Goal: Task Accomplishment & Management: Complete application form

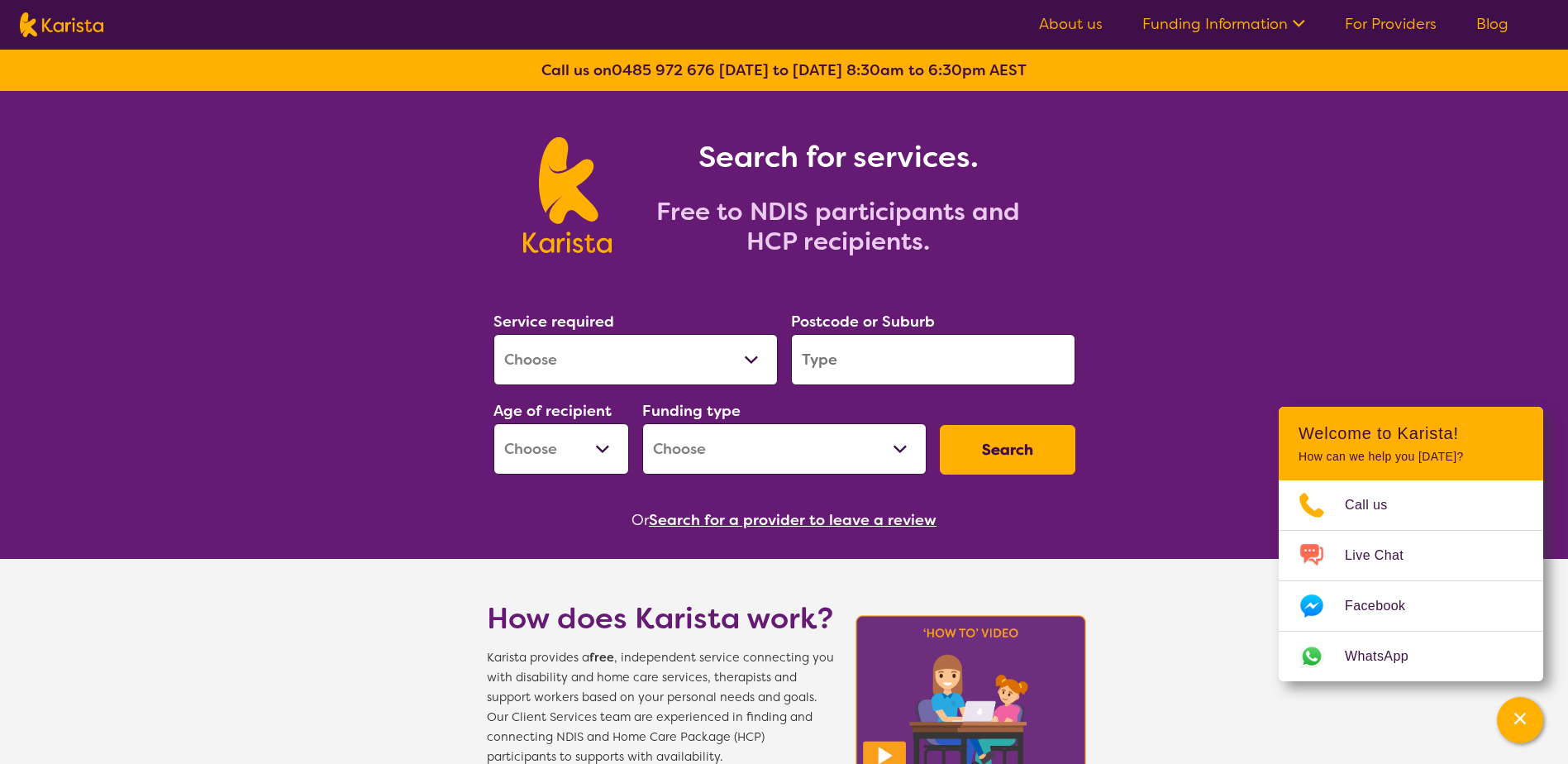
click at [751, 369] on select "Allied Health Assistant Assessment (ADHD or Autism) Behaviour support Counselli…" at bounding box center [635, 359] width 284 height 51
select select "Allied Health Assistant"
click at [493, 334] on select "Allied Health Assistant Assessment (ADHD or Autism) Behaviour support Counselli…" at bounding box center [635, 359] width 284 height 51
click at [899, 359] on input "search" at bounding box center [933, 359] width 284 height 51
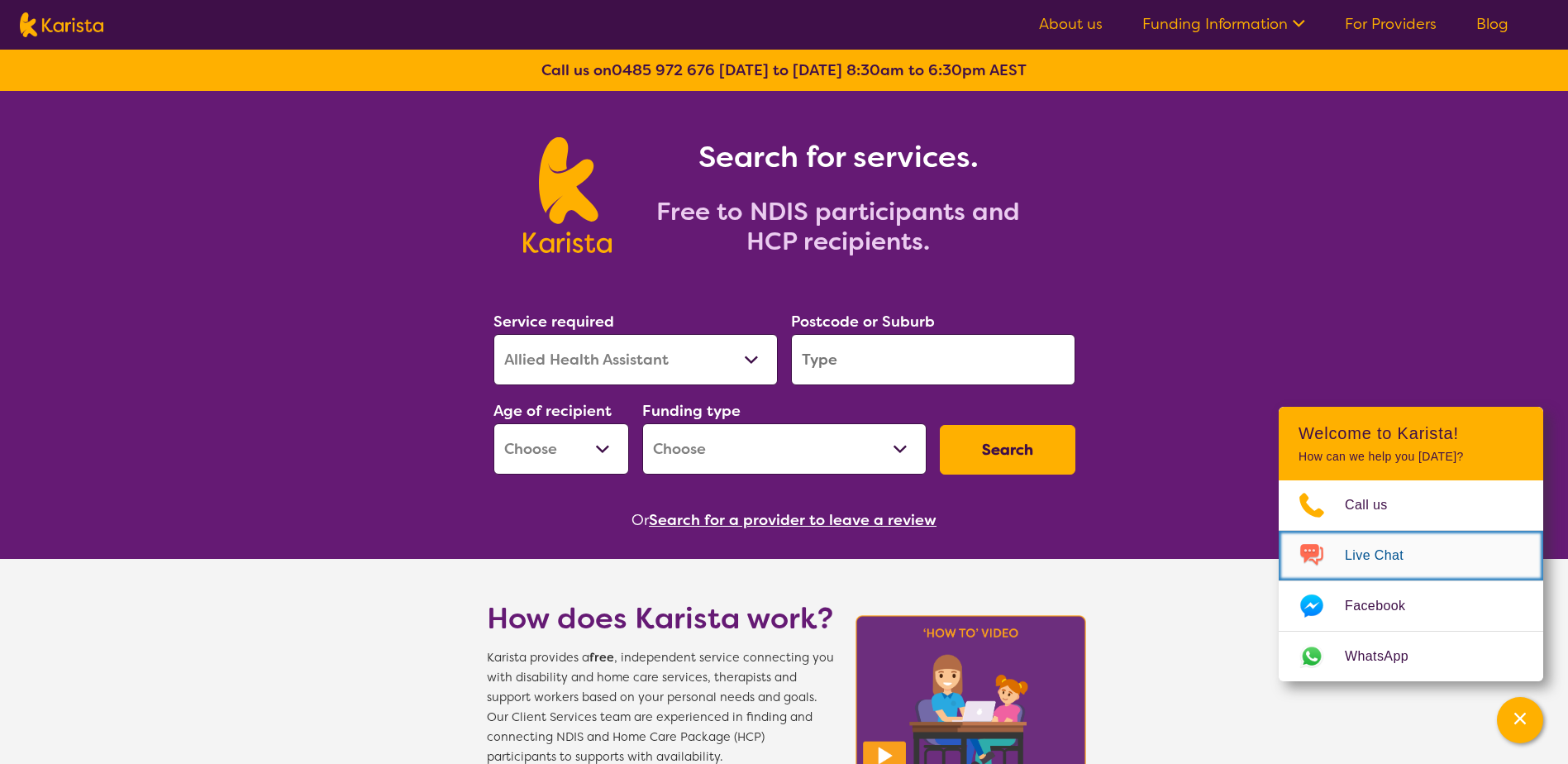
click at [1377, 548] on span "Live Chat" at bounding box center [1383, 555] width 78 height 25
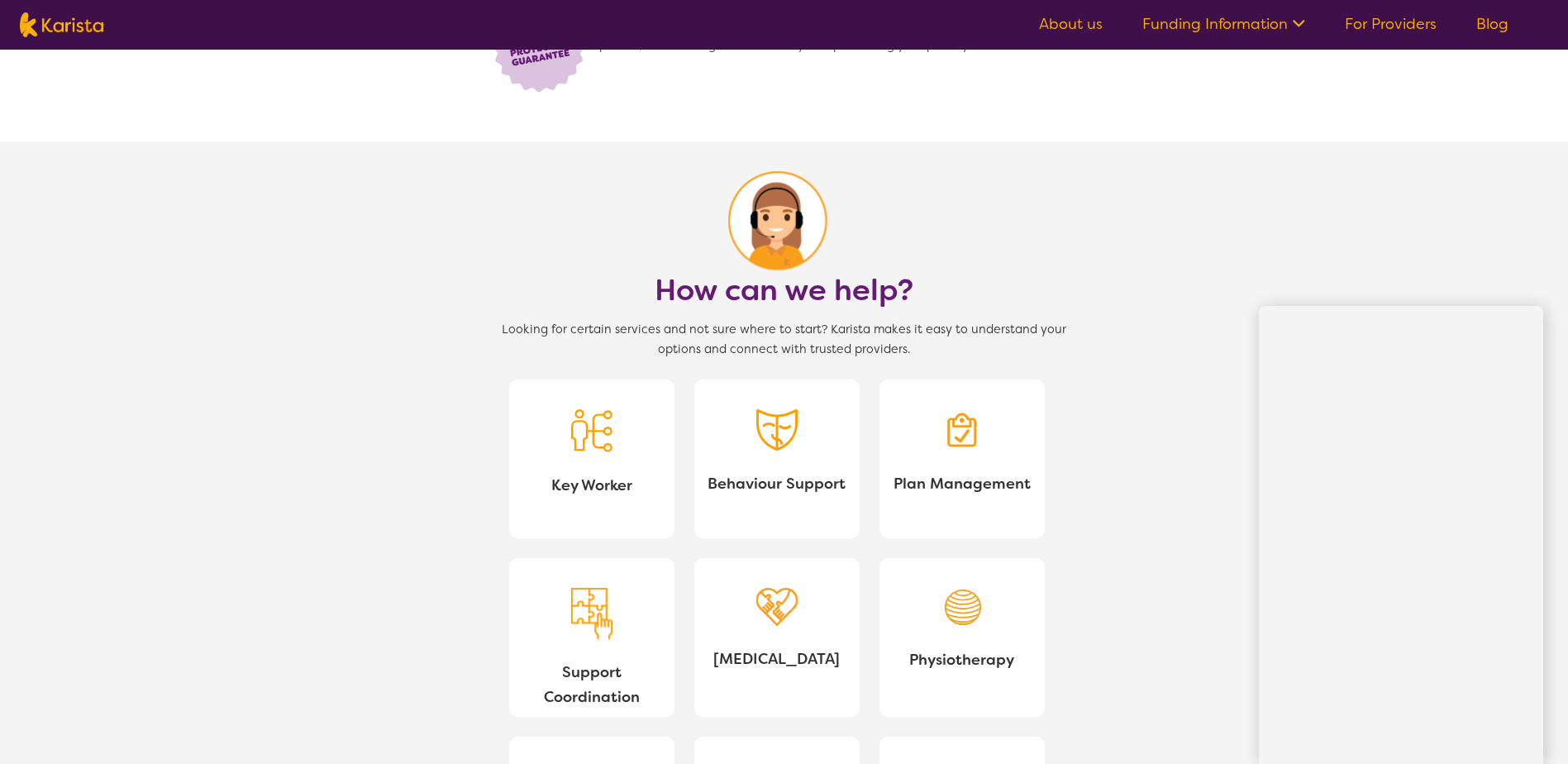
scroll to position [1323, 0]
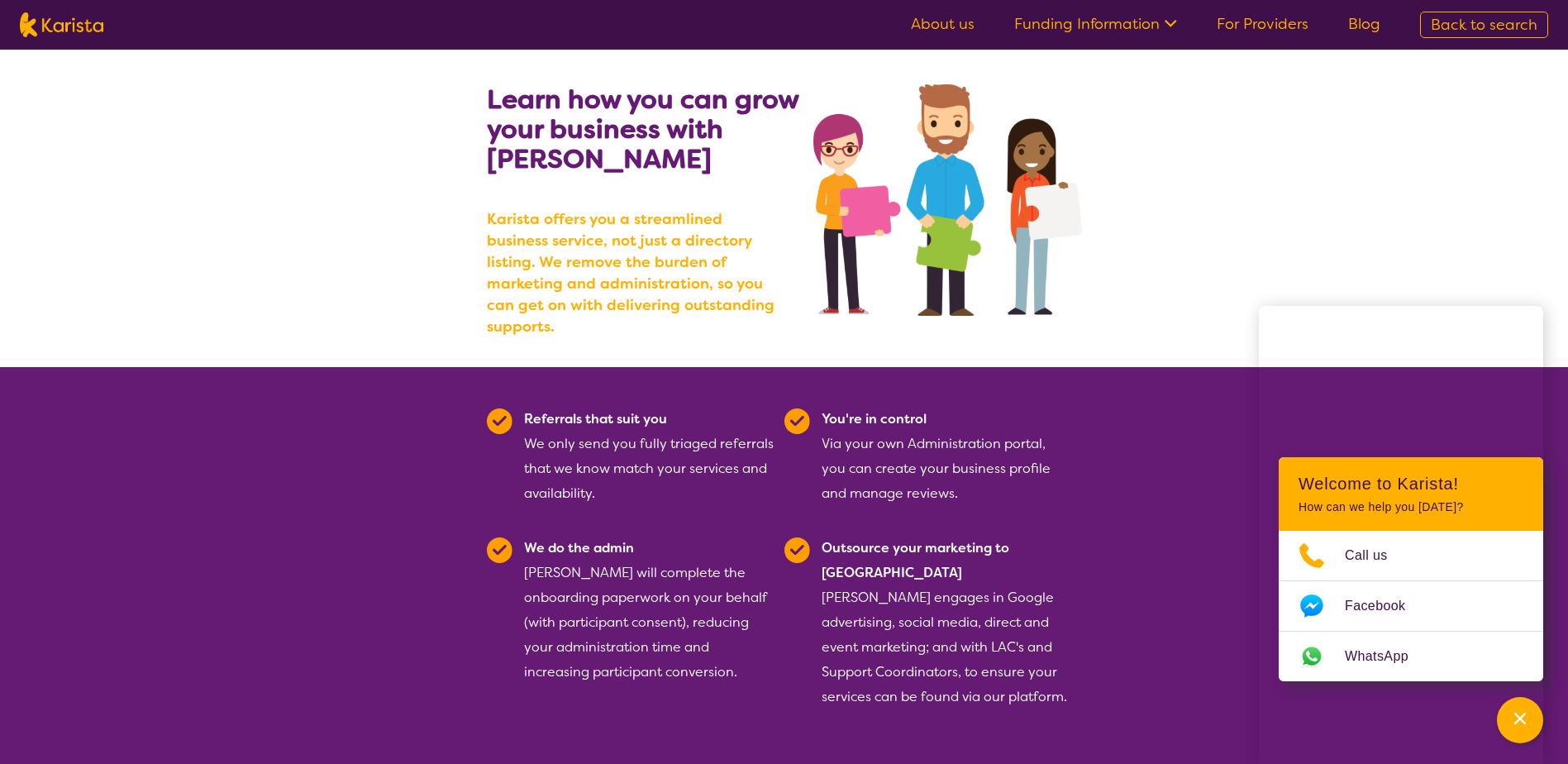
scroll to position [82, 0]
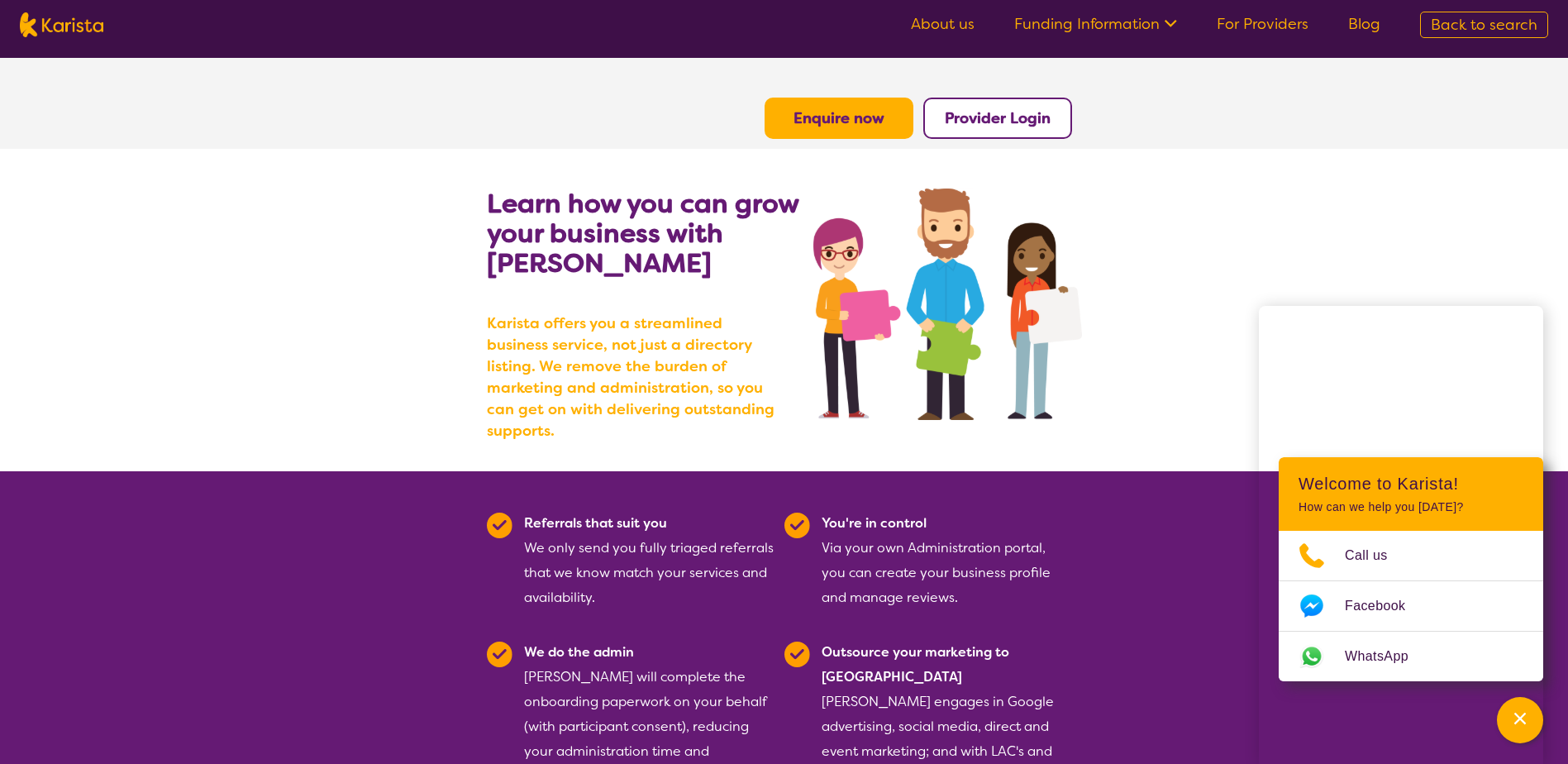
click at [975, 122] on b "Provider Login" at bounding box center [997, 117] width 106 height 19
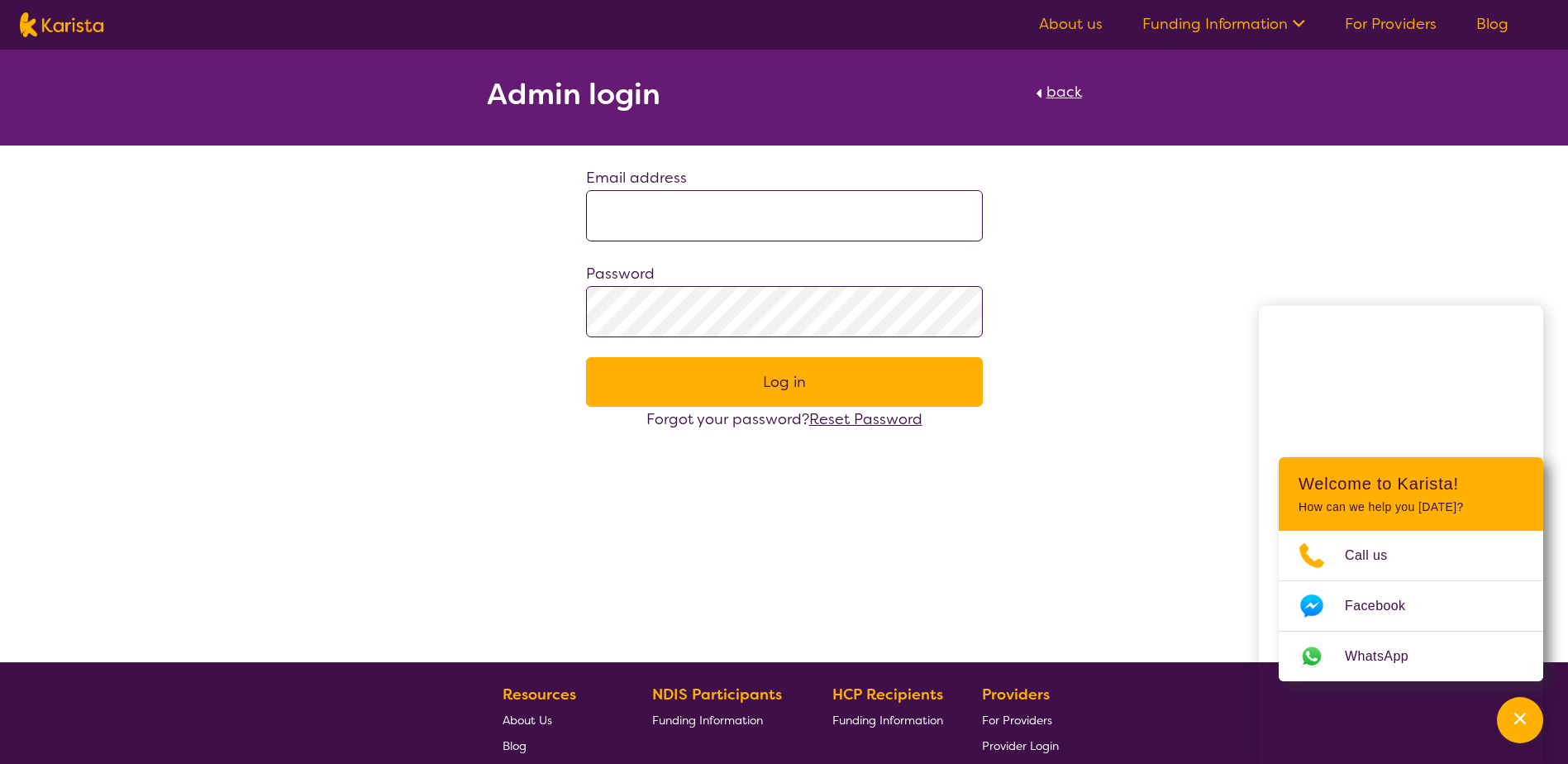
click at [702, 231] on input at bounding box center [784, 215] width 397 height 51
type input "**********"
click at [869, 418] on span "Reset Password" at bounding box center [865, 418] width 114 height 19
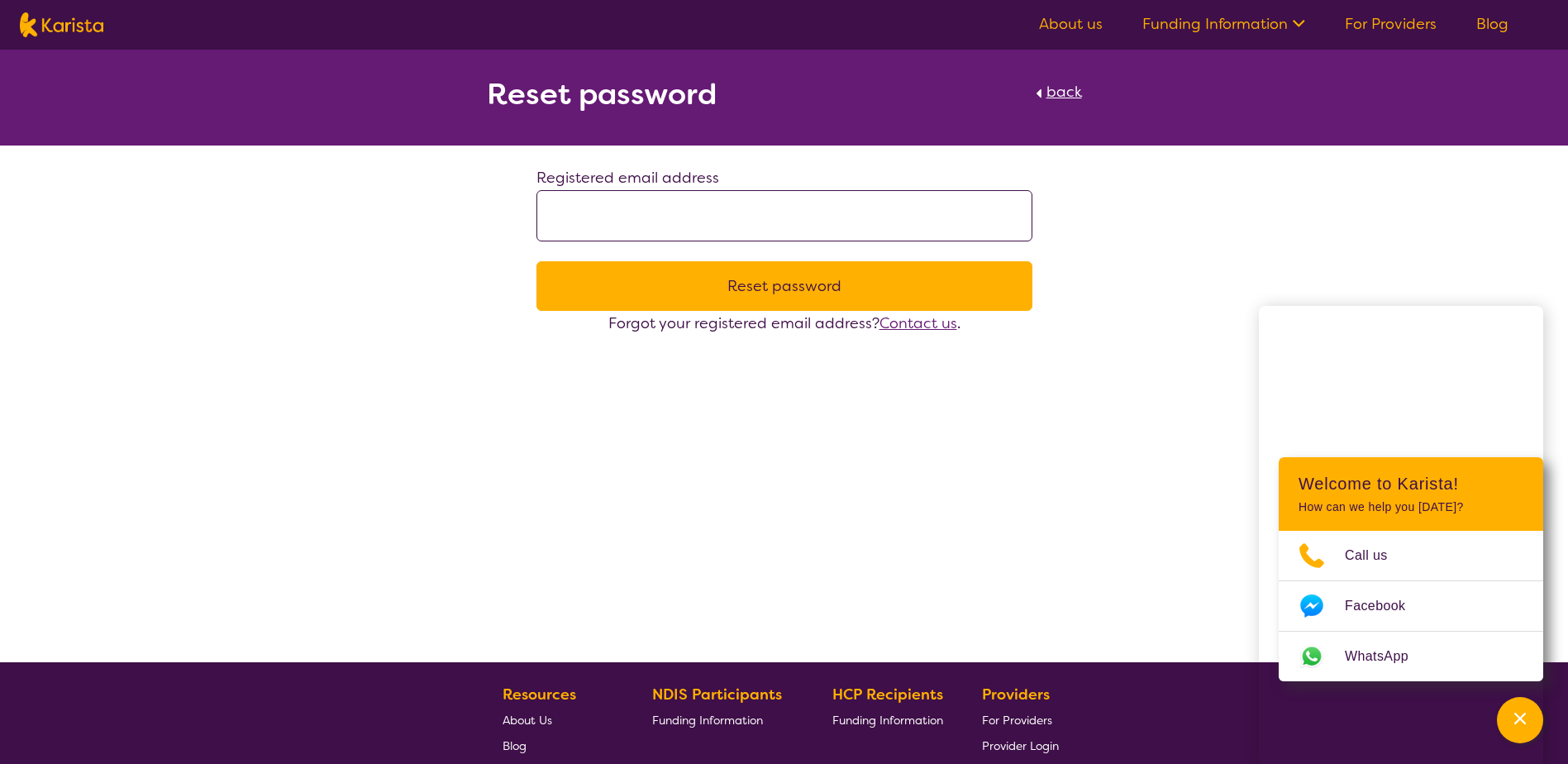
click at [612, 215] on input at bounding box center [784, 215] width 496 height 51
type input "**********"
click at [790, 284] on button "Reset password" at bounding box center [784, 286] width 496 height 50
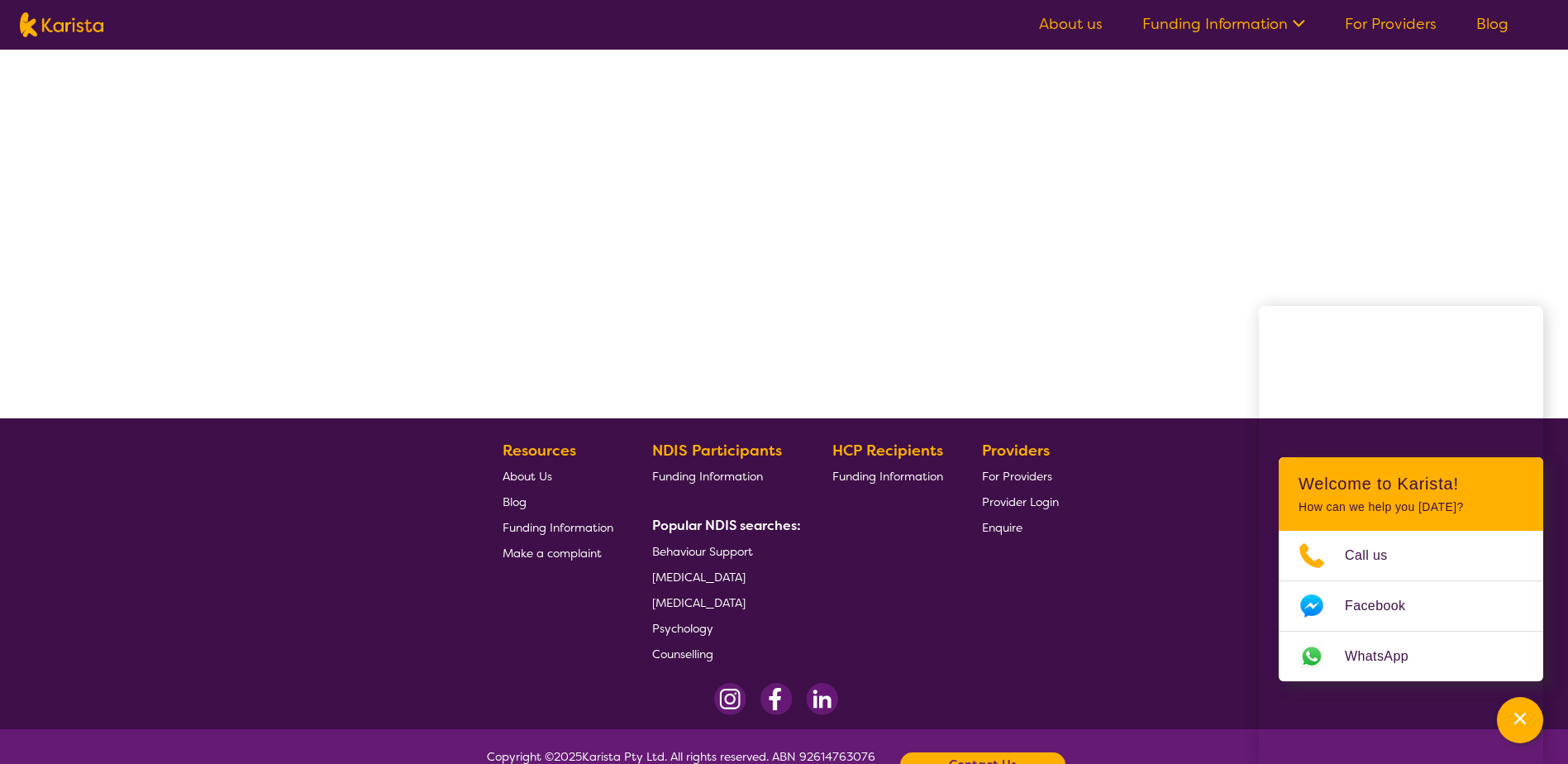
scroll to position [214, 0]
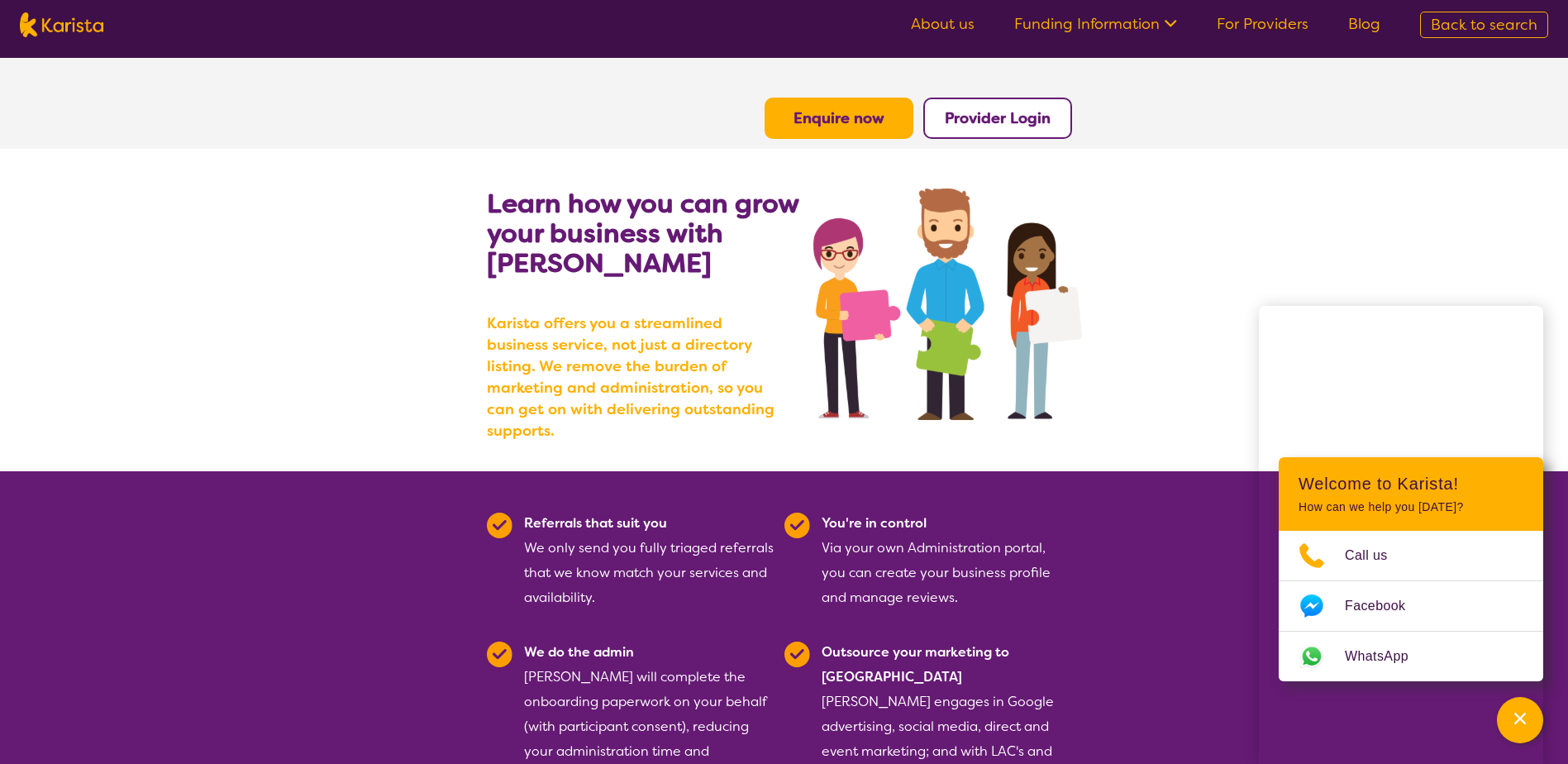
drag, startPoint x: 1286, startPoint y: 28, endPoint x: 1278, endPoint y: 30, distance: 8.2
click at [1285, 28] on link "For Providers" at bounding box center [1261, 23] width 91 height 19
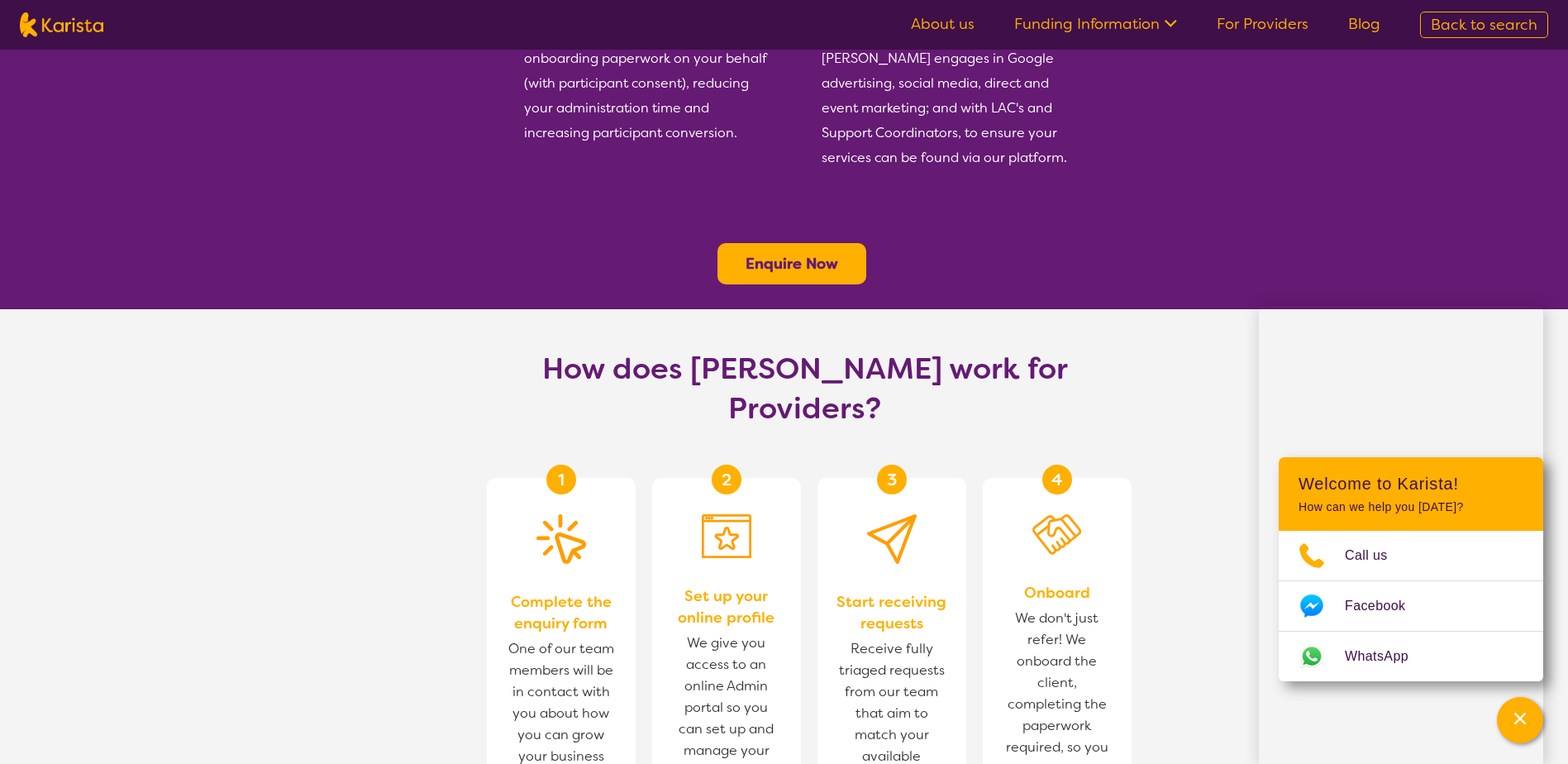
scroll to position [661, 0]
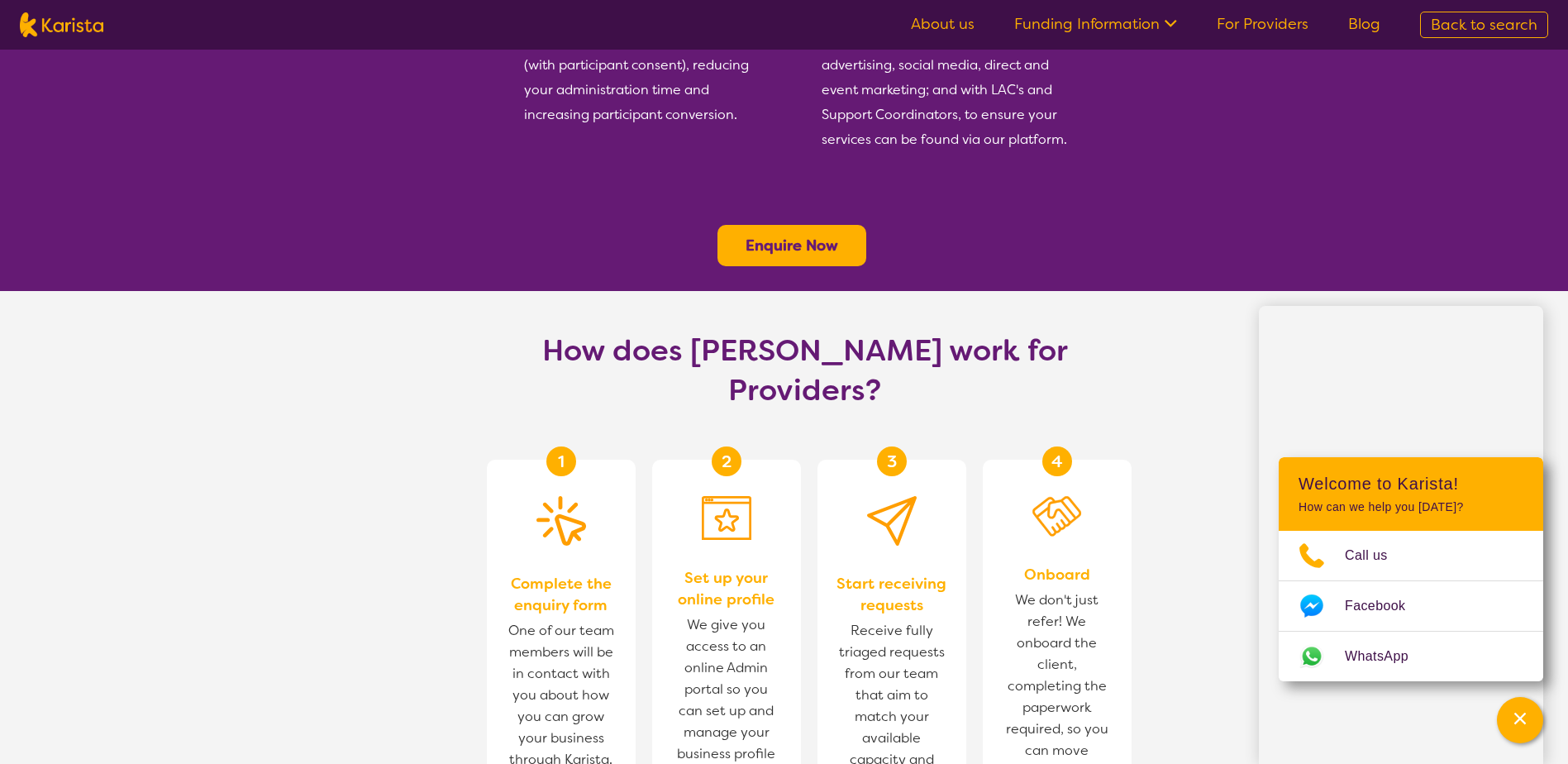
click at [782, 236] on b "Enquire Now" at bounding box center [791, 245] width 92 height 19
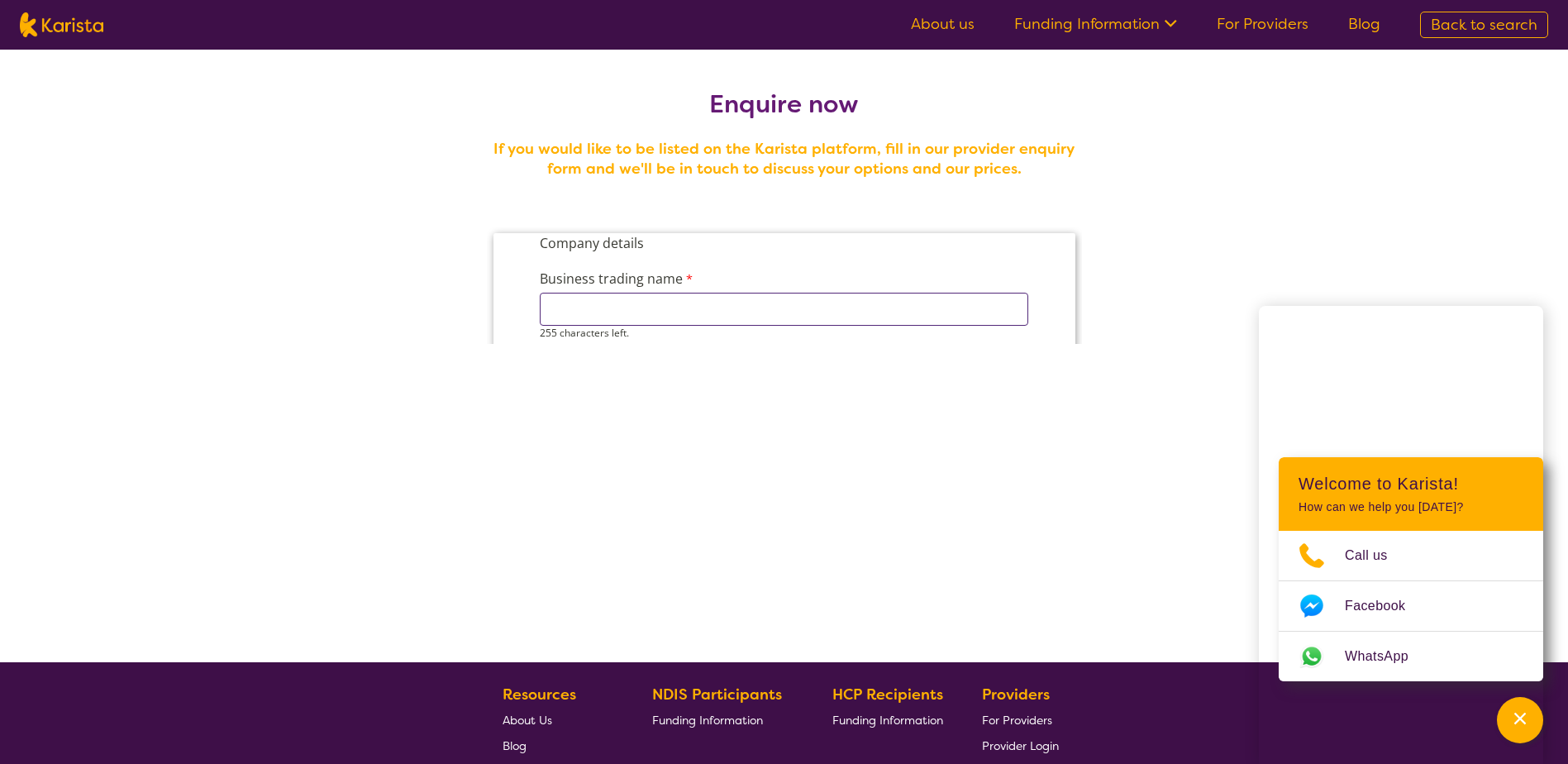
click at [608, 314] on input "Business trading name" at bounding box center [782, 309] width 488 height 33
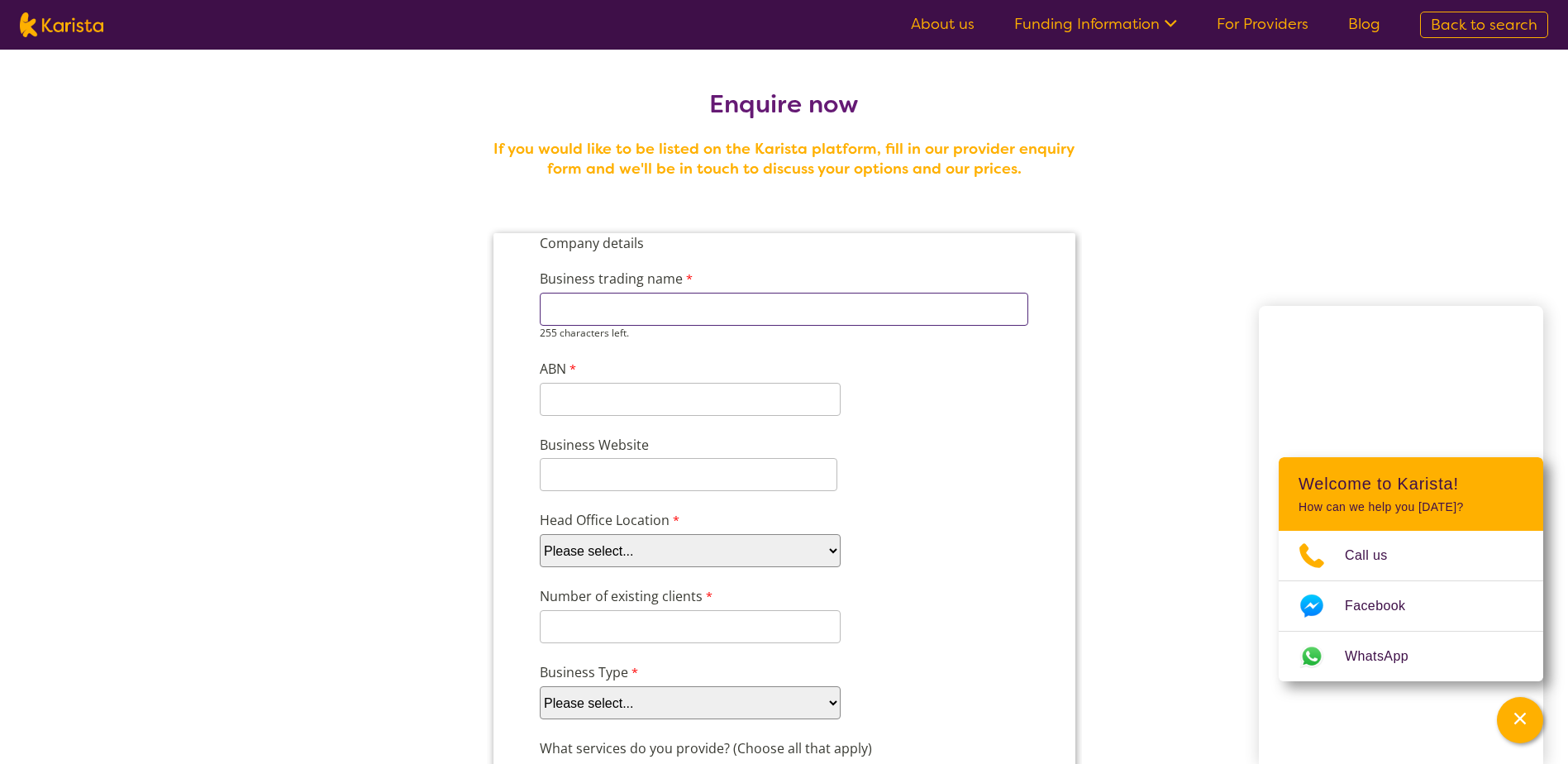
type input "Apex Care Services"
click at [582, 407] on div "11 characters left." at bounding box center [689, 392] width 301 height 47
click at [588, 373] on input "ABN" at bounding box center [689, 385] width 301 height 33
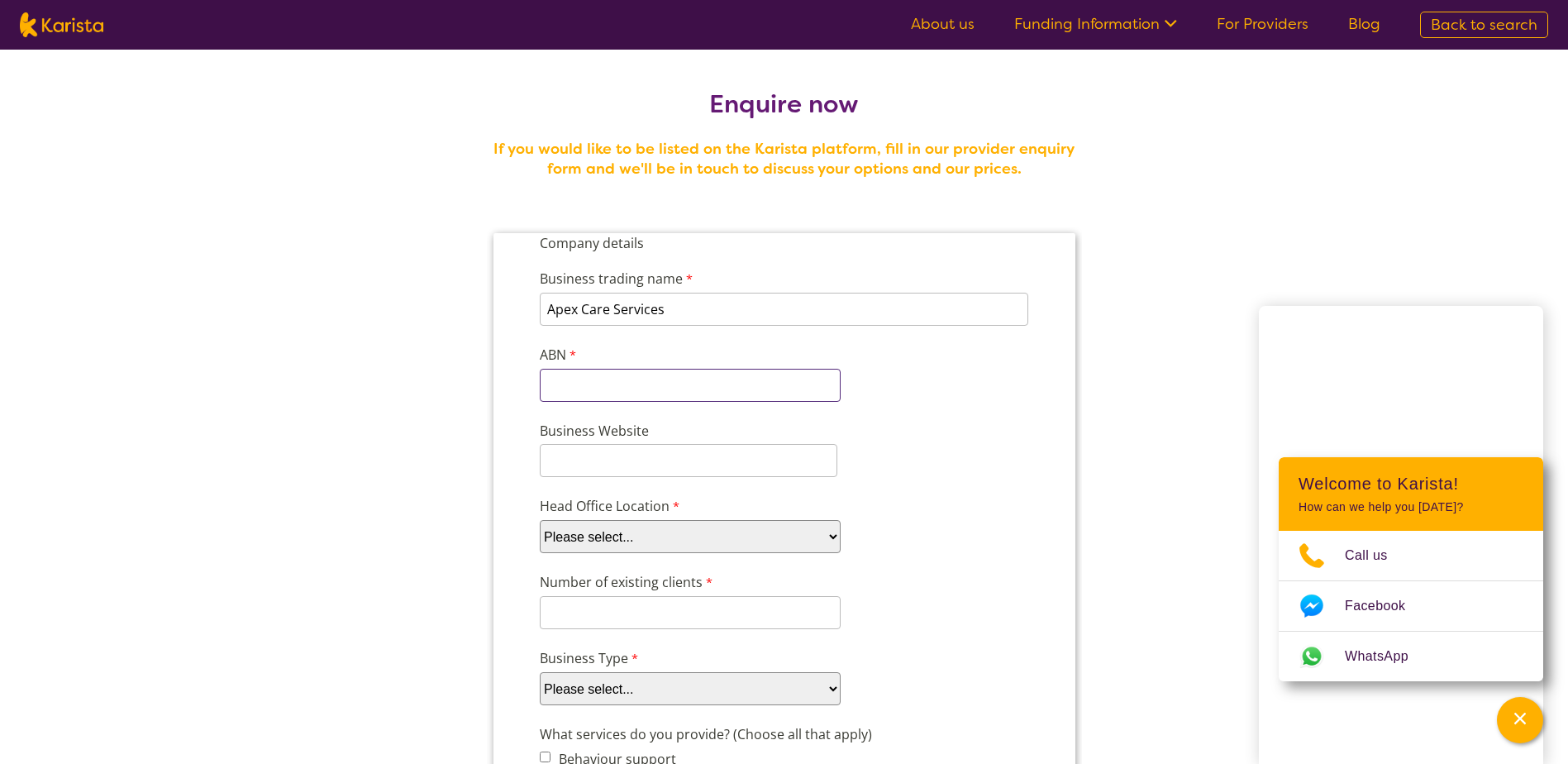
type input "8"
click at [601, 383] on input "8" at bounding box center [689, 385] width 301 height 33
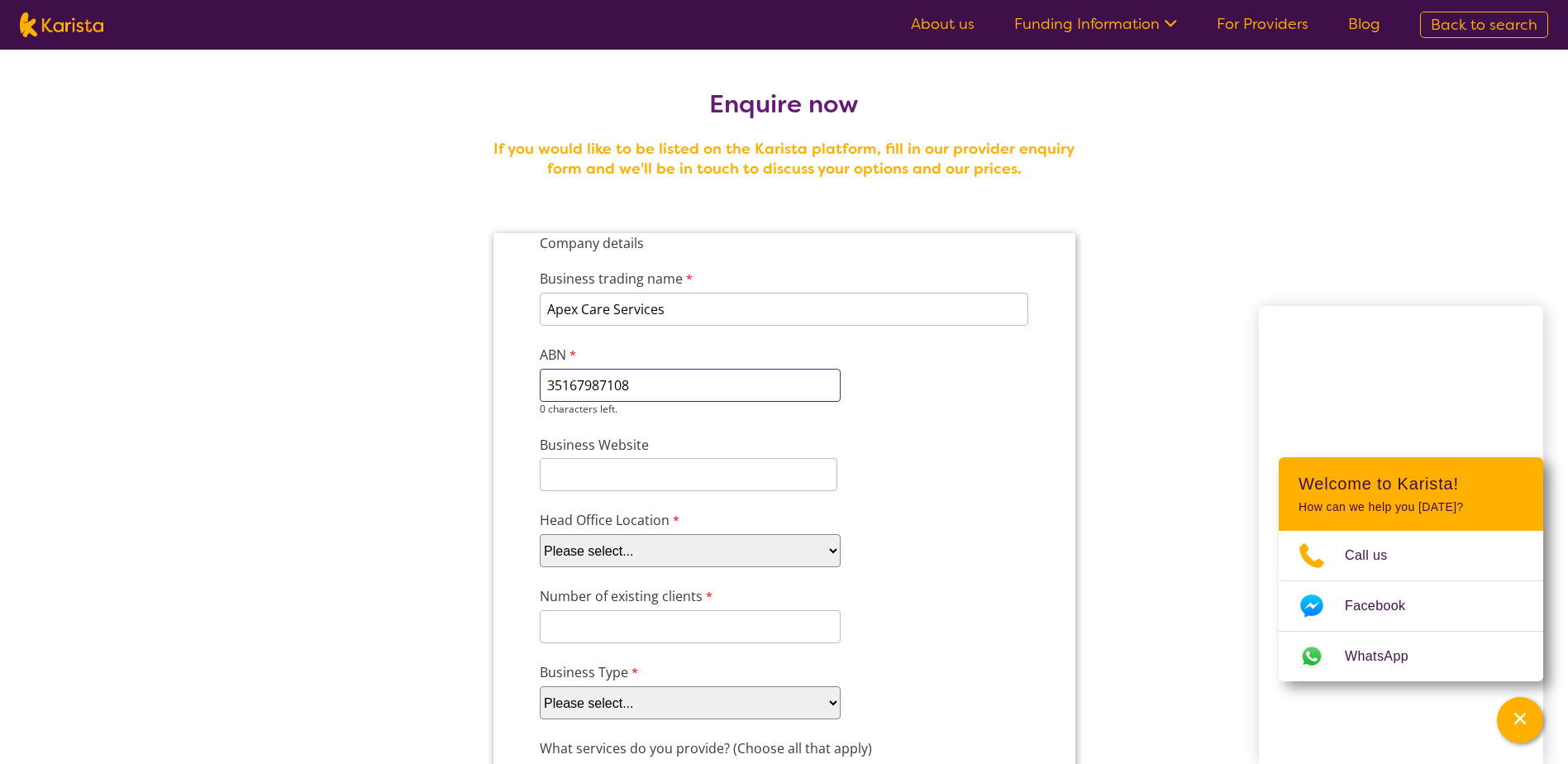
type input "35167987108"
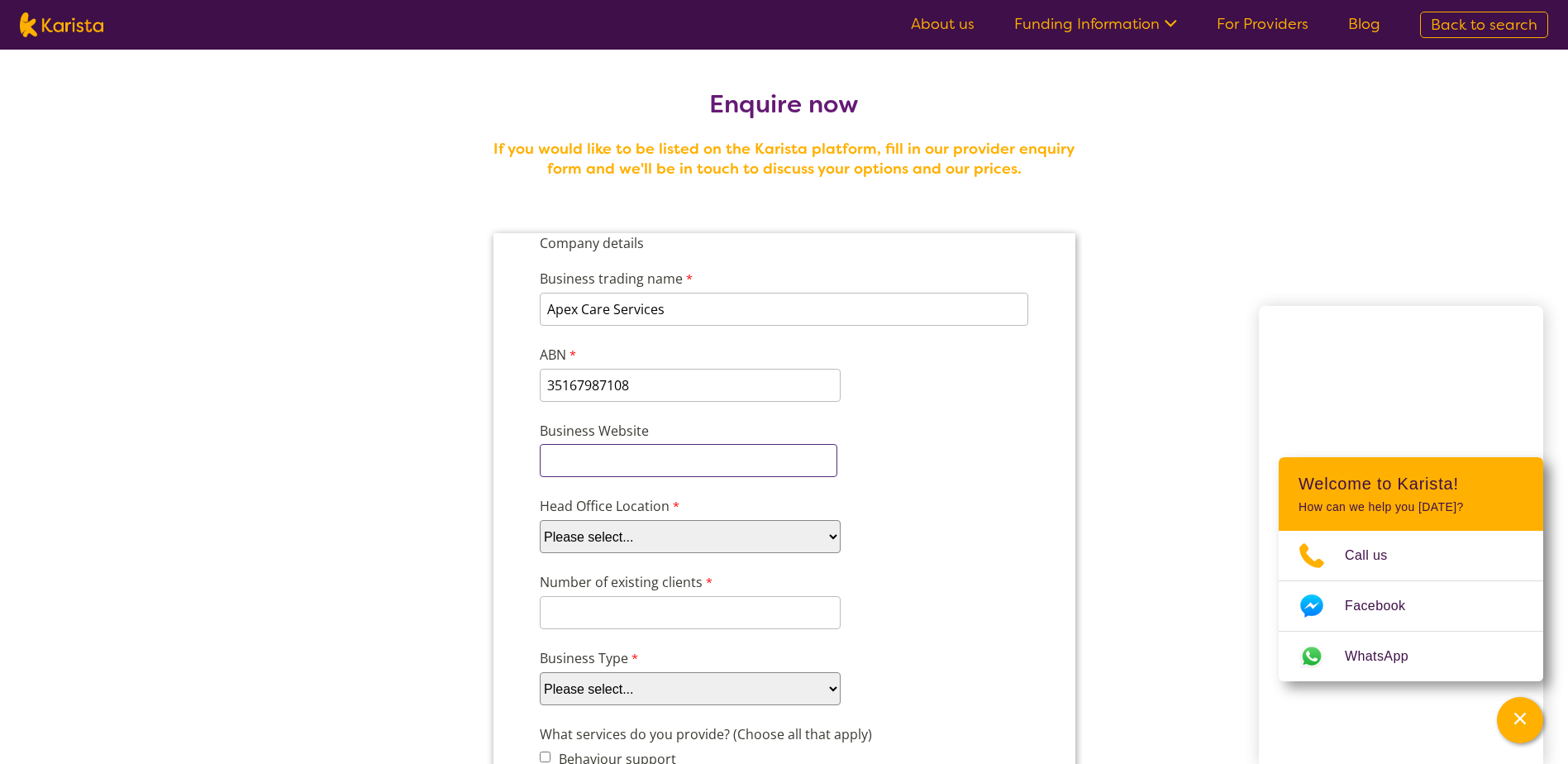
click at [584, 462] on input "Business Website" at bounding box center [687, 461] width 297 height 33
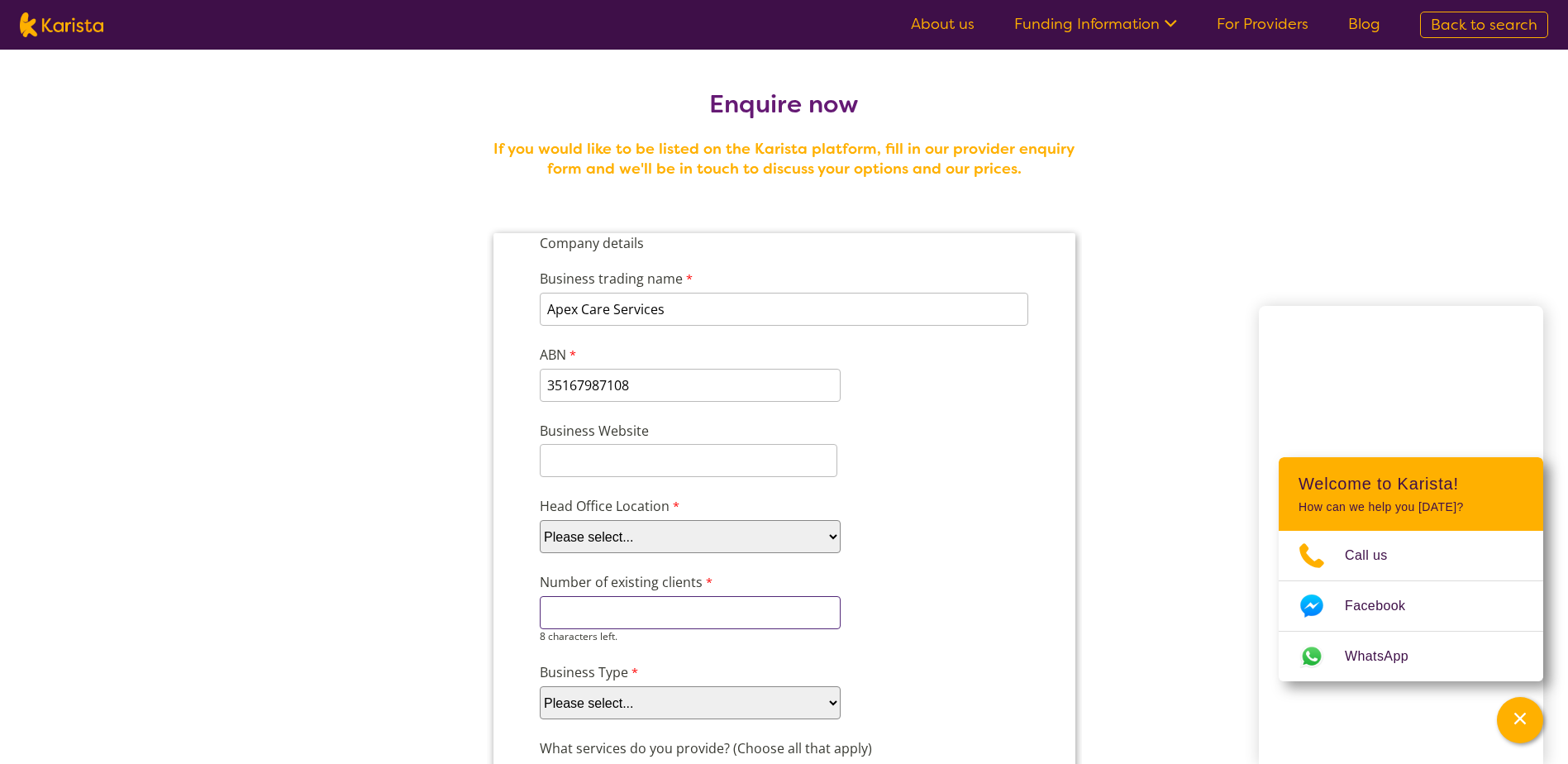
click at [605, 620] on input "Number of existing clients" at bounding box center [689, 612] width 301 height 33
type input "4"
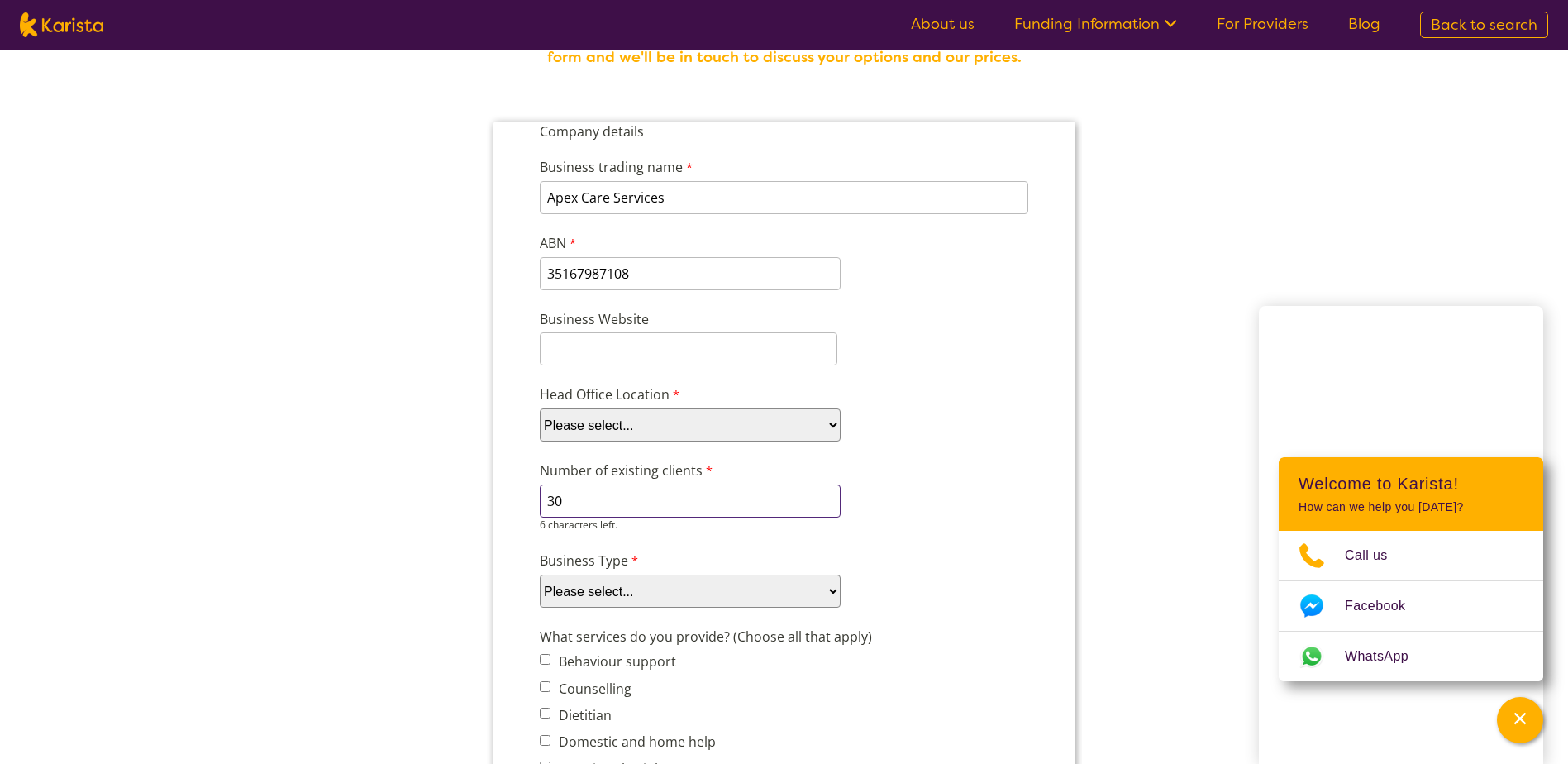
scroll to position [165, 0]
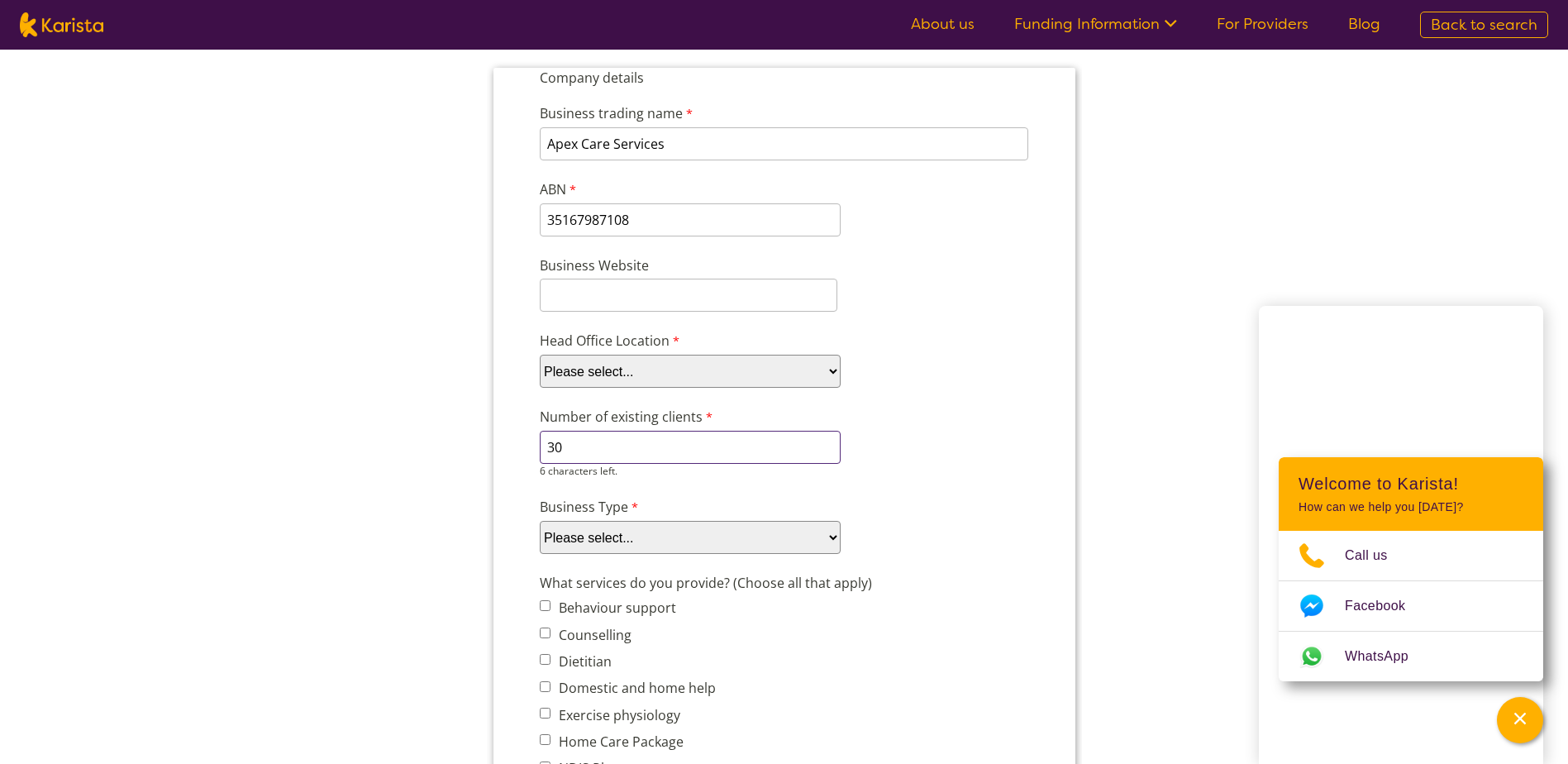
type input "30"
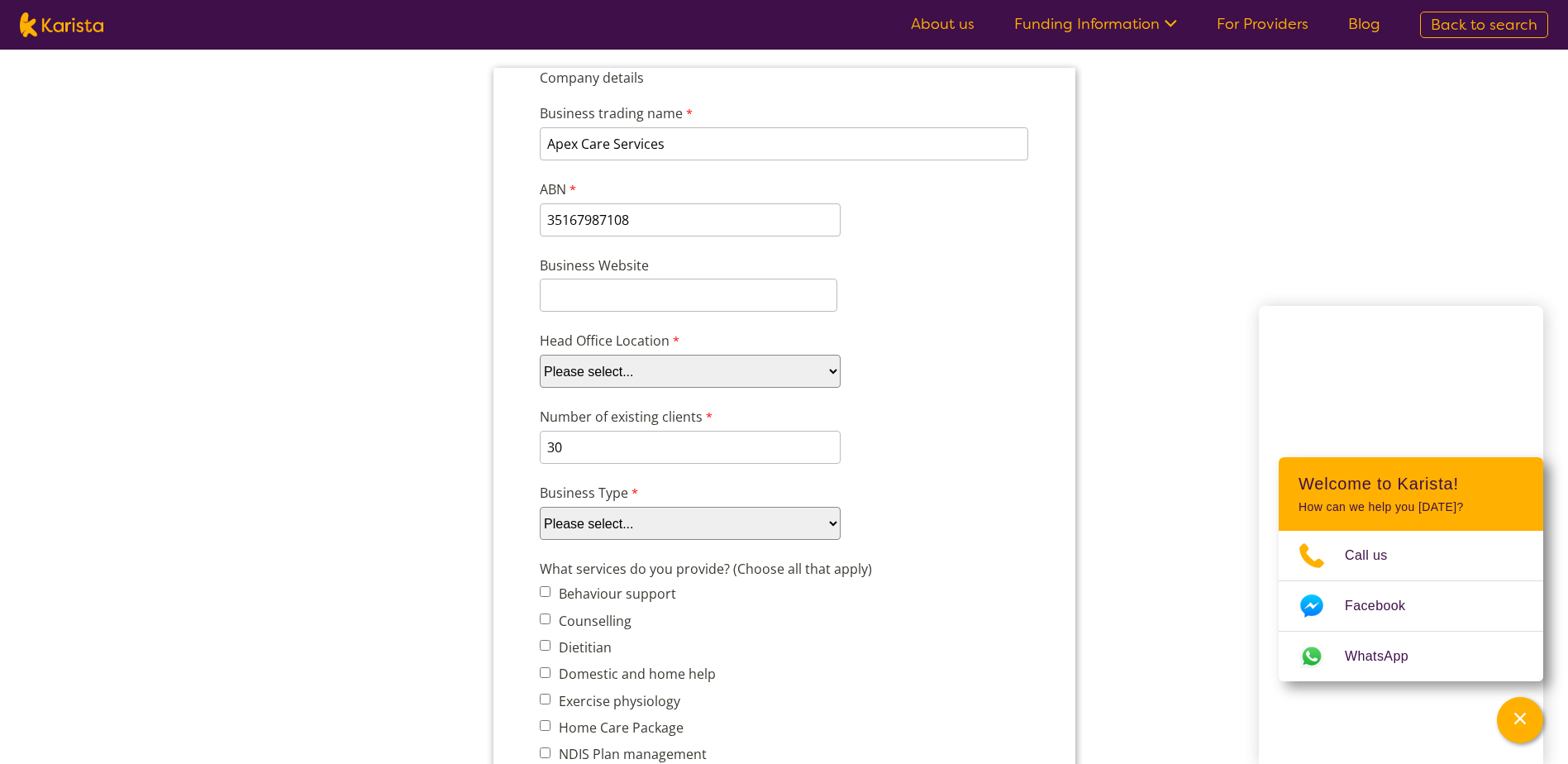
click at [789, 531] on select "Please select... Company Individual/Sole Trader Other (please specify)" at bounding box center [689, 524] width 301 height 33
select select "tfa_87"
click at [538, 507] on select "Please select... Company Individual/Sole Trader Other (please specify)" at bounding box center [689, 524] width 301 height 33
click at [547, 595] on input "Behaviour support" at bounding box center [544, 591] width 11 height 11
checkbox input "true"
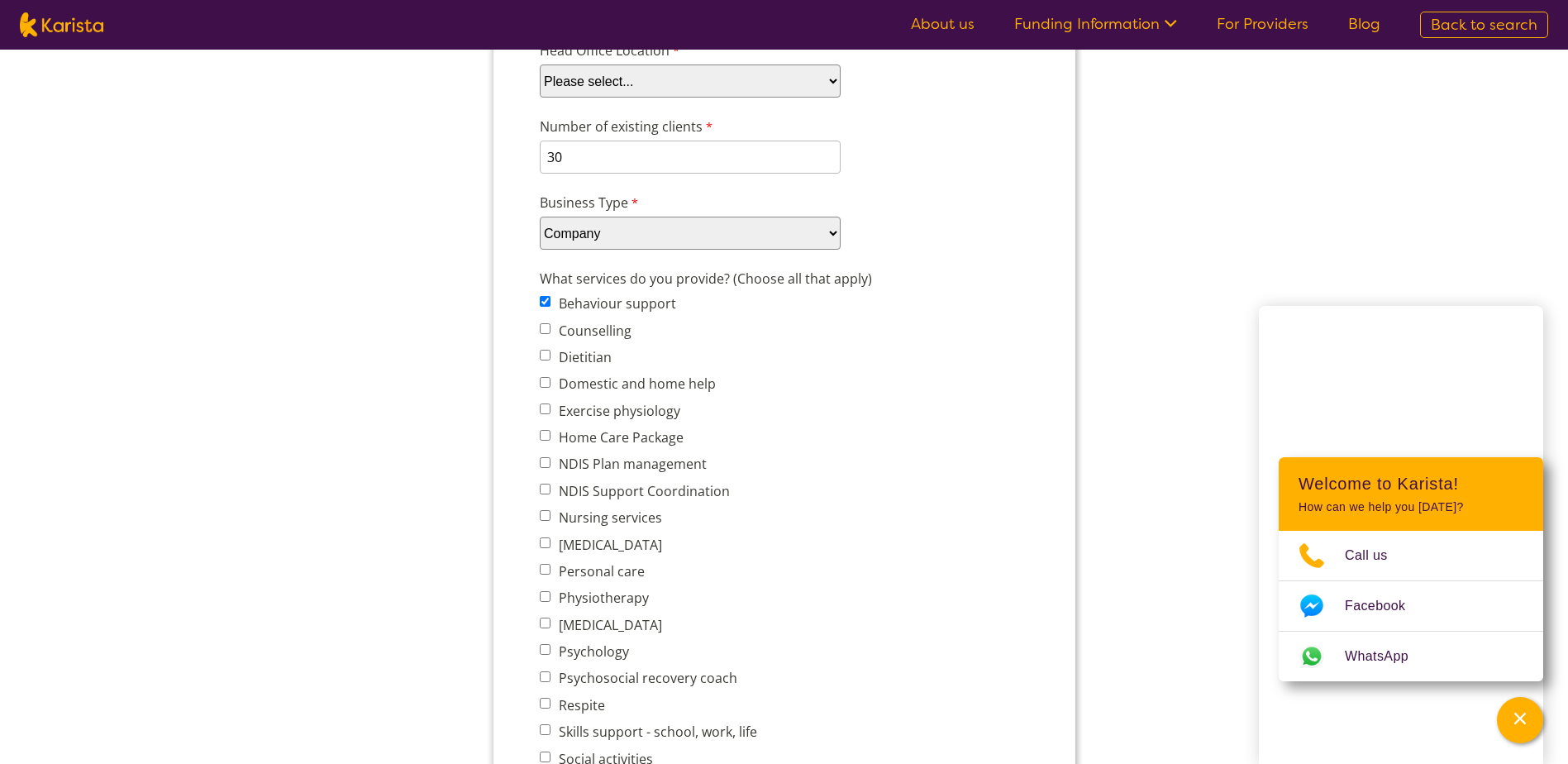
scroll to position [496, 0]
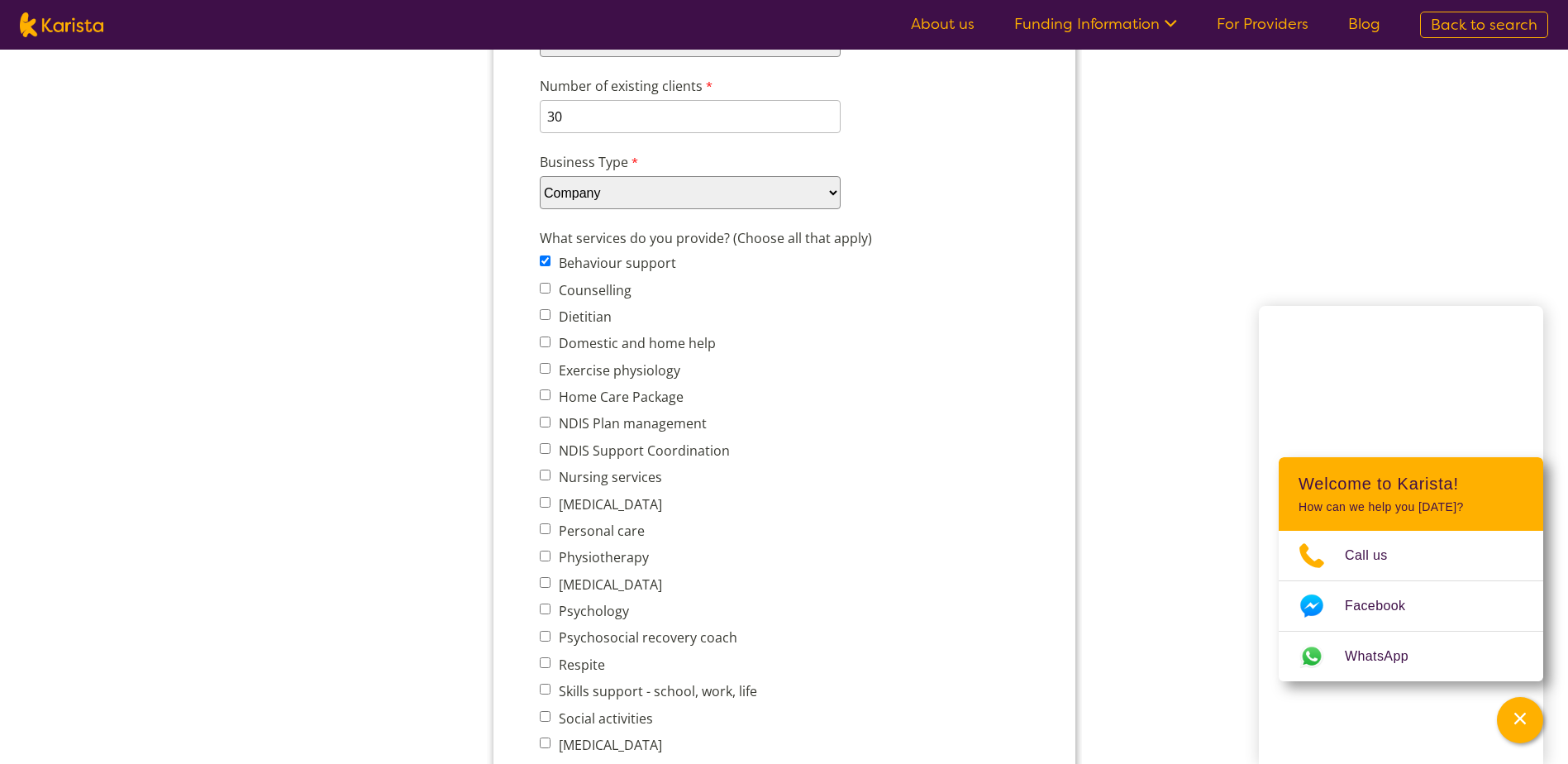
click at [544, 451] on input "NDIS Support Coordination" at bounding box center [544, 449] width 11 height 11
checkbox input "true"
click at [549, 478] on span "Nursing services" at bounding box center [652, 477] width 227 height 23
click at [546, 475] on input "Nursing services" at bounding box center [544, 475] width 11 height 11
checkbox input "true"
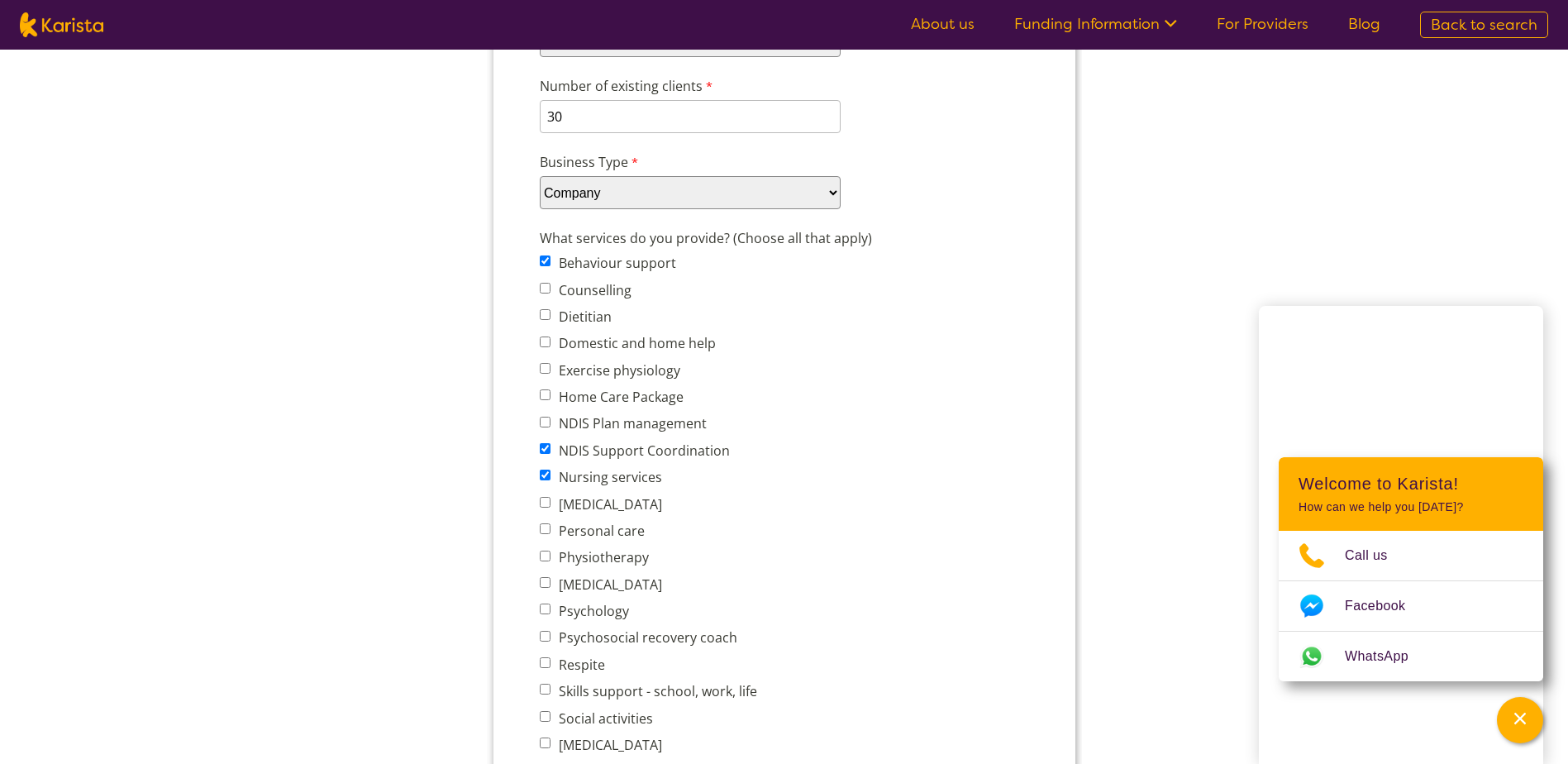
click at [540, 497] on input "[MEDICAL_DATA]" at bounding box center [544, 503] width 11 height 11
checkbox input "true"
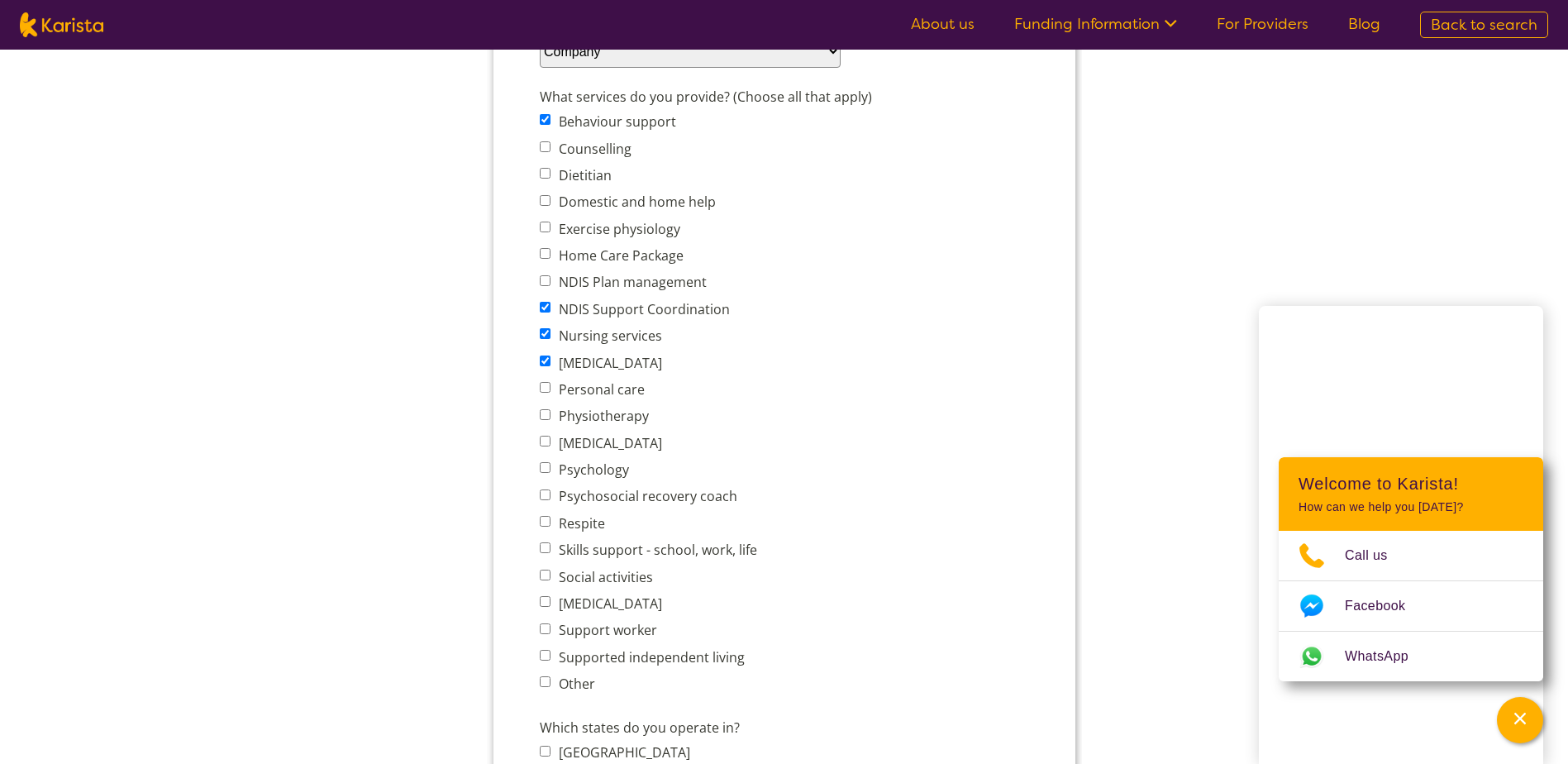
scroll to position [661, 0]
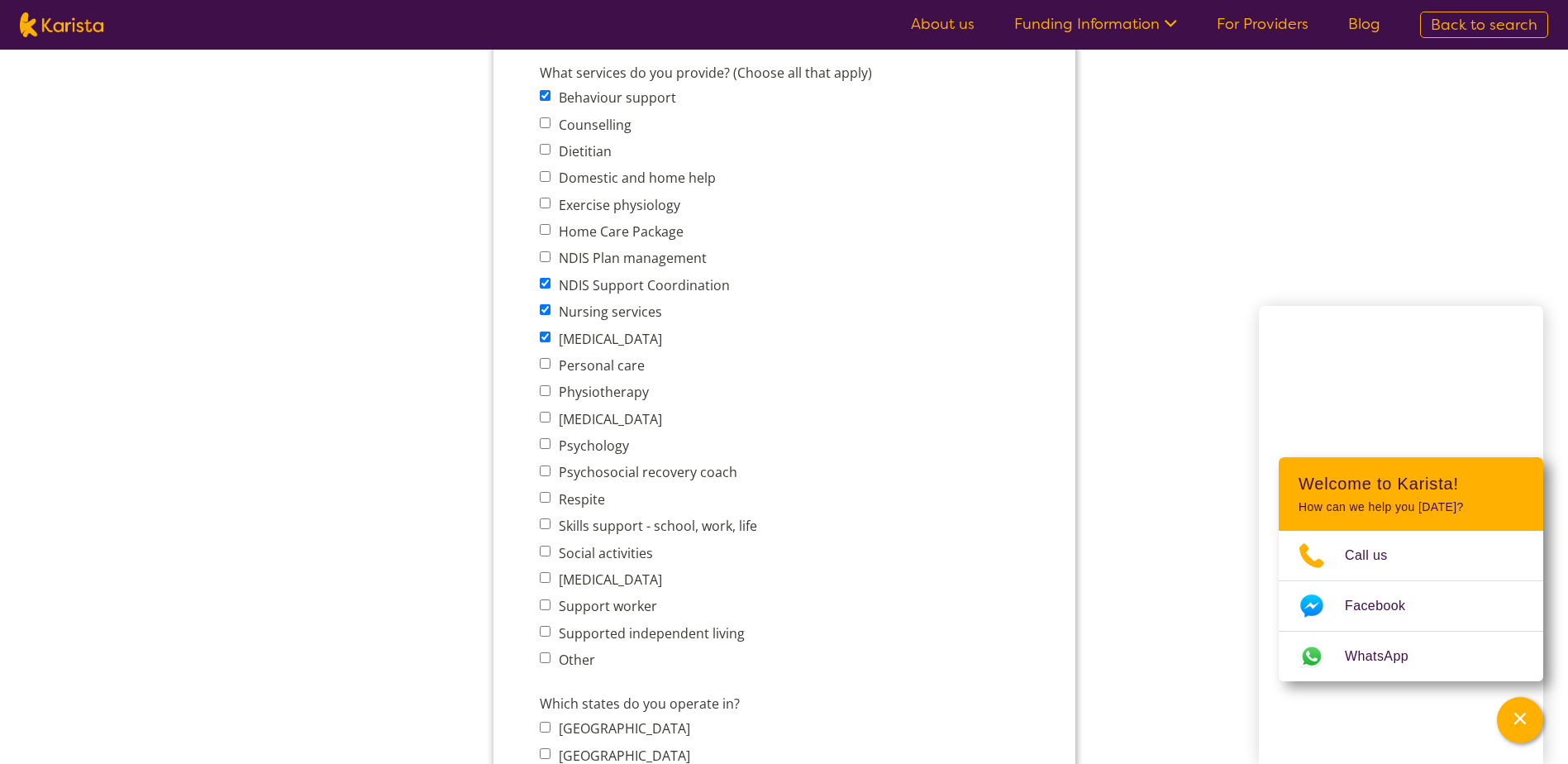
click at [547, 474] on input "Psychosocial recovery coach" at bounding box center [544, 471] width 11 height 11
checkbox input "true"
click at [543, 496] on input "Respite" at bounding box center [544, 497] width 11 height 11
checkbox input "true"
click at [549, 525] on span "Skills support - school, work, life" at bounding box center [652, 526] width 227 height 23
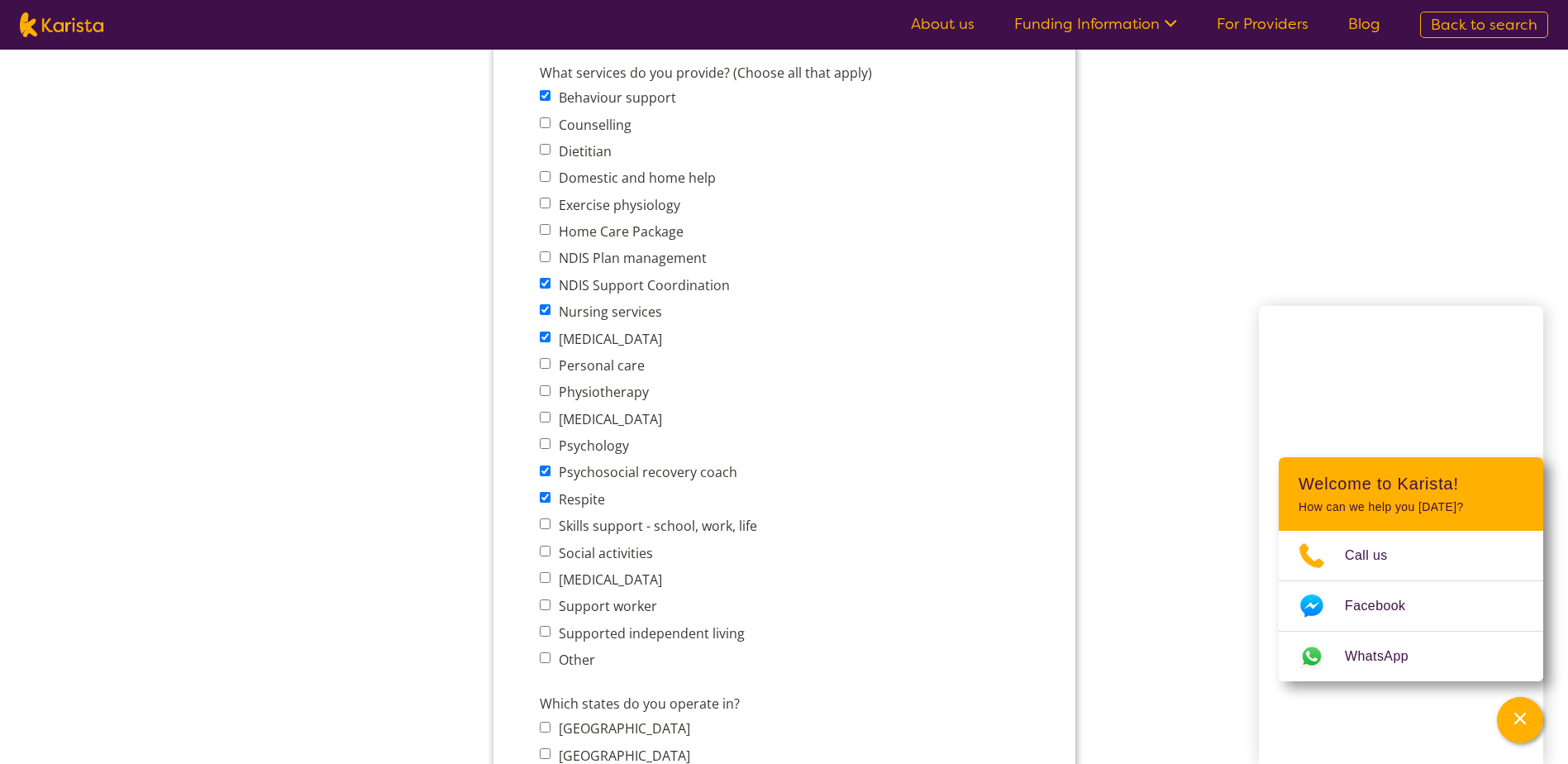
drag, startPoint x: 549, startPoint y: 525, endPoint x: 541, endPoint y: 601, distance: 76.4
click at [541, 601] on input "Support worker" at bounding box center [544, 605] width 11 height 11
checkbox input "true"
click at [541, 632] on input "Supported independent living" at bounding box center [544, 631] width 11 height 11
checkbox input "true"
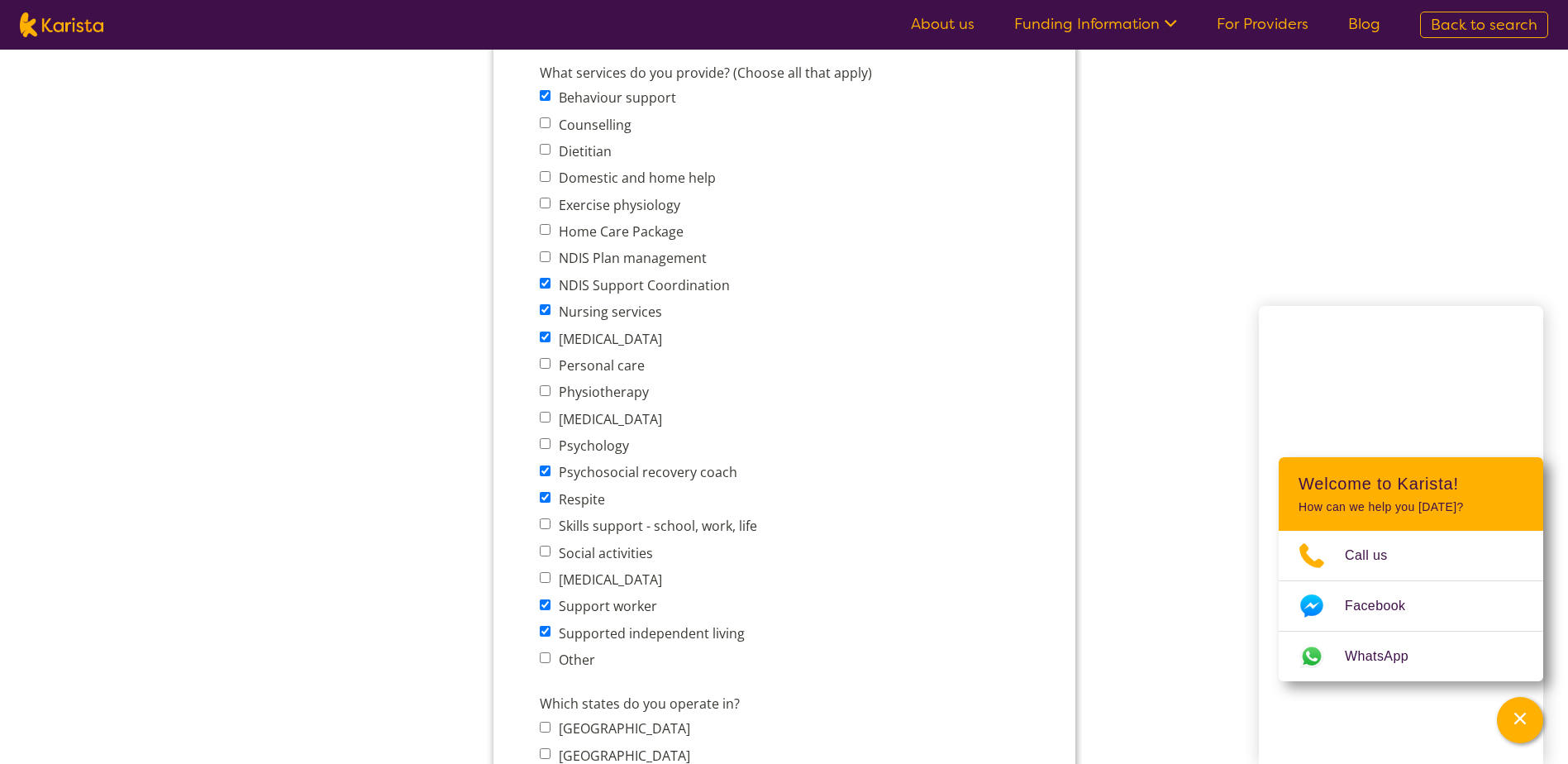
click at [546, 371] on span "Personal care" at bounding box center [652, 365] width 227 height 23
click at [546, 358] on span "Personal care" at bounding box center [652, 365] width 227 height 23
click at [545, 178] on input "Domestic and home help" at bounding box center [544, 176] width 11 height 11
checkbox input "true"
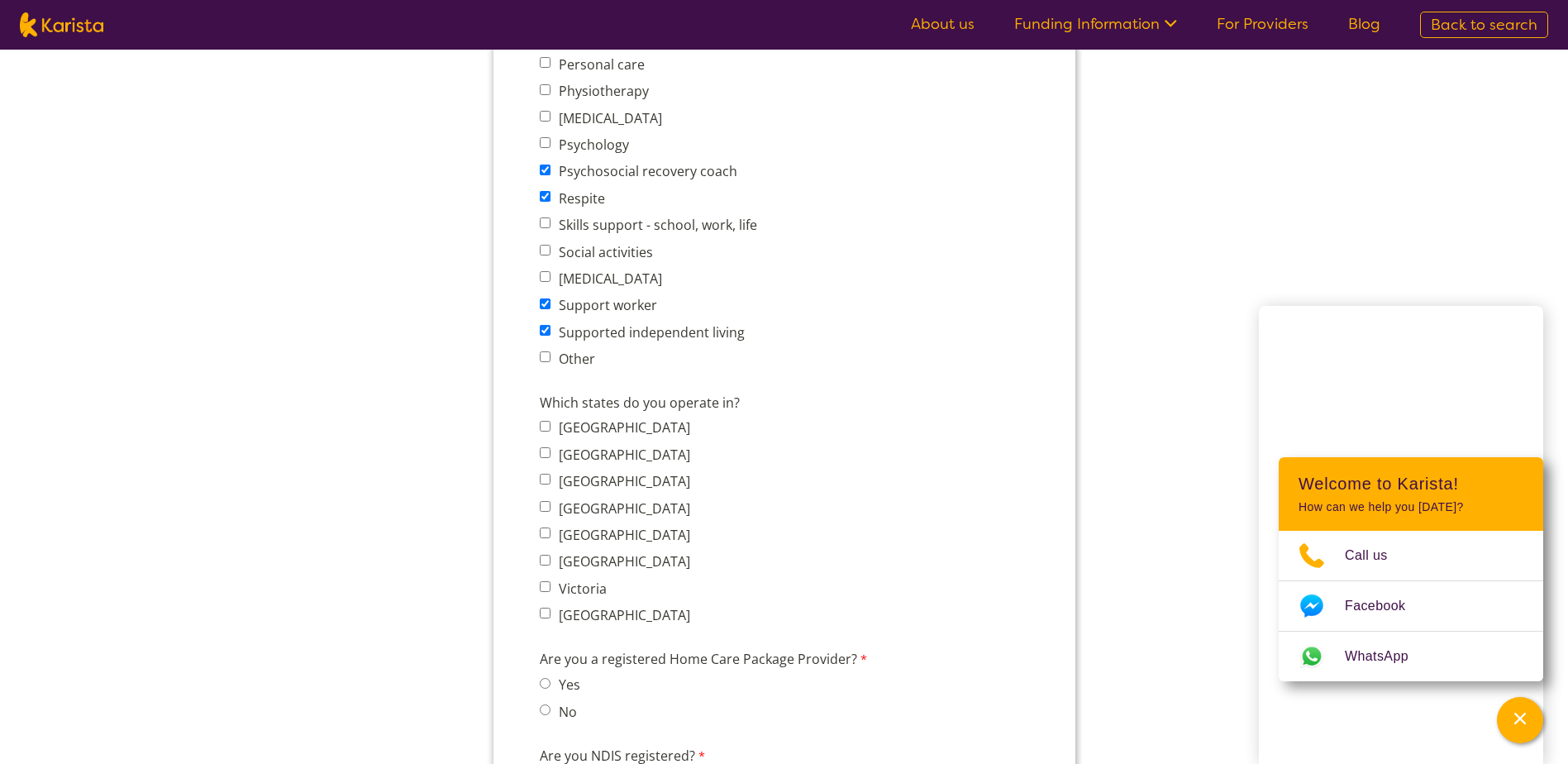
scroll to position [992, 0]
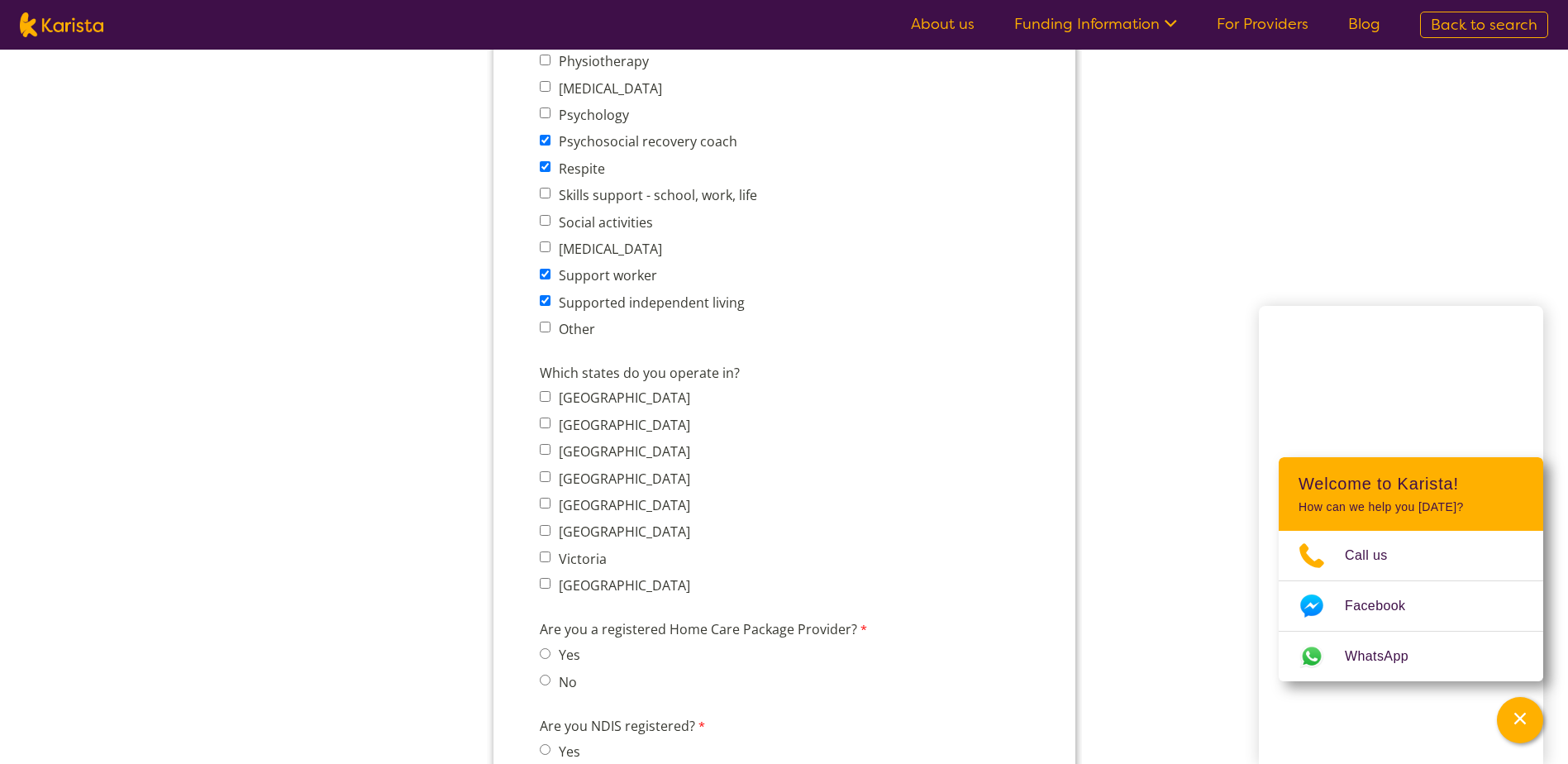
click at [546, 477] on input "Queensland" at bounding box center [544, 477] width 11 height 11
checkbox input "true"
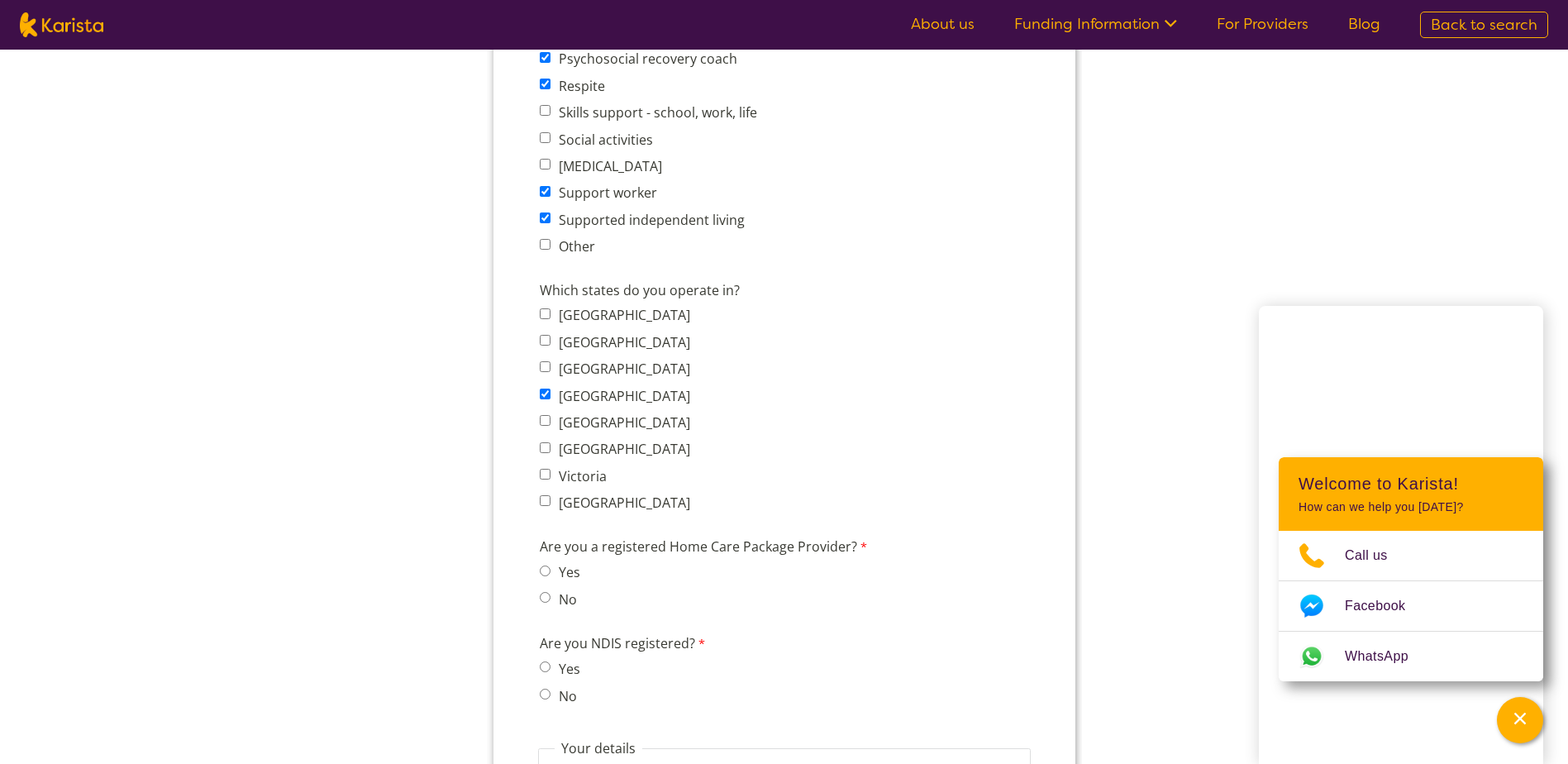
click at [544, 594] on input "No" at bounding box center [544, 598] width 11 height 11
radio input "true"
click at [548, 670] on input "Yes" at bounding box center [544, 667] width 11 height 11
radio input "true"
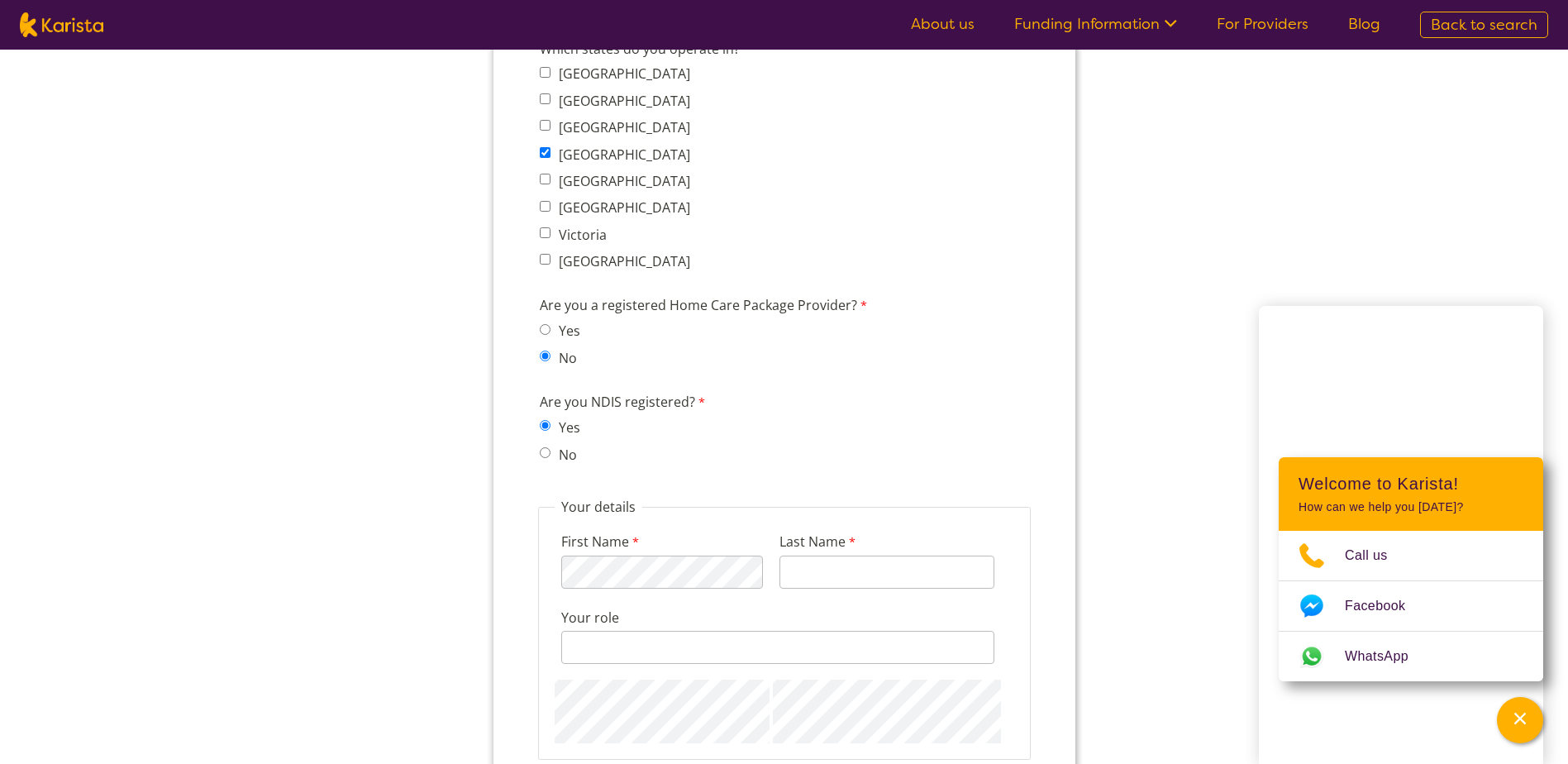
scroll to position [1323, 0]
type input "Apex Care Services"
type input "Marufu"
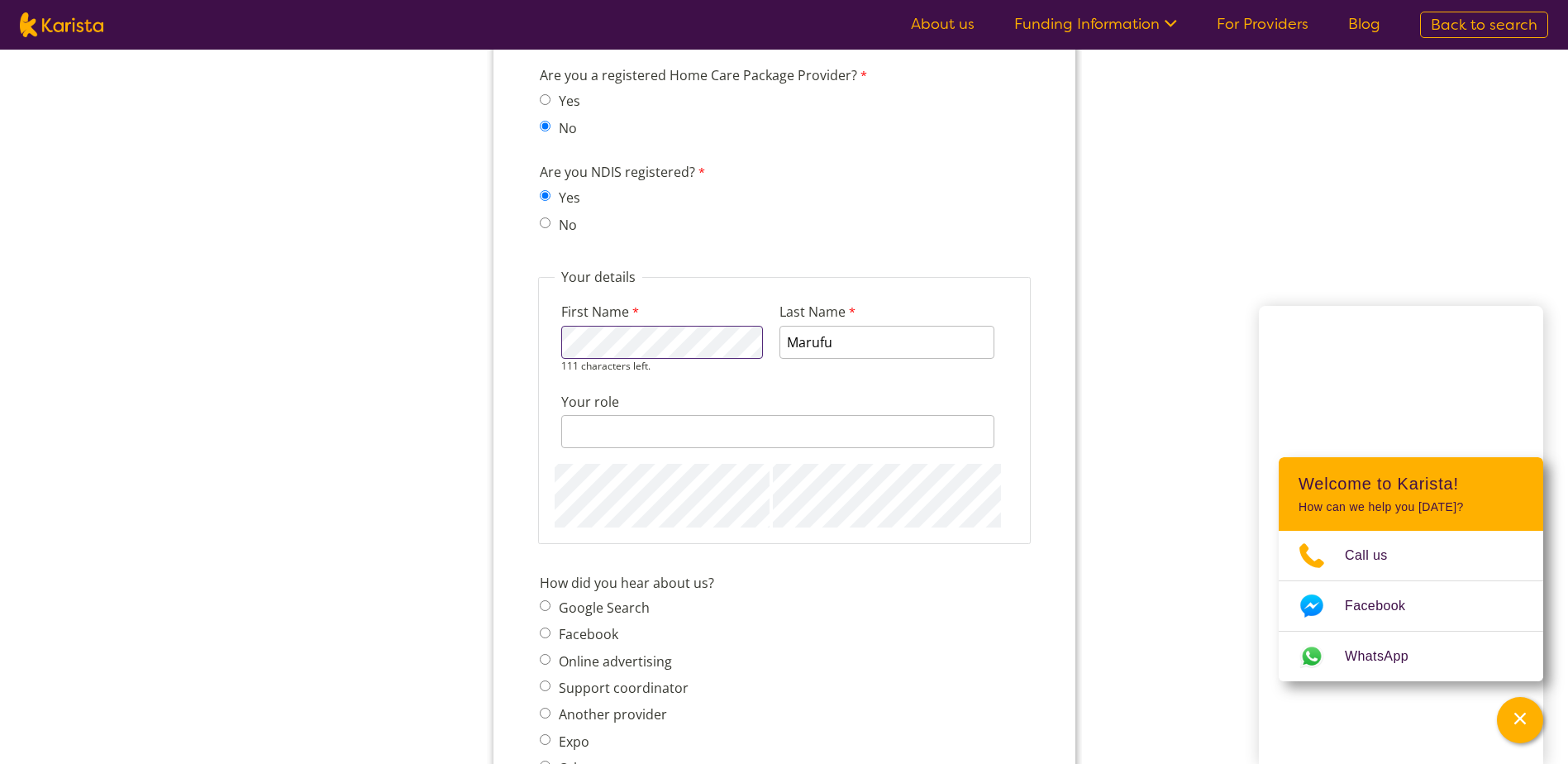
scroll to position [1570, 0]
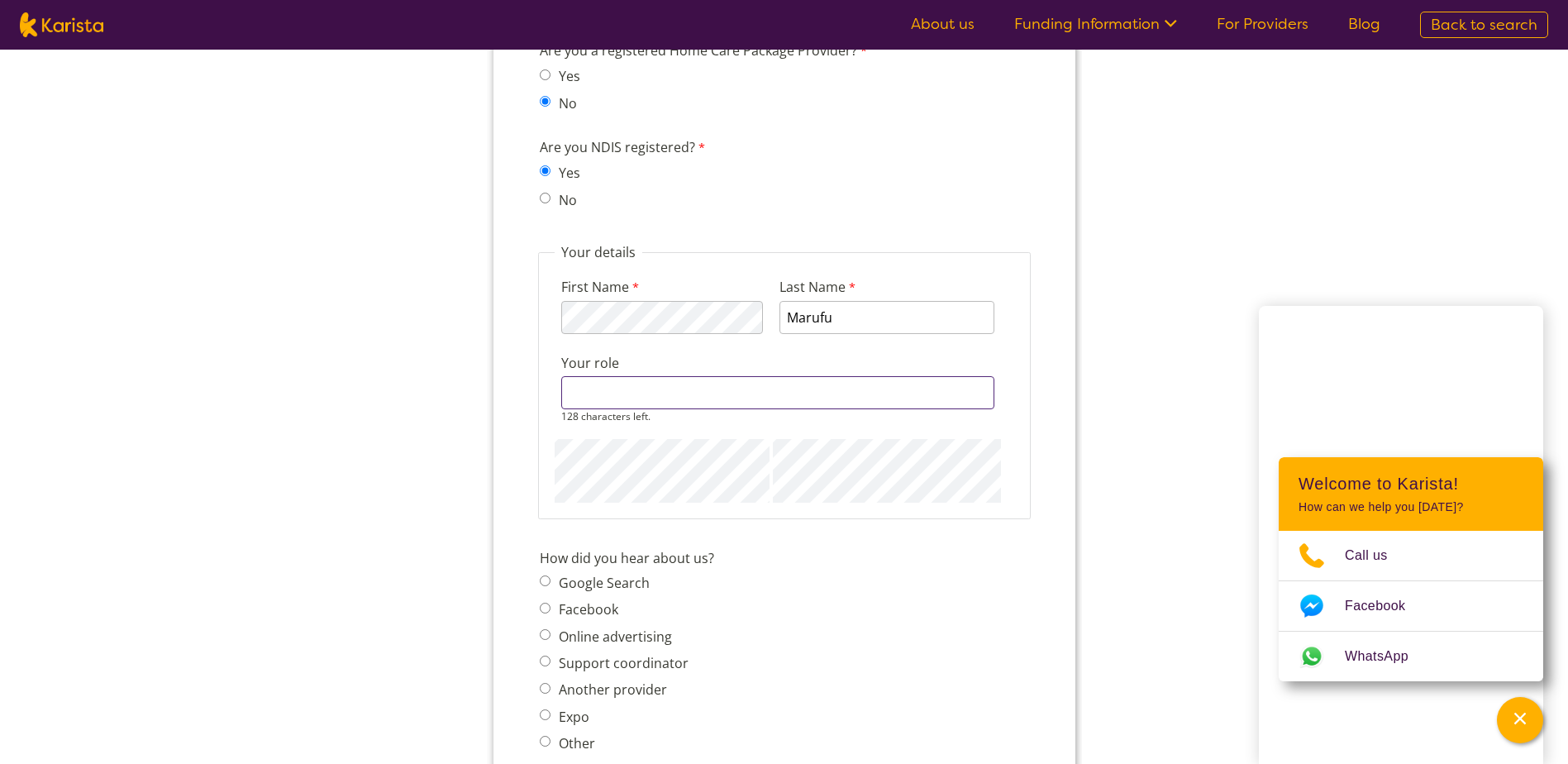
click at [599, 413] on div "128 characters left." at bounding box center [777, 399] width 433 height 47
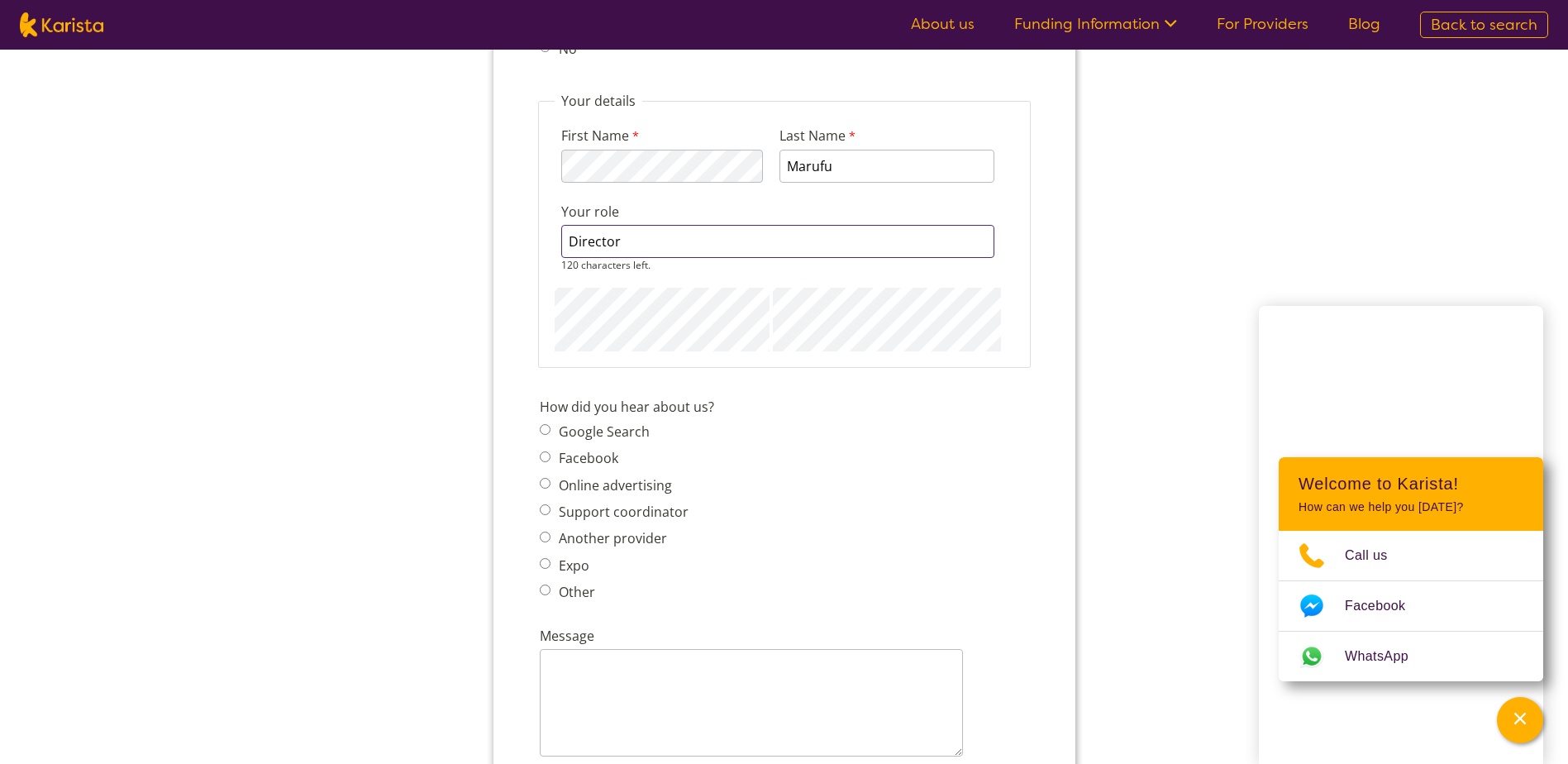
scroll to position [1736, 0]
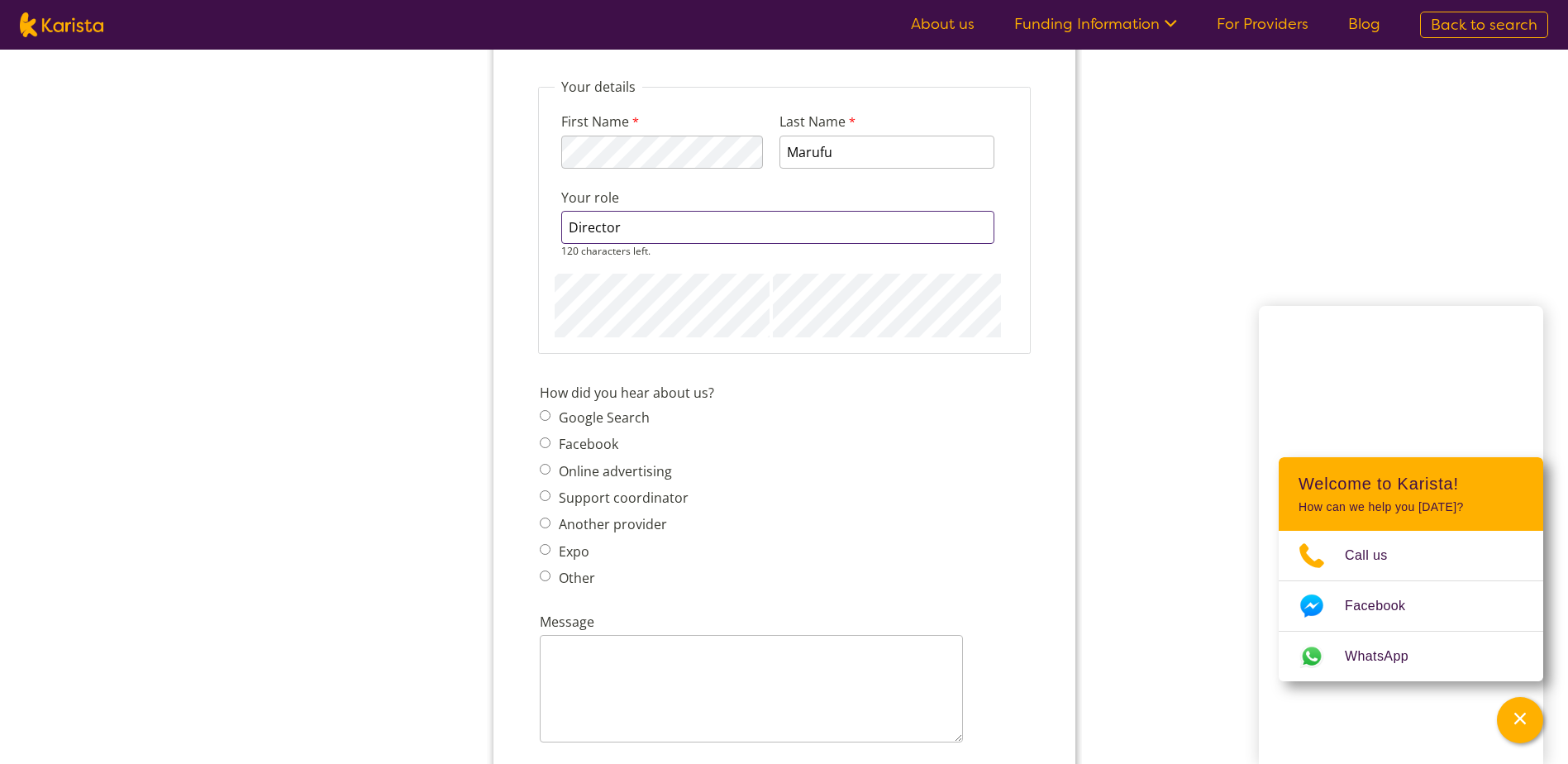
type input "Director"
click at [542, 526] on span "Google Search Facebook Online advertising Support coordinator Another provider …" at bounding box center [618, 498] width 159 height 185
click at [548, 514] on input "Another provider" at bounding box center [544, 509] width 11 height 11
radio input "true"
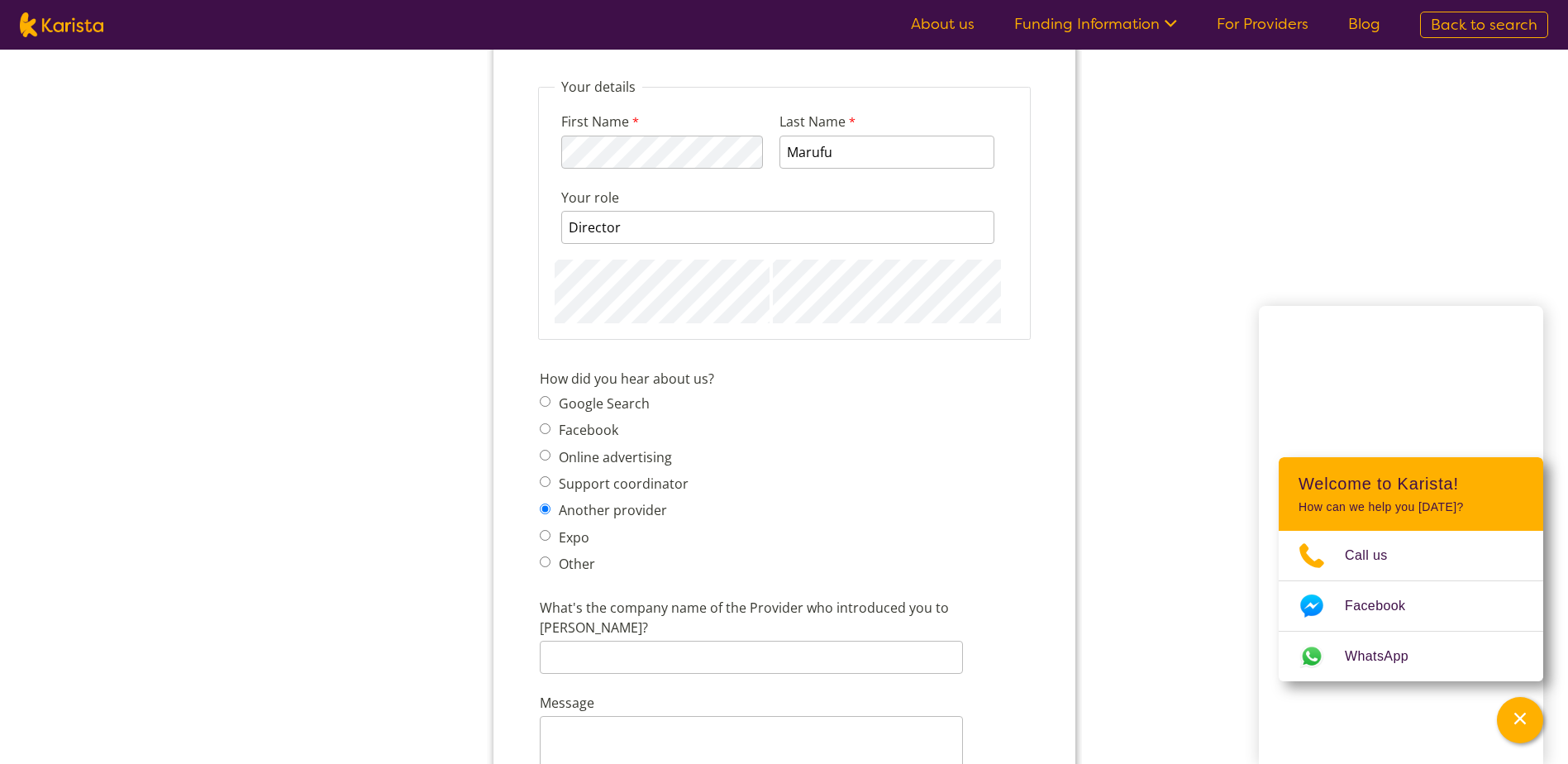
click at [543, 559] on input "Other" at bounding box center [544, 562] width 11 height 11
radio input "true"
click at [543, 397] on input "Google Search" at bounding box center [544, 402] width 11 height 11
radio input "true"
click at [546, 655] on textarea "Message" at bounding box center [750, 674] width 423 height 107
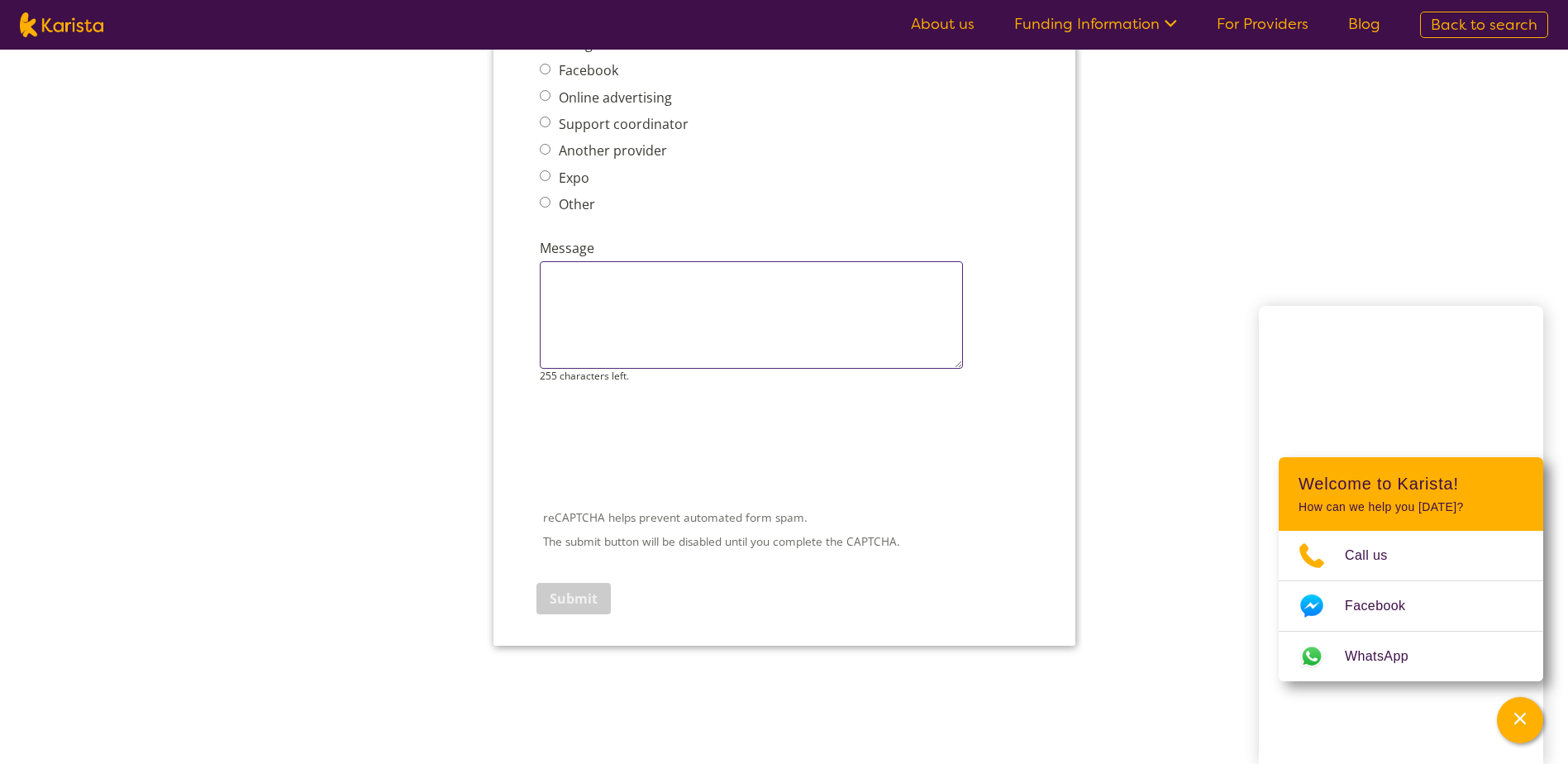
scroll to position [2067, 0]
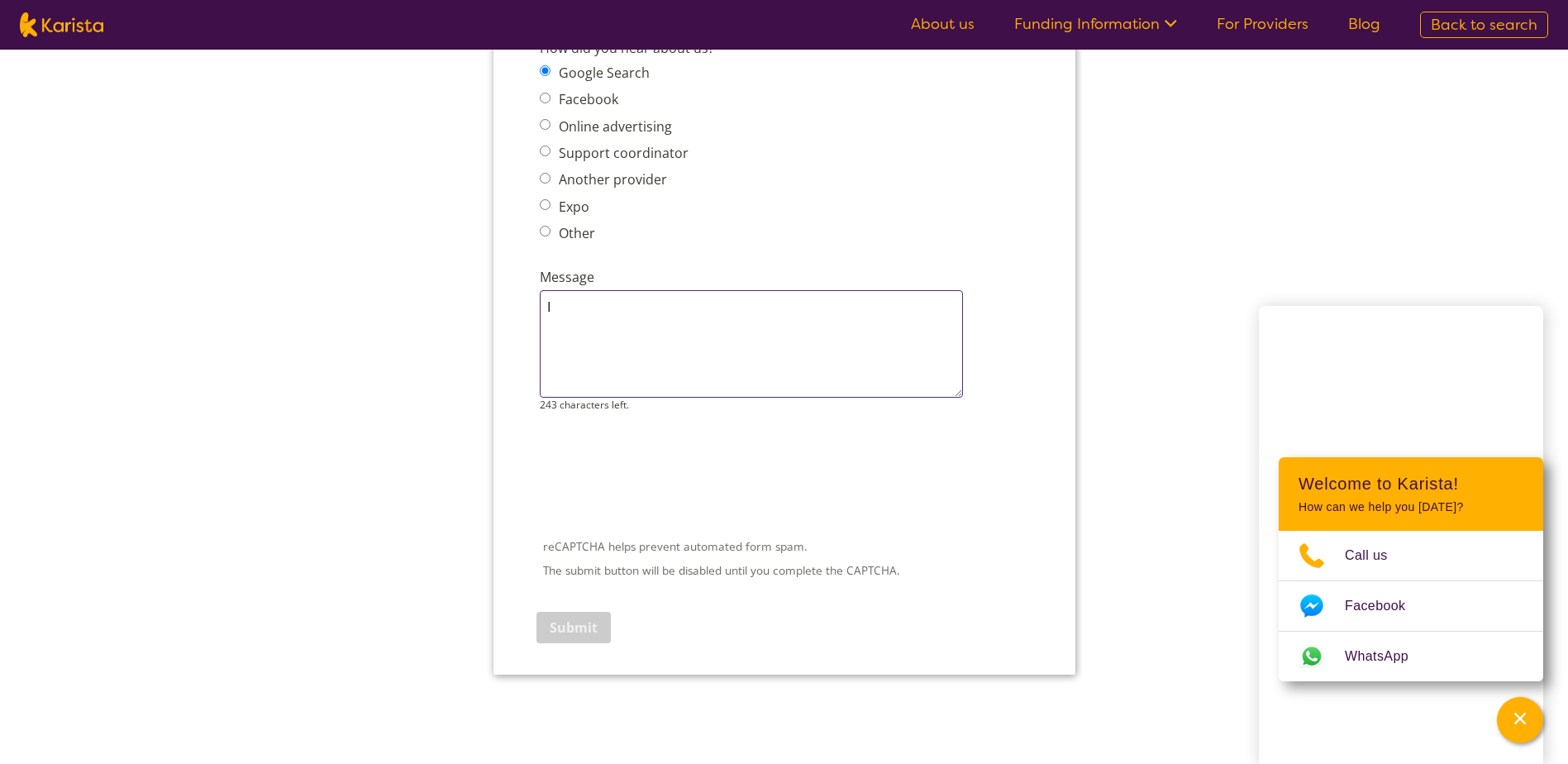
type textarea "I"
type textarea "I also got great feedback from a person by the name Sa kusi"
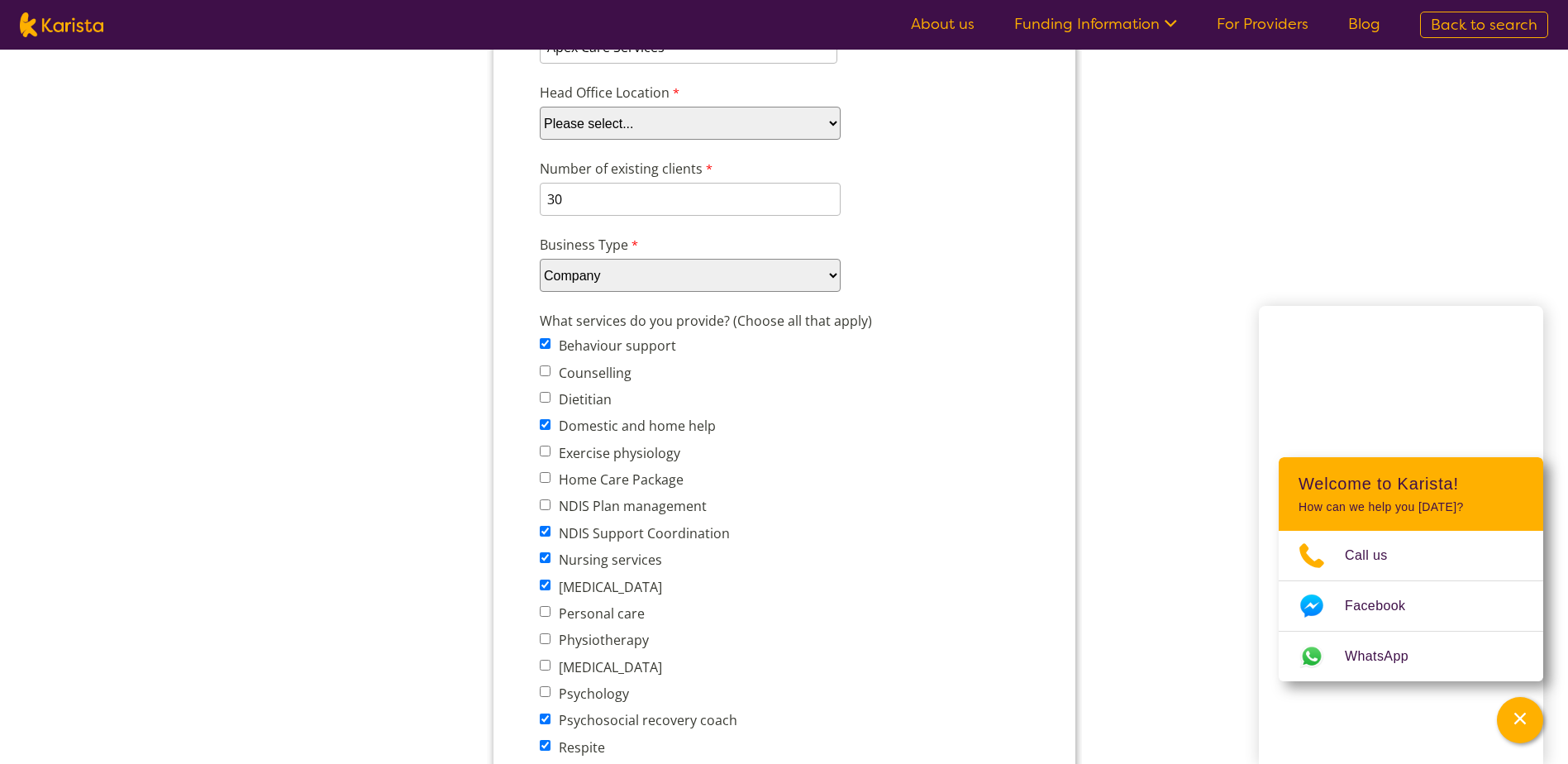
scroll to position [331, 0]
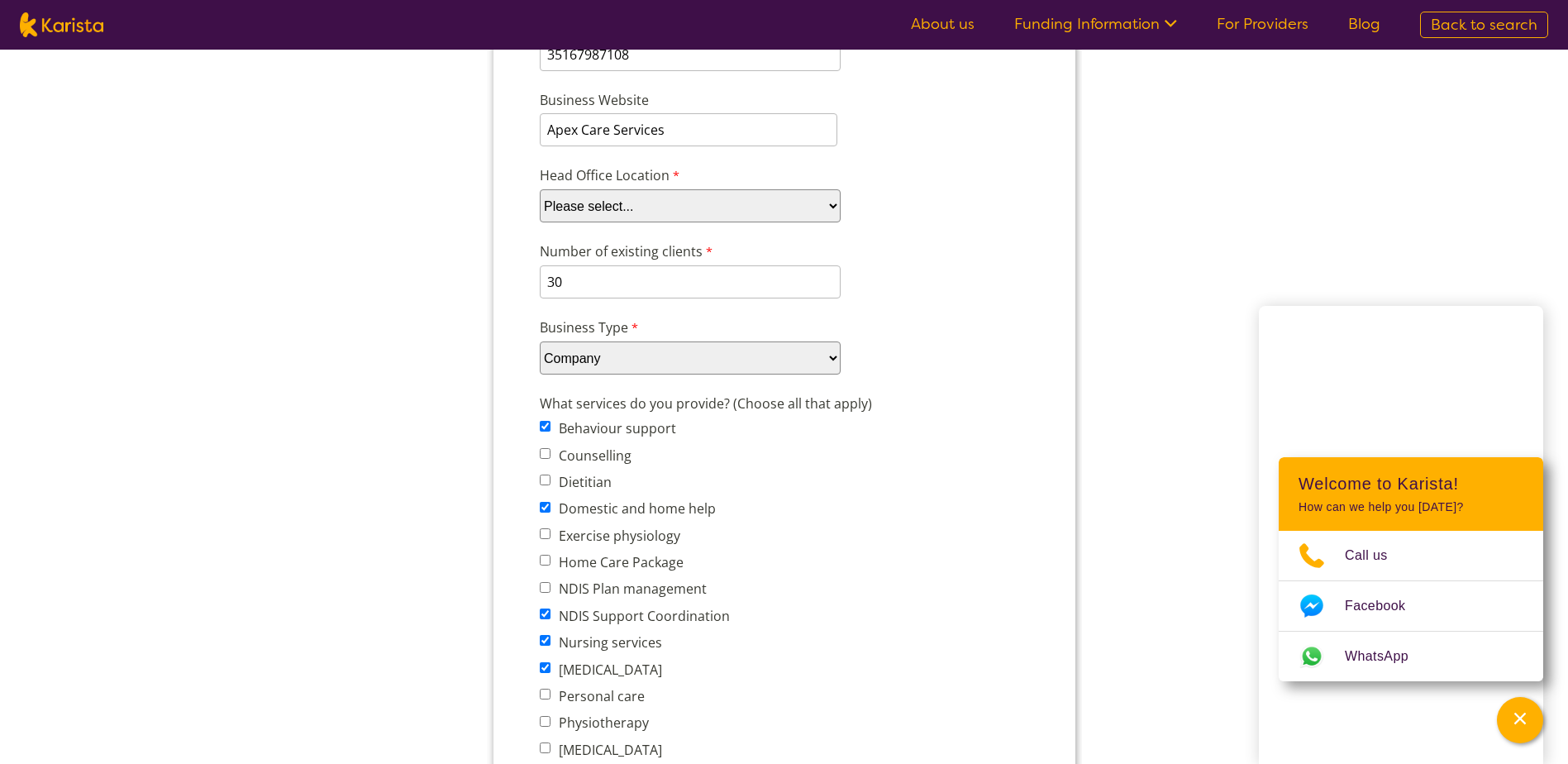
click at [828, 201] on select "Please select... ACT NSW NT QLD SA TAS VIC WA" at bounding box center [689, 206] width 301 height 33
select select "tfa_97"
click at [538, 223] on select "Please select... ACT NSW NT QLD SA TAS VIC WA" at bounding box center [689, 206] width 301 height 33
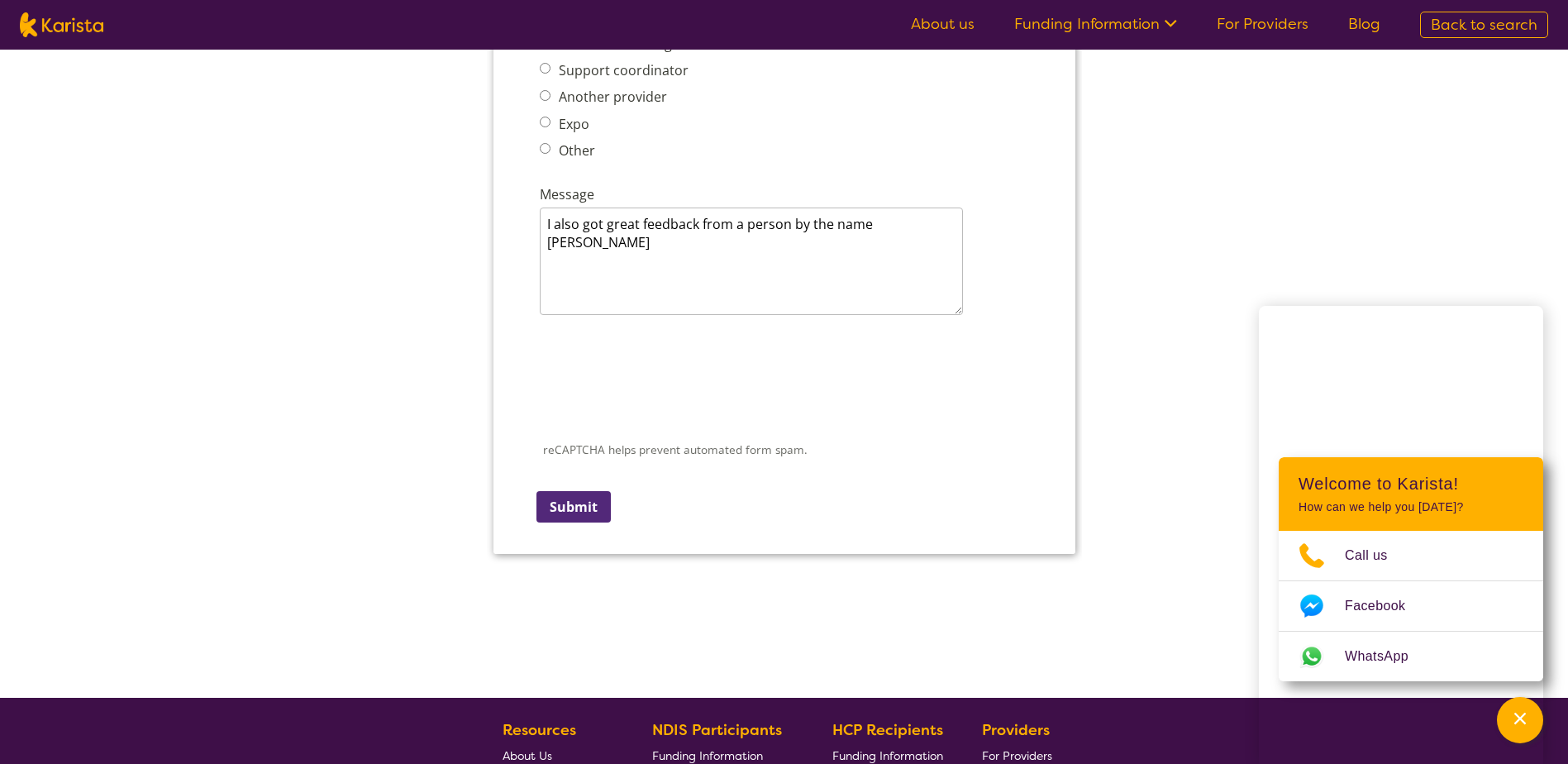
scroll to position [2232, 0]
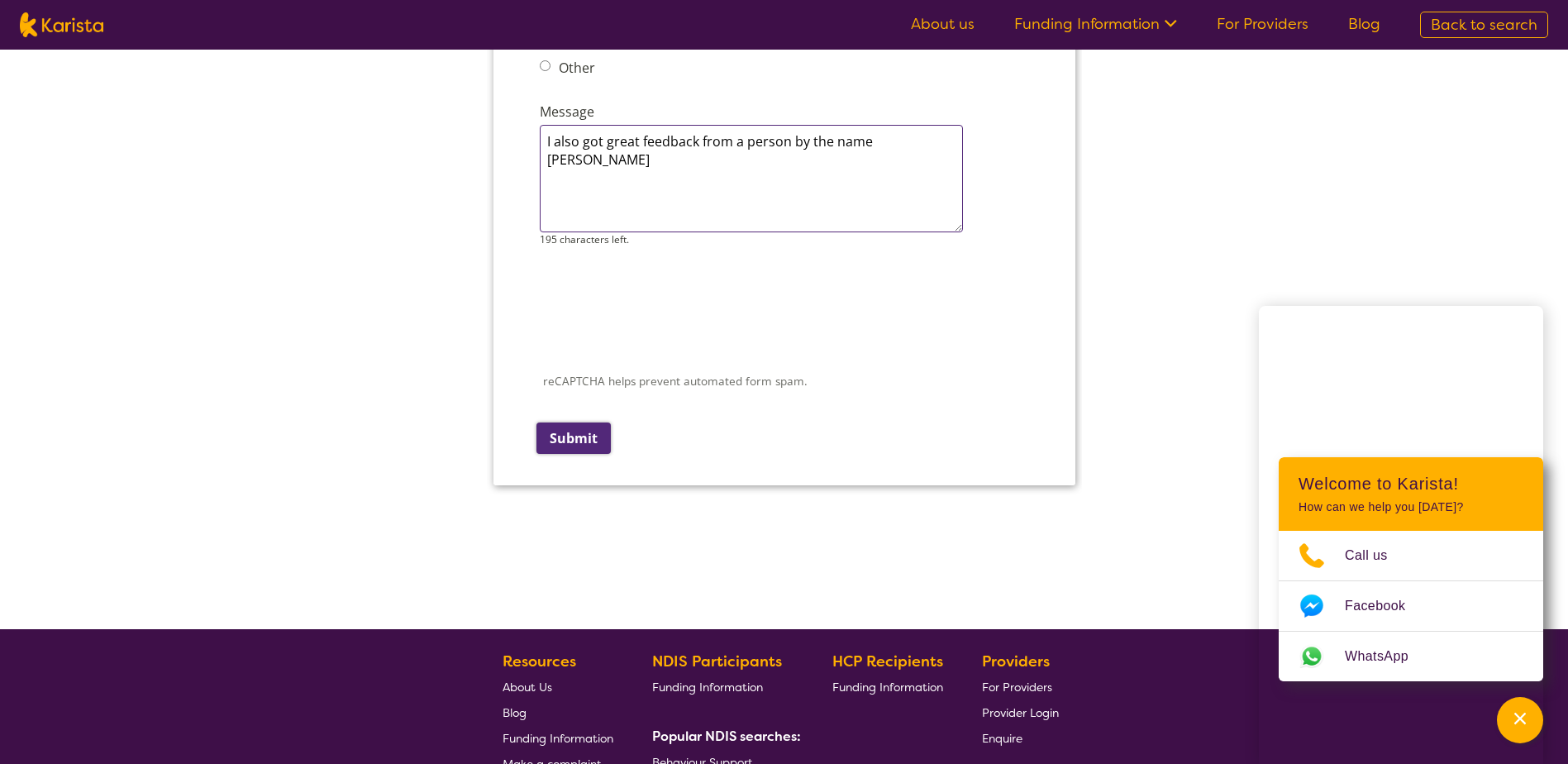
type textarea "I also got great feedback from a person by the name Sam Kusi"
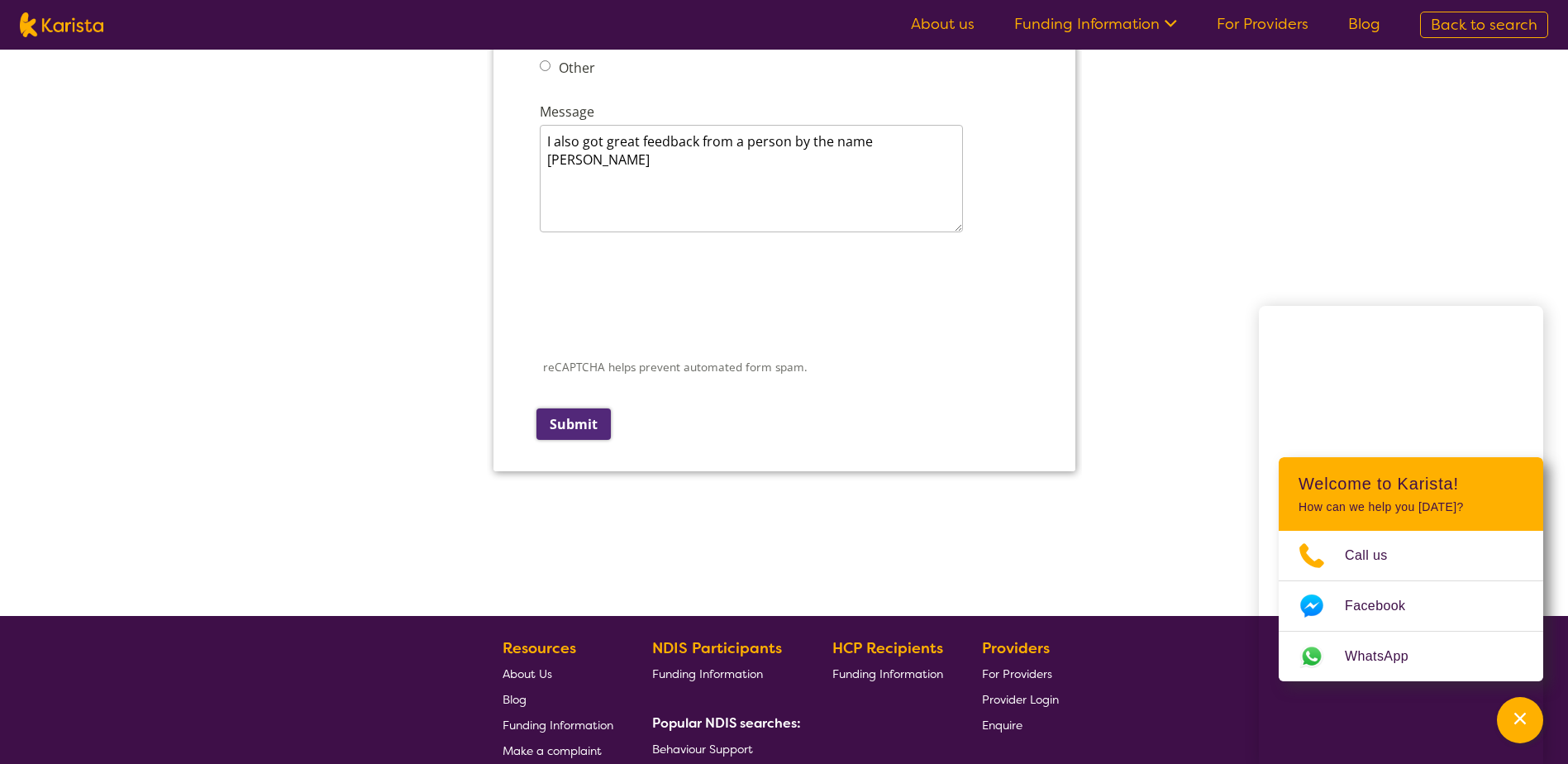
click at [582, 442] on div "reCAPTCHA helps prevent automated form spam. The submit button will be disabled…" at bounding box center [783, 343] width 502 height 214
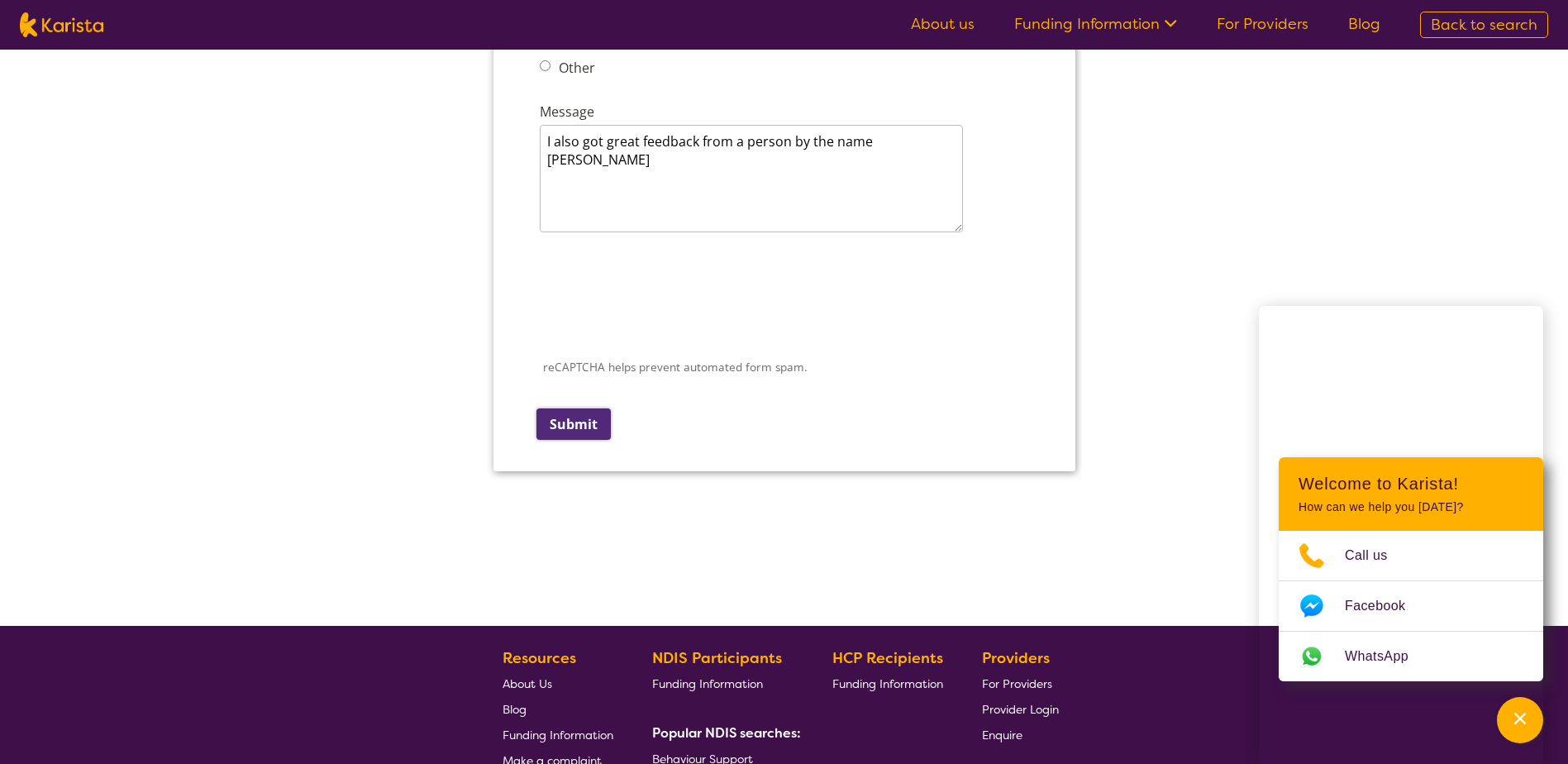
click at [578, 427] on input "Submit" at bounding box center [573, 424] width 75 height 31
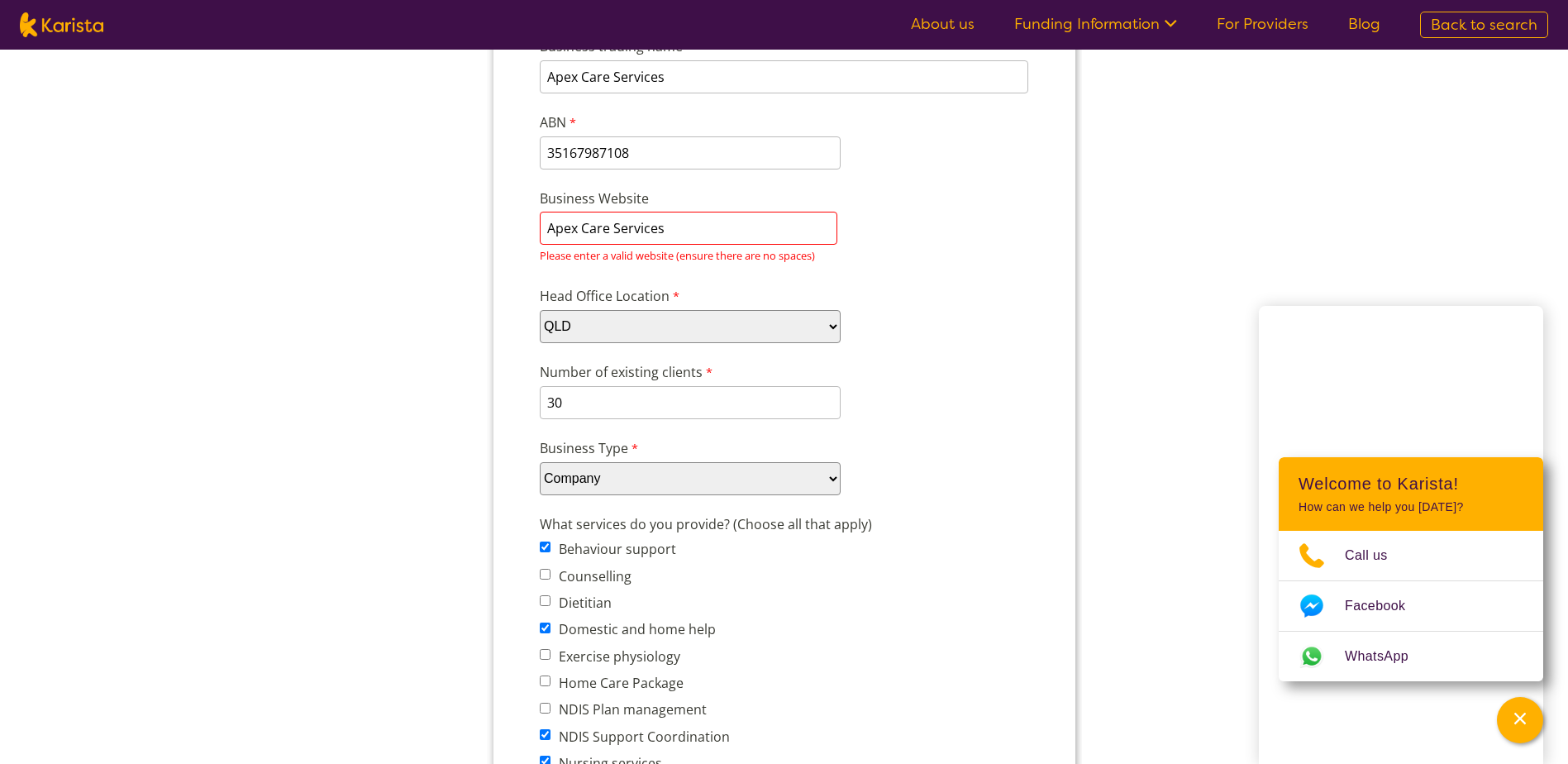
scroll to position [171, 0]
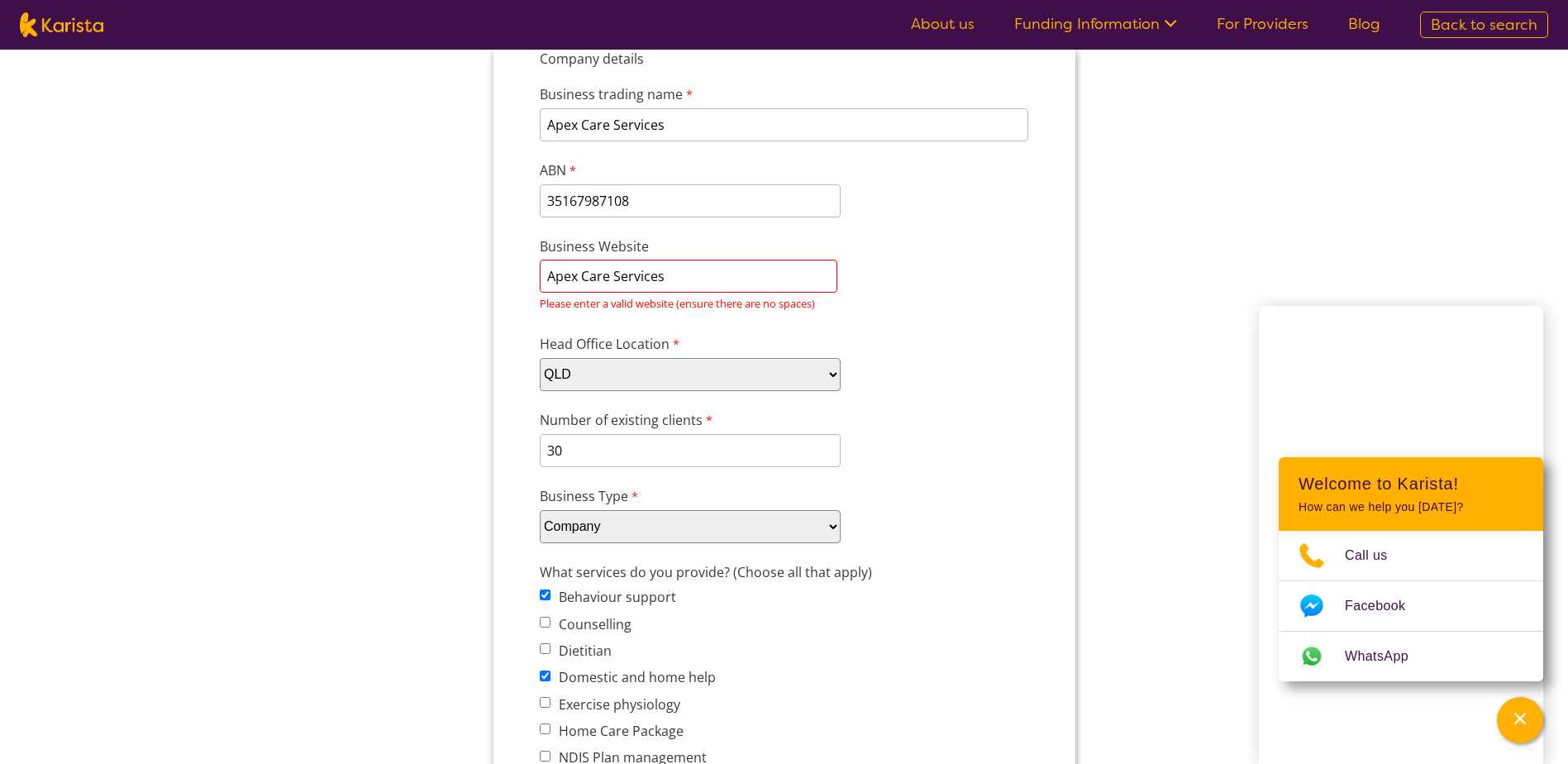
drag, startPoint x: 669, startPoint y: 279, endPoint x: 459, endPoint y: 268, distance: 210.3
paste input "www.apexcareservices.com.au"
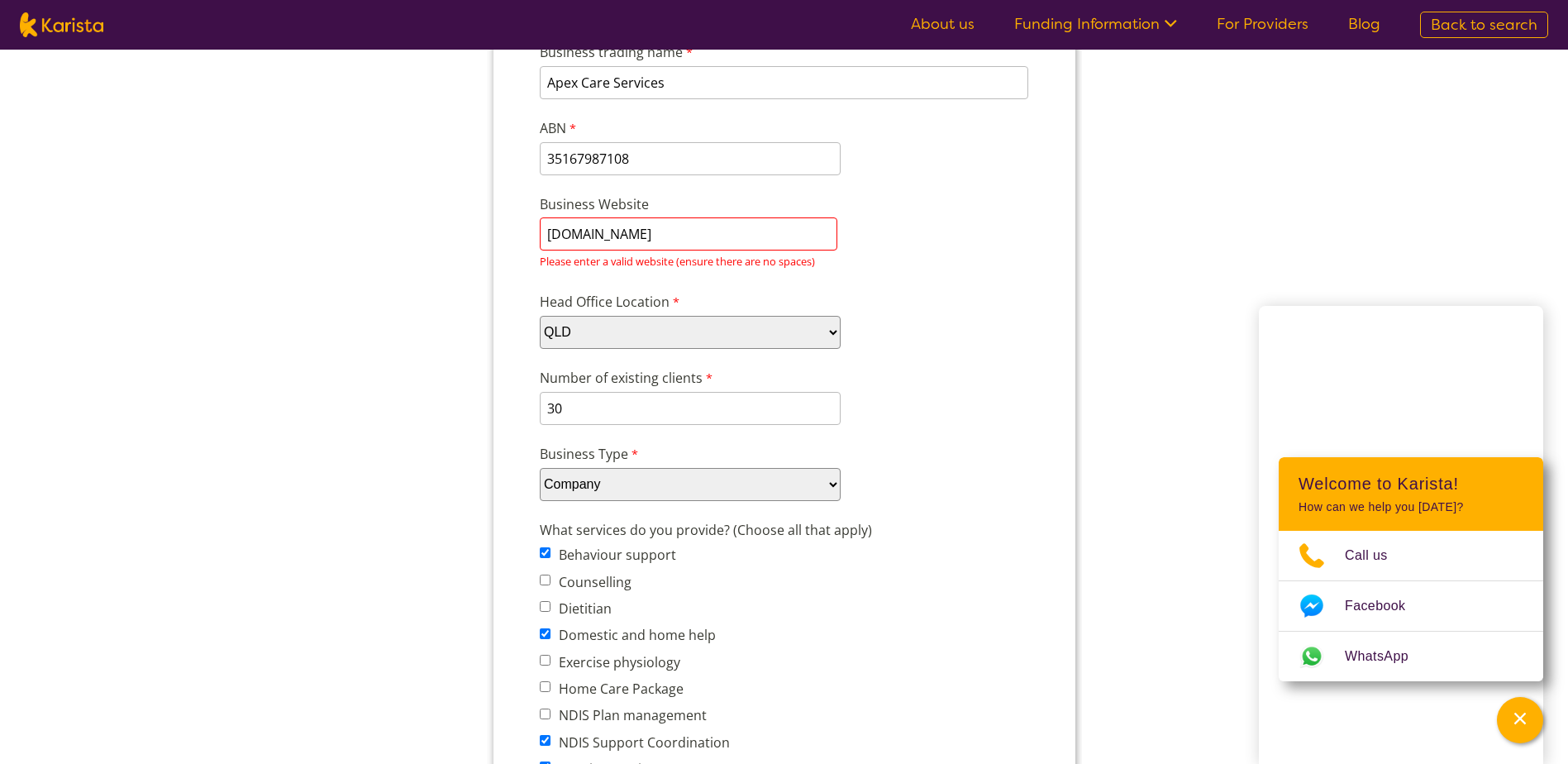
scroll to position [254, 0]
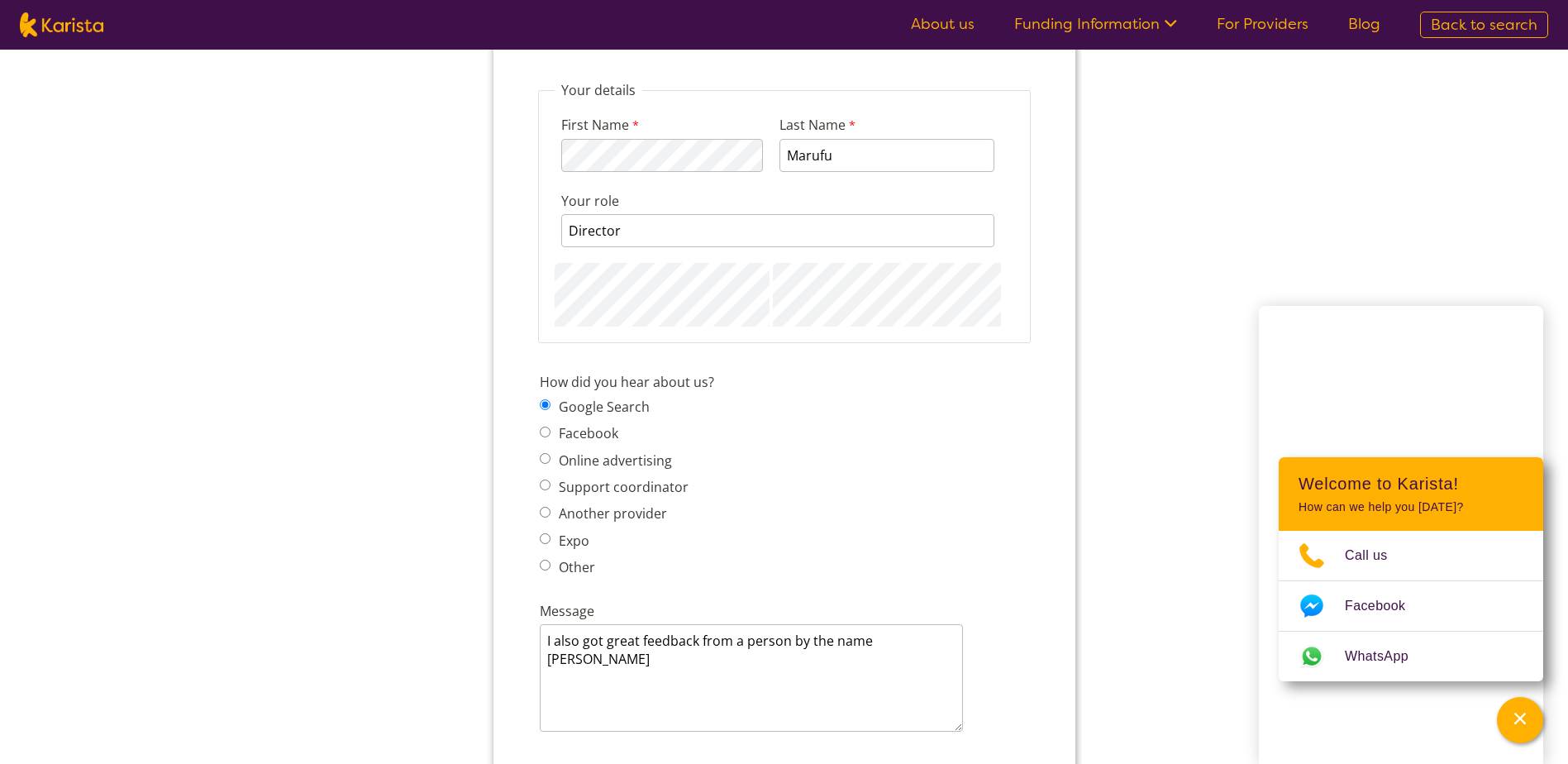
scroll to position [2321, 0]
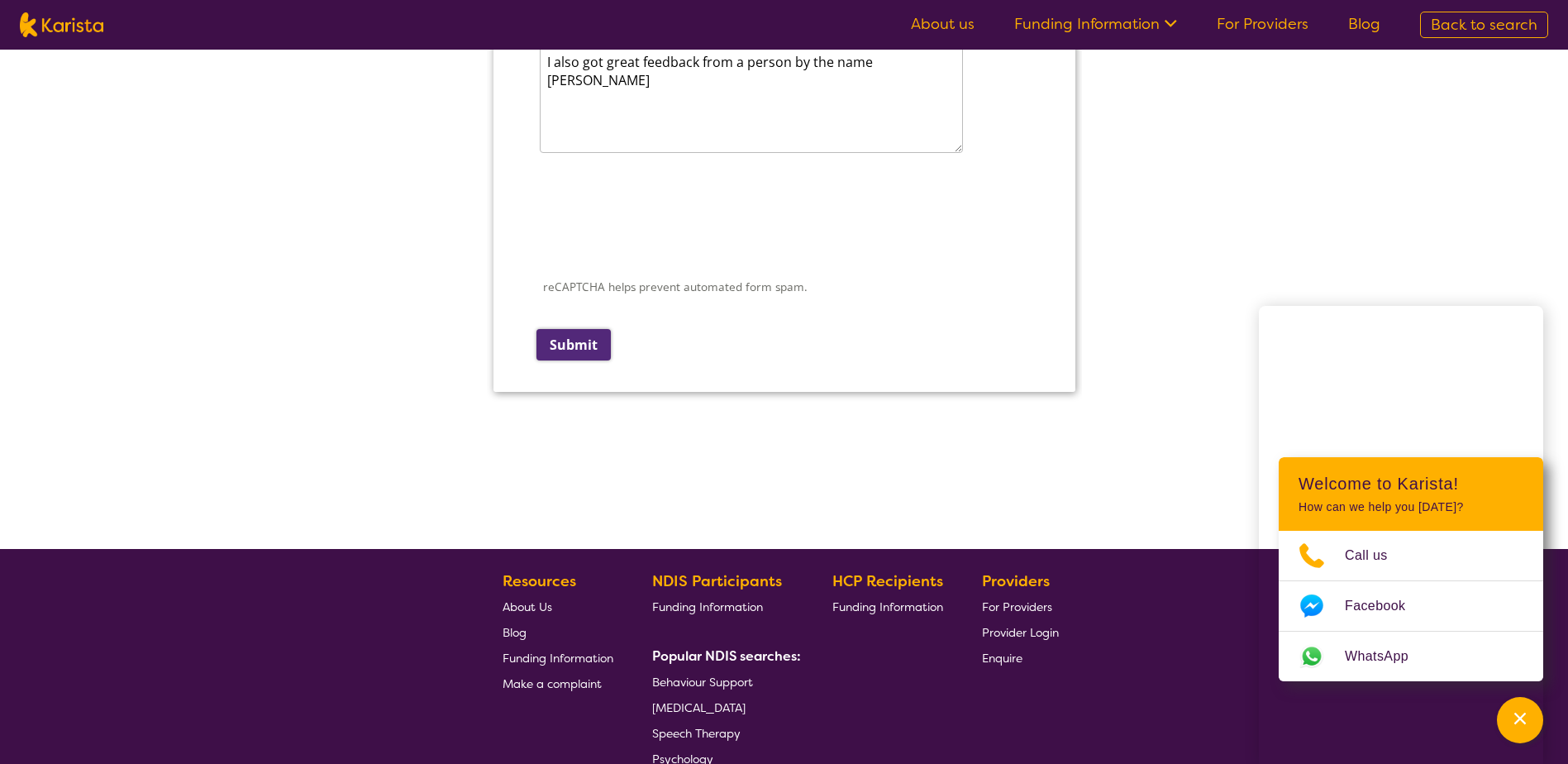
click at [560, 346] on input "Submit" at bounding box center [573, 345] width 75 height 31
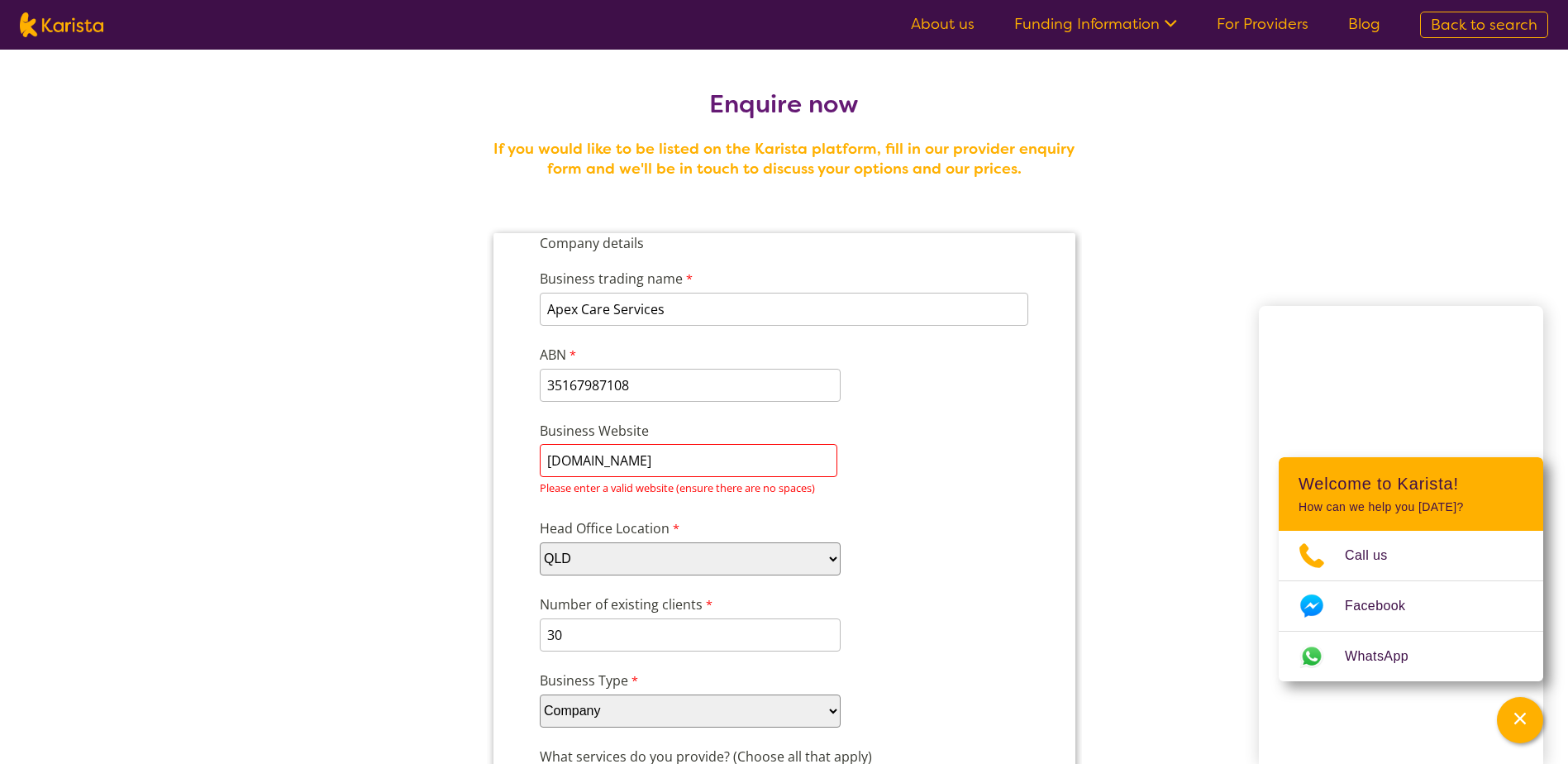
scroll to position [2177, 0]
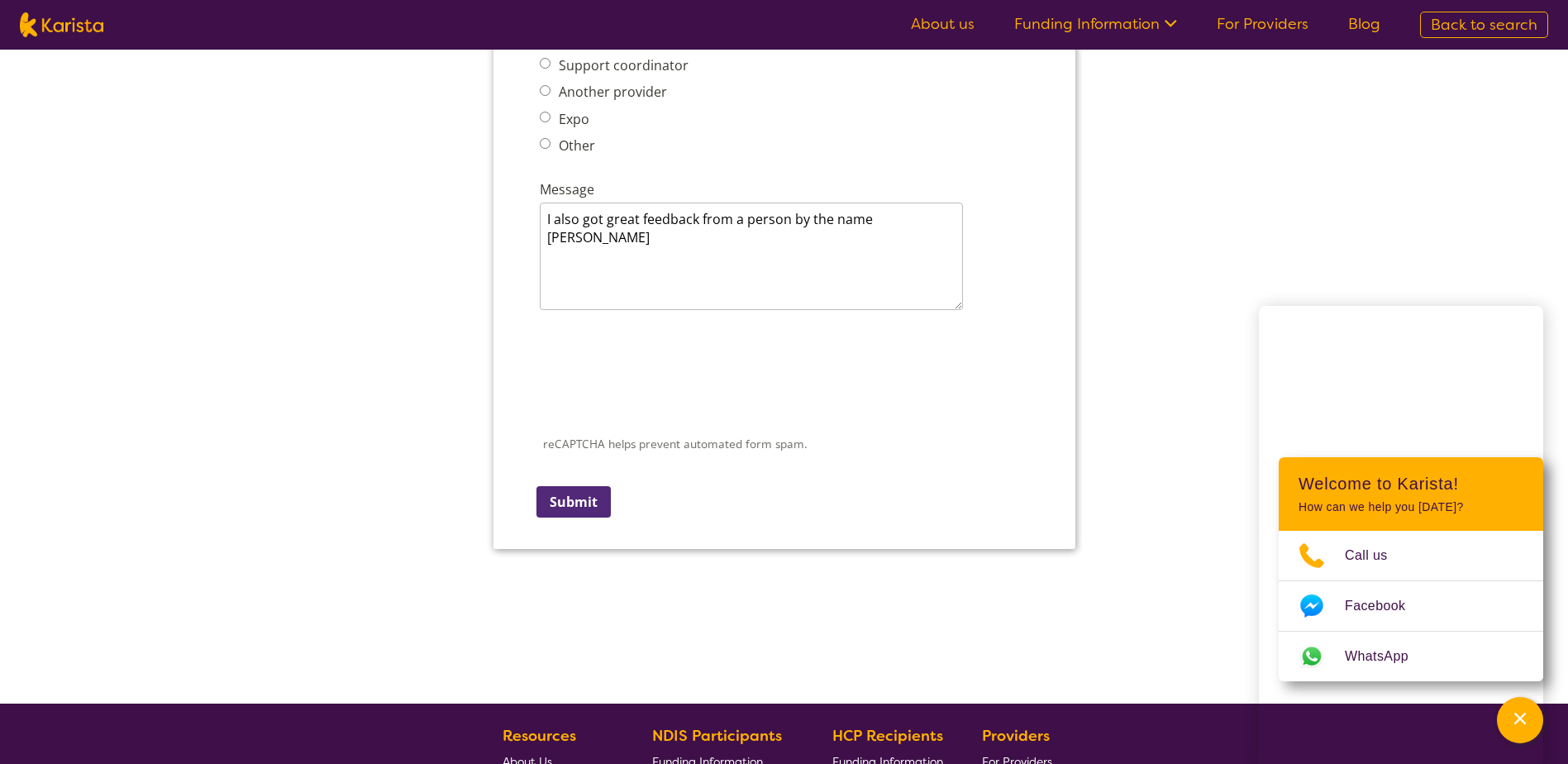
drag, startPoint x: 579, startPoint y: 510, endPoint x: 949, endPoint y: -1670, distance: 2211.2
click at [581, 510] on input "Submit" at bounding box center [573, 502] width 75 height 31
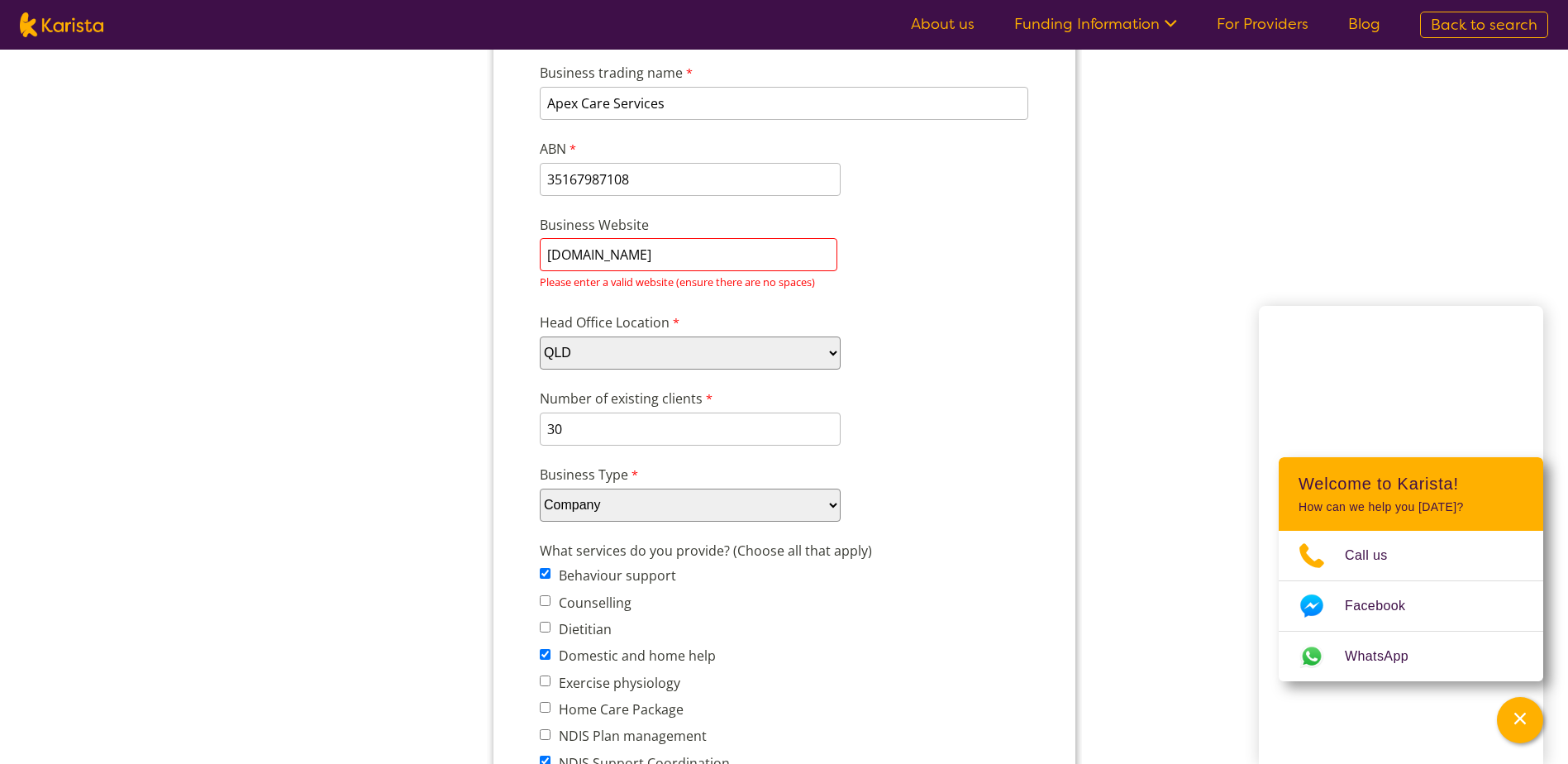
scroll to position [193, 0]
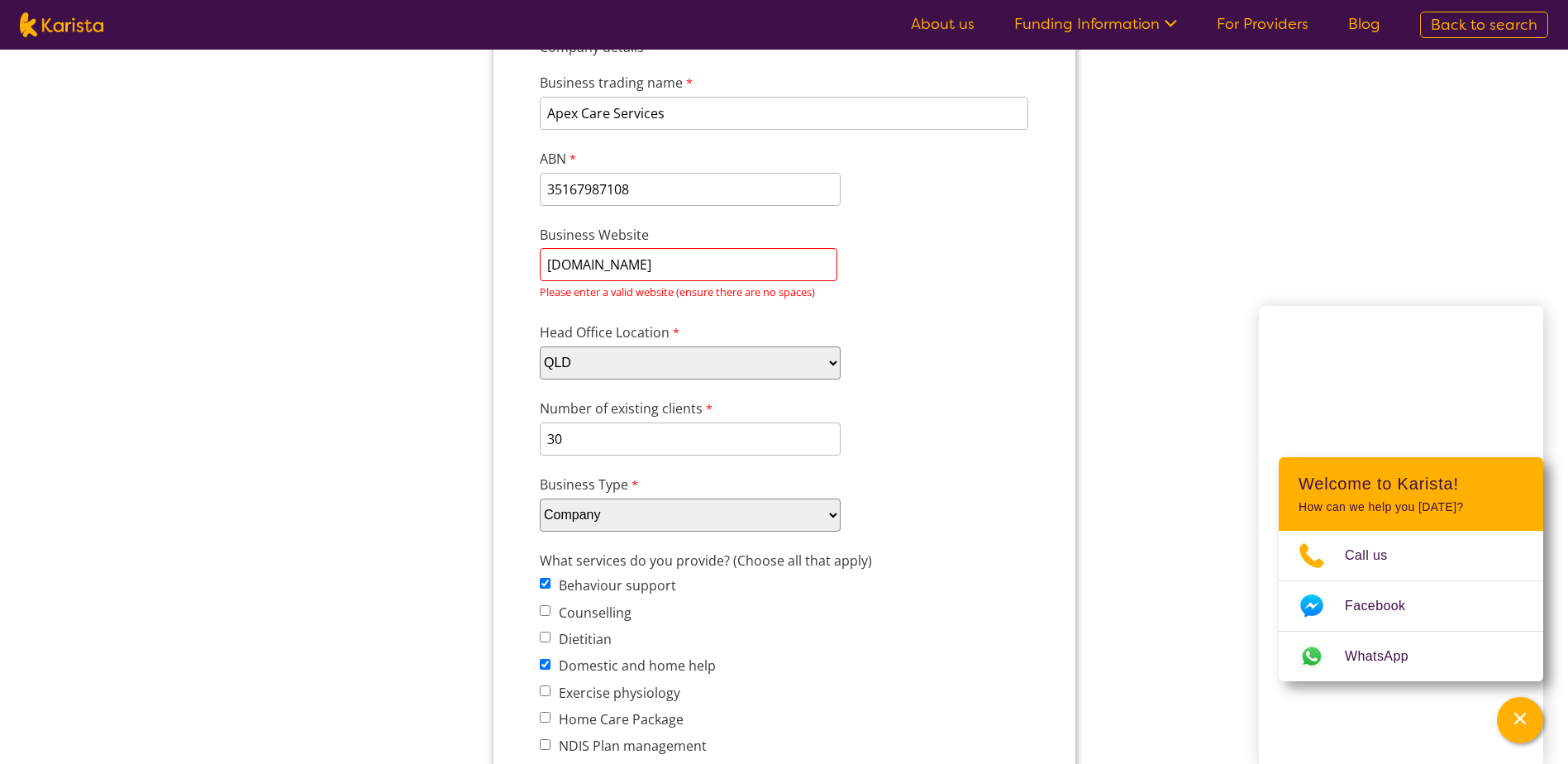
click at [747, 257] on input "www.apexcareservices.com.au" at bounding box center [687, 264] width 297 height 33
click at [760, 304] on div "Business Website www.apexcareservices.com.au Please enter a valid website (ensu…" at bounding box center [783, 264] width 502 height 85
drag, startPoint x: 760, startPoint y: 304, endPoint x: 714, endPoint y: 273, distance: 55.5
click at [714, 273] on input "www.apexcareservices.com.au" at bounding box center [687, 264] width 297 height 33
click at [769, 269] on input "www.apexcareservices.com.au" at bounding box center [687, 264] width 297 height 33
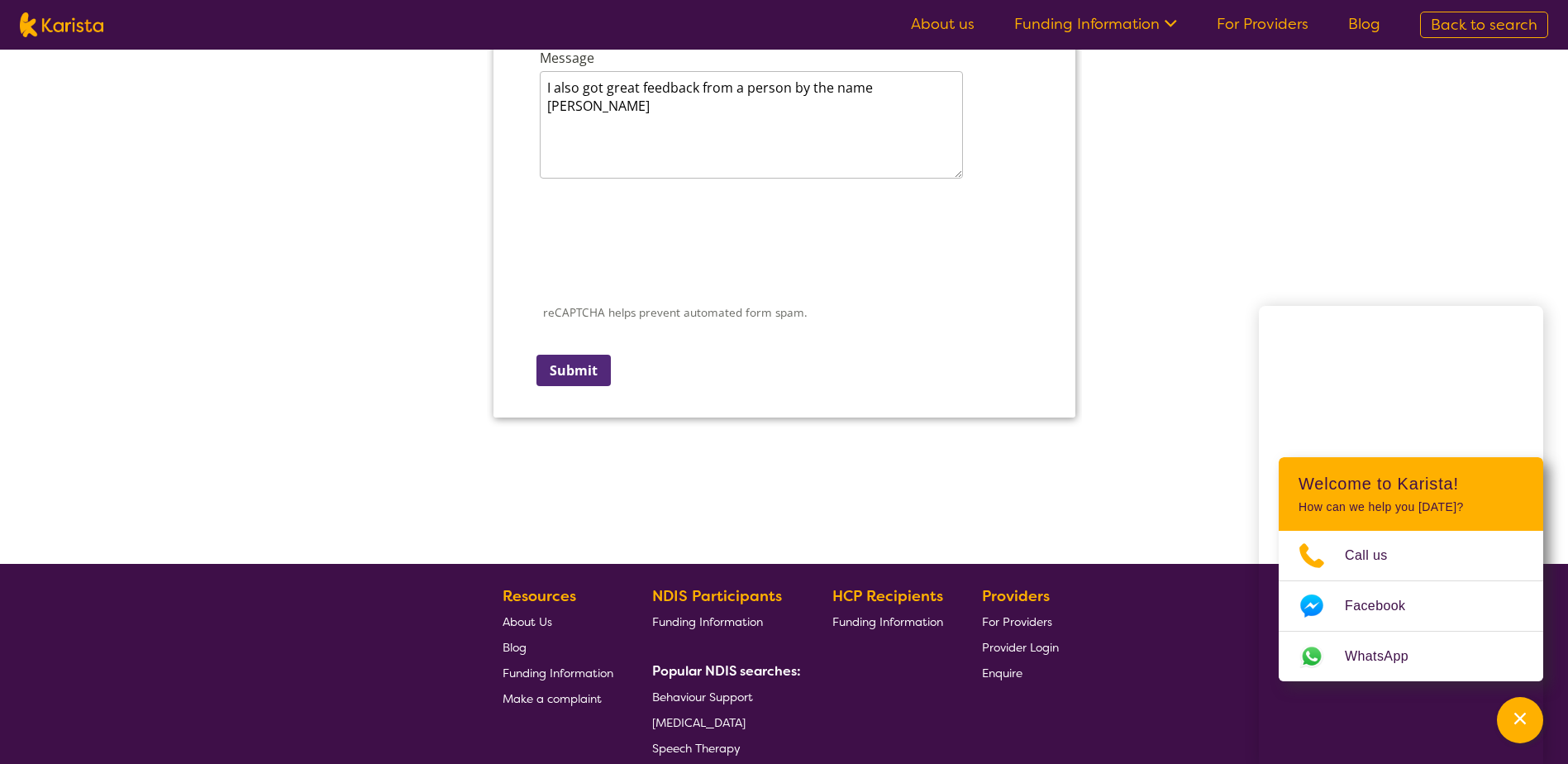
scroll to position [2343, 0]
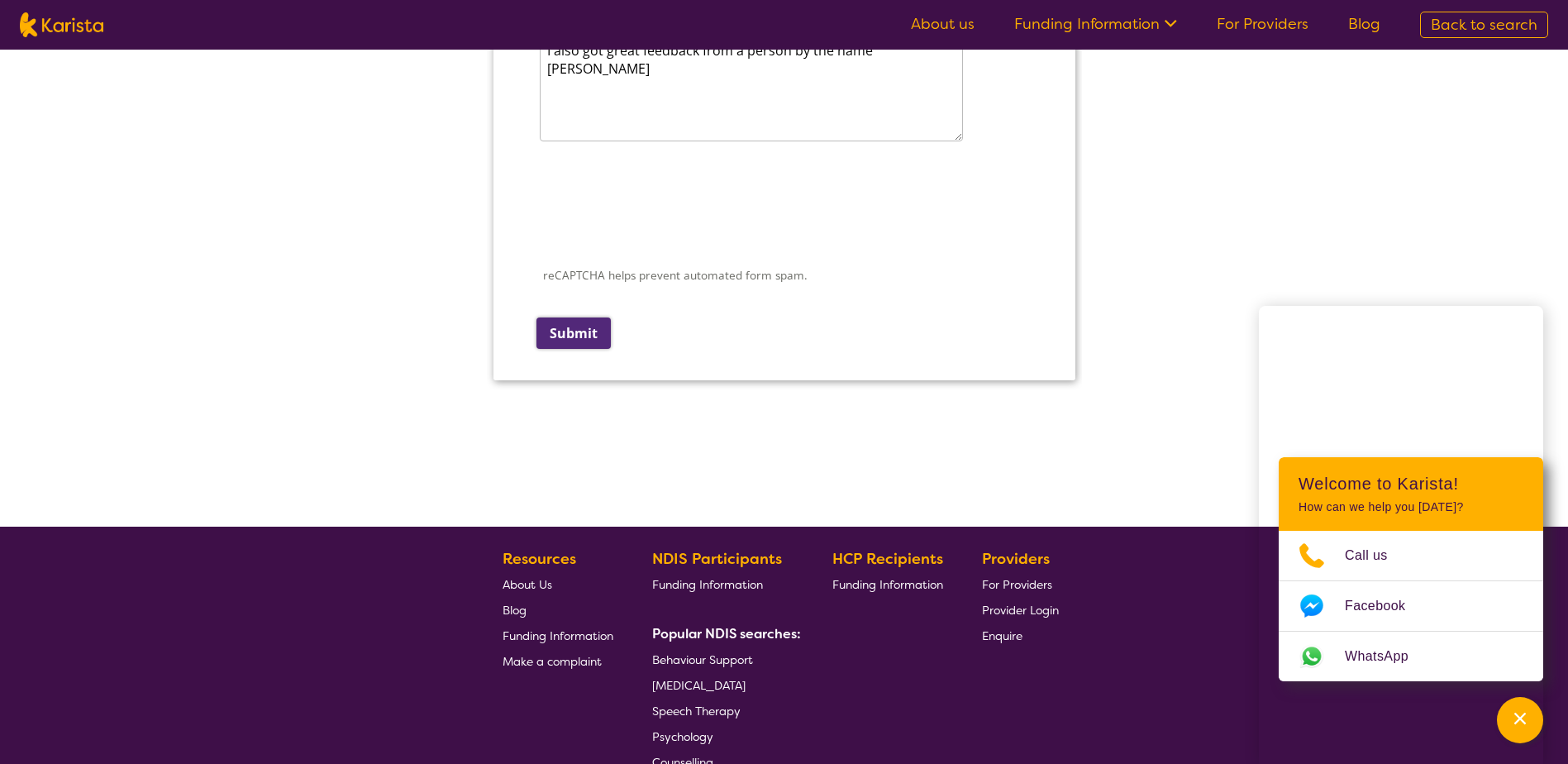
click at [573, 326] on input "Submit" at bounding box center [573, 333] width 75 height 31
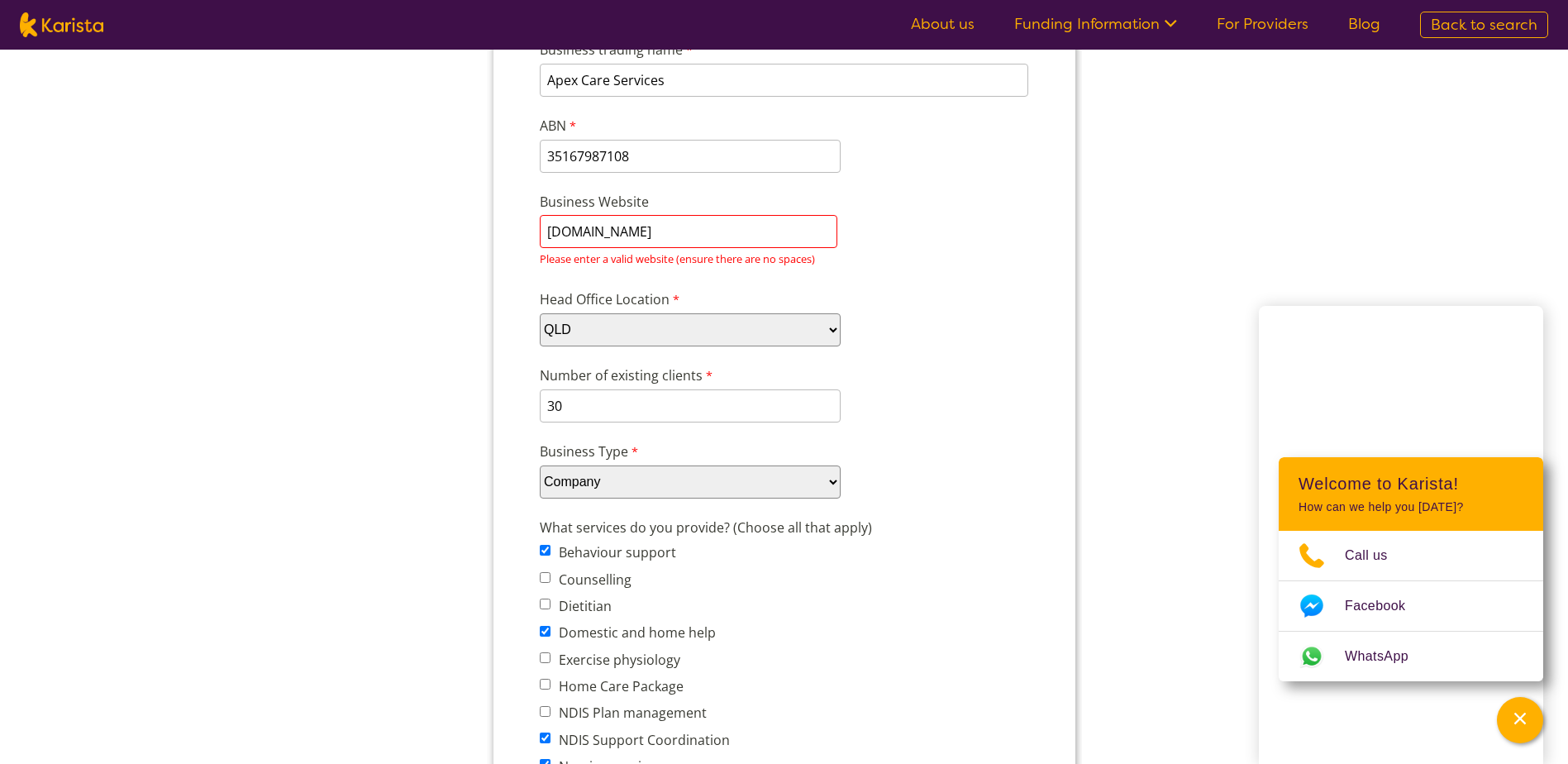
scroll to position [0, 0]
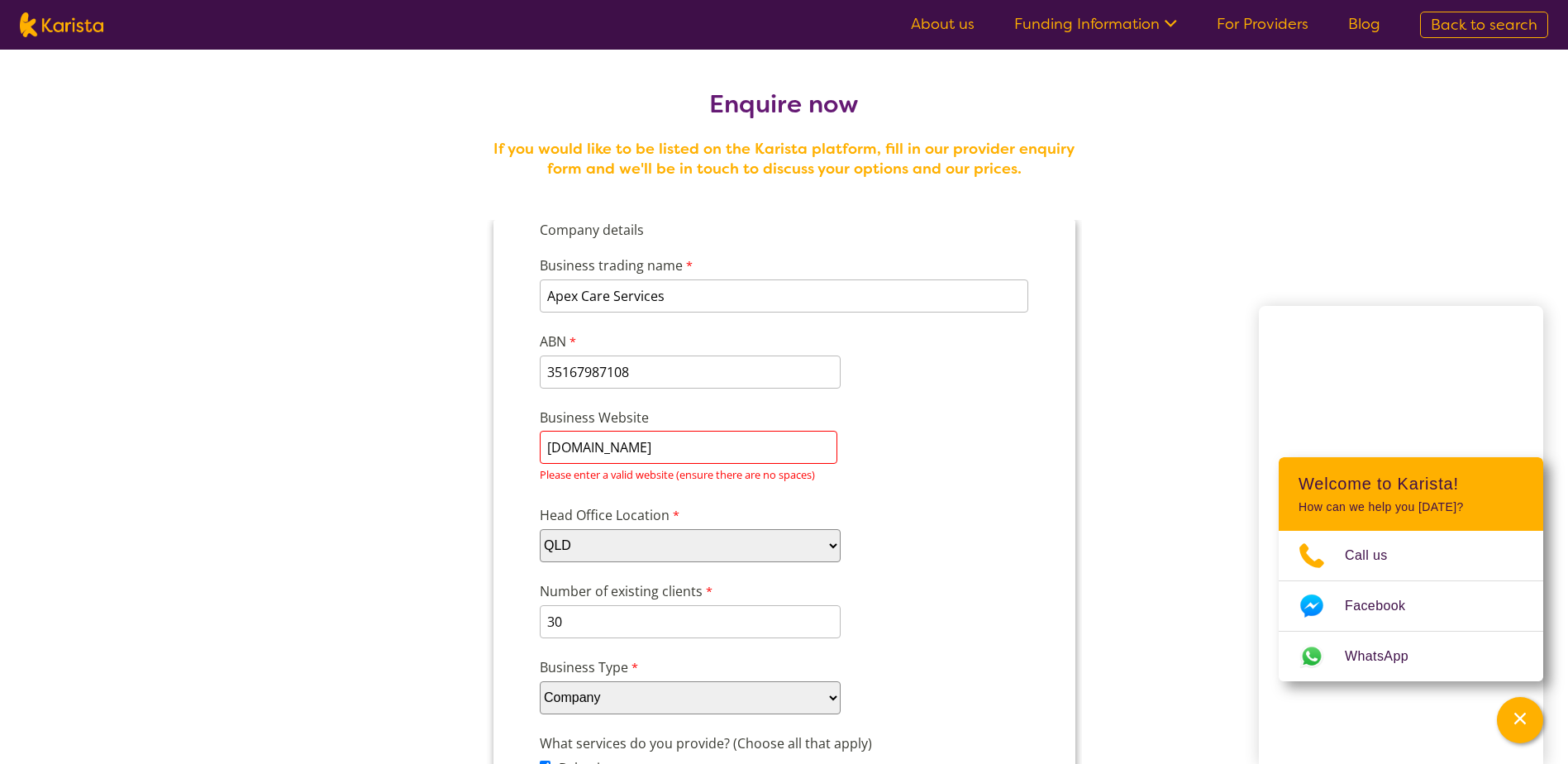
click at [536, 457] on div "Business Website www.apexcareservices.com.au Please enter a valid website (ensu…" at bounding box center [783, 447] width 502 height 85
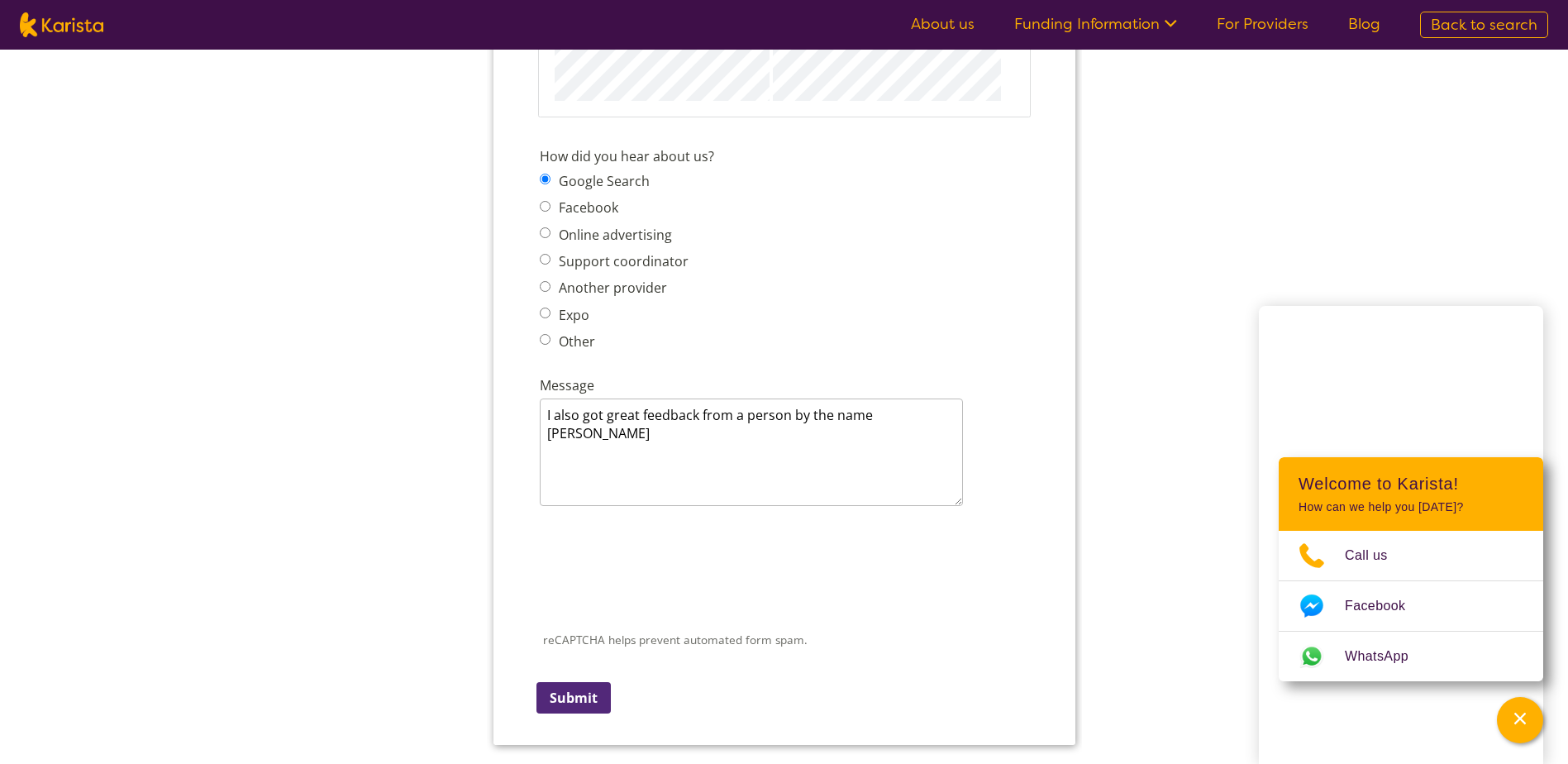
scroll to position [2232, 0]
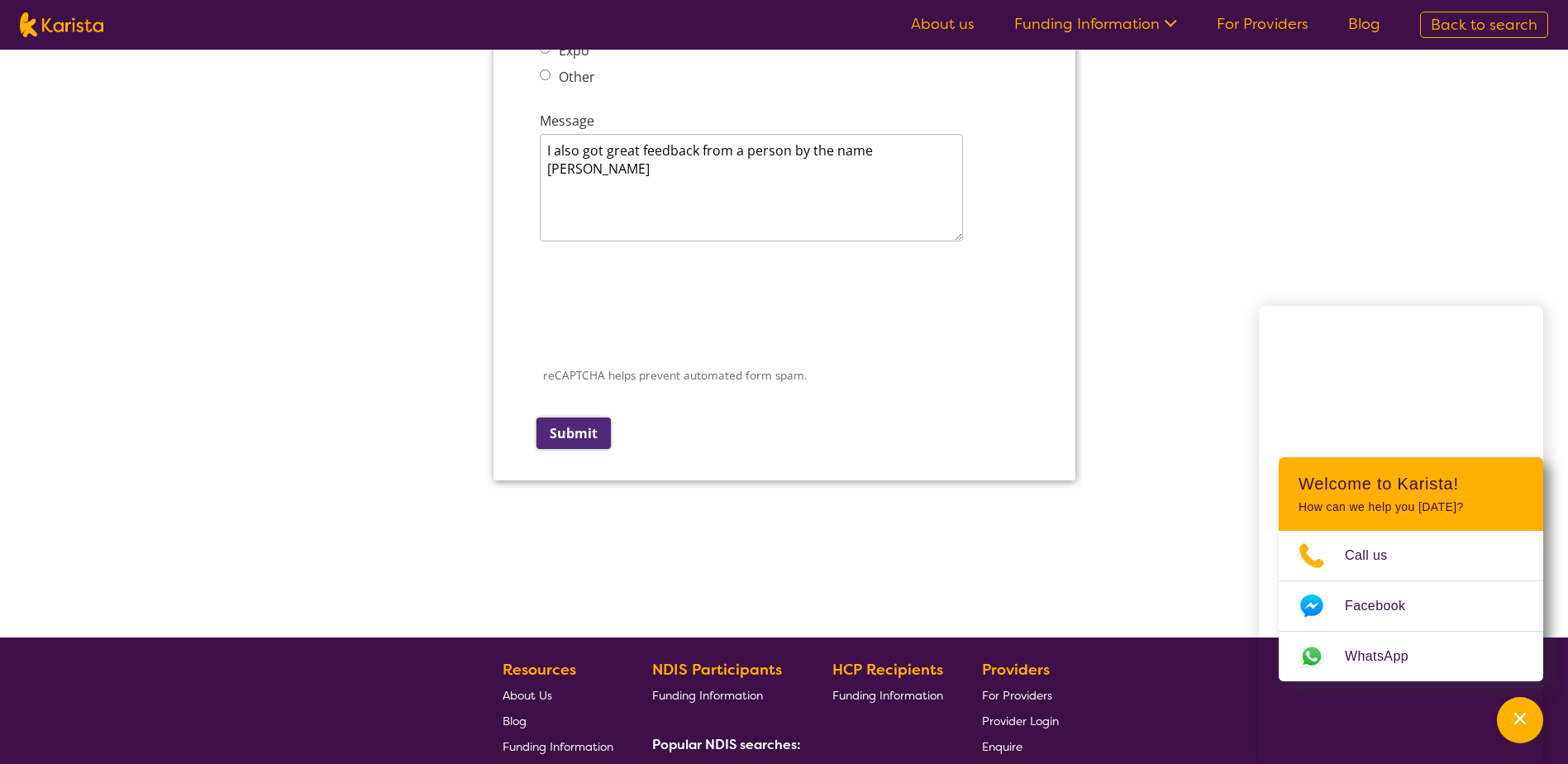
type input "www.apexcareservices.com.au"
drag, startPoint x: 594, startPoint y: 427, endPoint x: 604, endPoint y: 427, distance: 10.0
click at [604, 427] on input "Submit" at bounding box center [573, 433] width 75 height 31
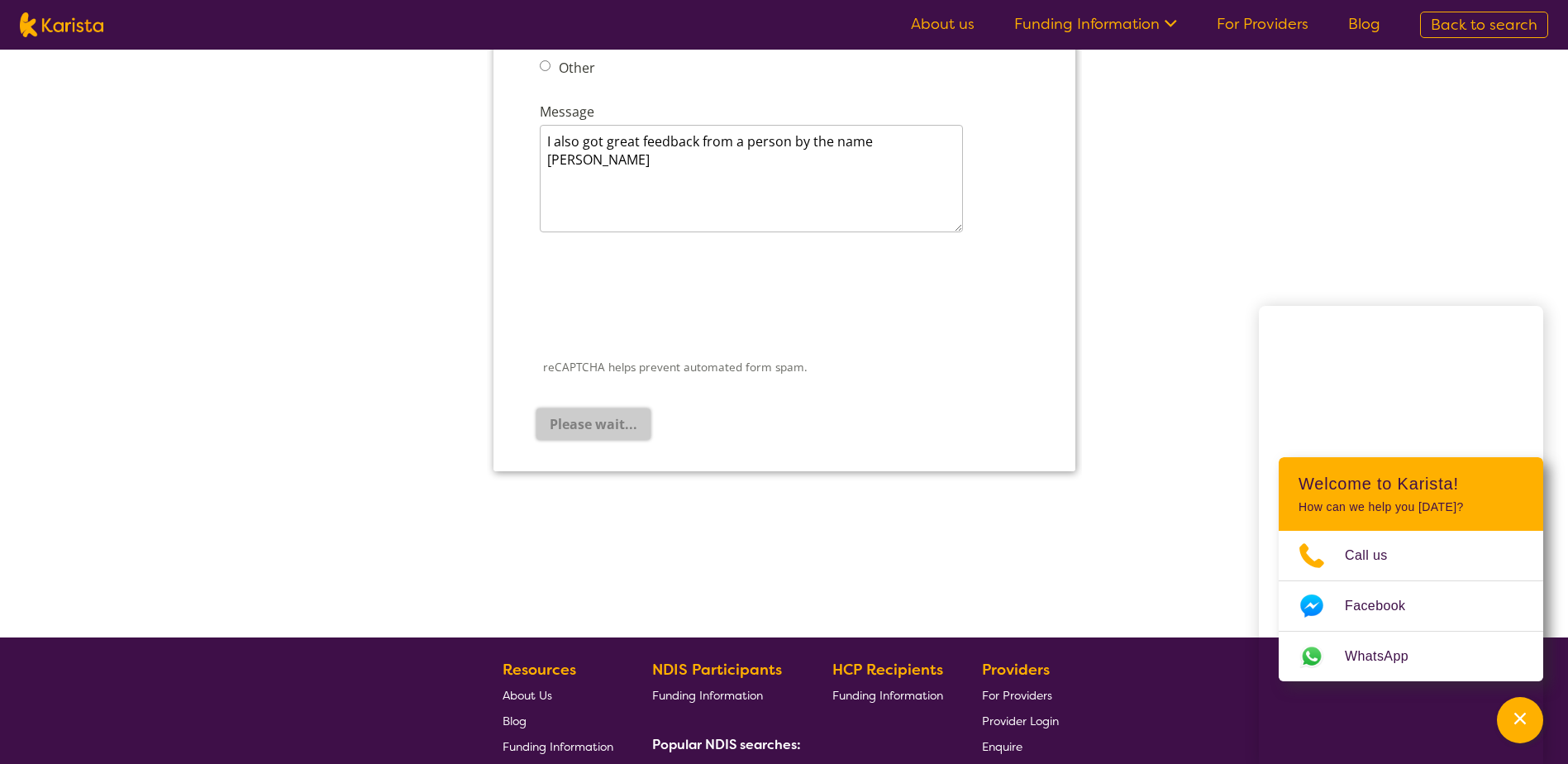
scroll to position [0, 0]
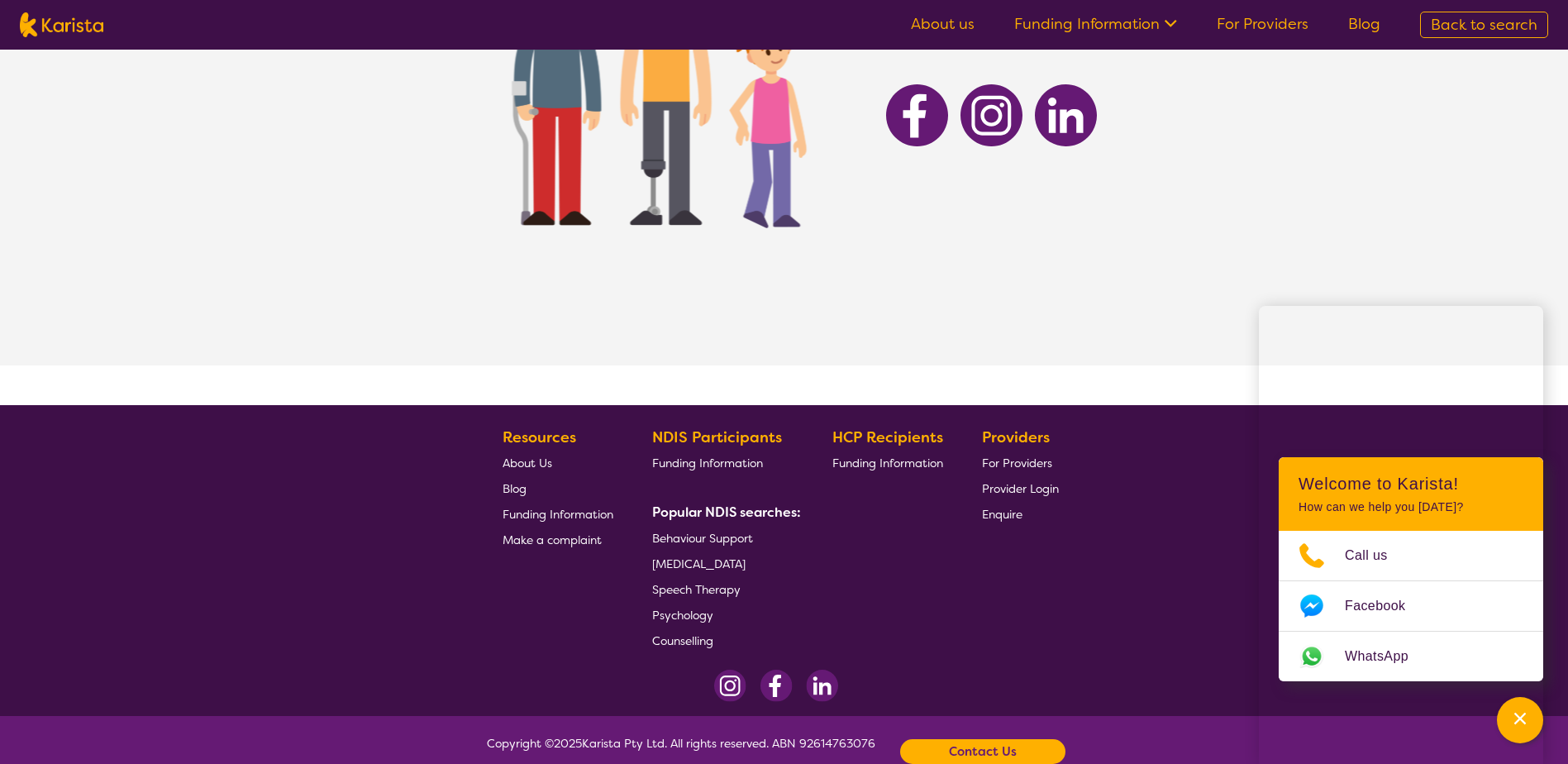
scroll to position [331, 0]
